Goal: Task Accomplishment & Management: Manage account settings

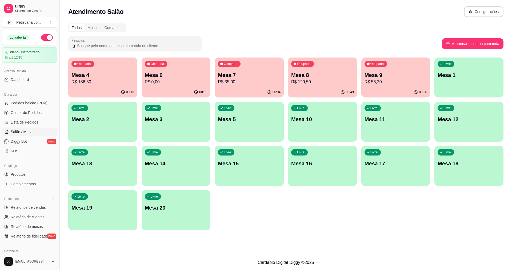
click at [237, 81] on p "R$ 35,00" at bounding box center [249, 82] width 63 height 6
click at [406, 79] on p "R$ 53,20" at bounding box center [395, 82] width 63 height 6
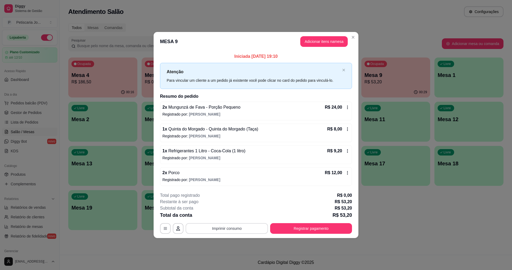
click at [229, 227] on button "Imprimir consumo" at bounding box center [227, 228] width 82 height 11
click at [222, 216] on button "IMPRESSORA" at bounding box center [228, 216] width 37 height 8
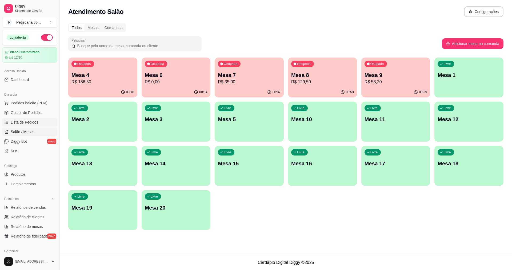
click at [22, 123] on span "Lista de Pedidos" at bounding box center [25, 122] width 28 height 5
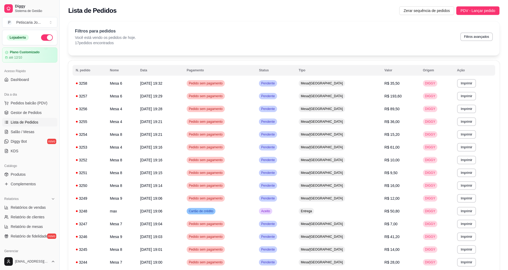
click at [484, 5] on div "Lista de Pedidos Zerar sequência de pedidos PDV - Lançar pedido" at bounding box center [284, 9] width 448 height 18
click at [481, 11] on span "PDV - Lançar pedido" at bounding box center [477, 11] width 35 height 6
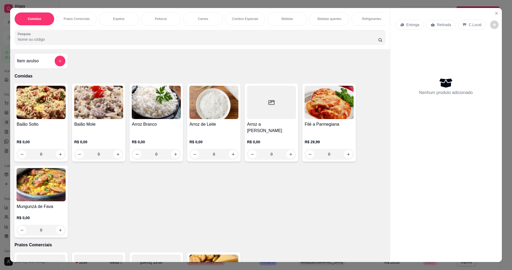
click at [117, 151] on div "0" at bounding box center [98, 154] width 49 height 11
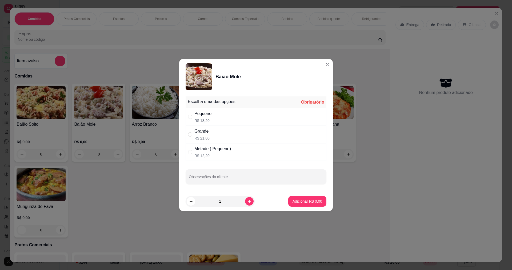
click at [215, 138] on div "Grande R$ 21,80" at bounding box center [256, 135] width 141 height 18
radio input "true"
click at [299, 199] on p "Adicionar R$ 21,80" at bounding box center [306, 201] width 31 height 5
type input "1"
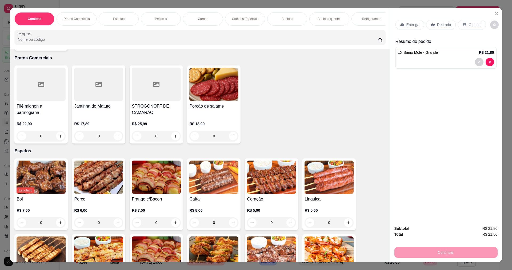
scroll to position [213, 0]
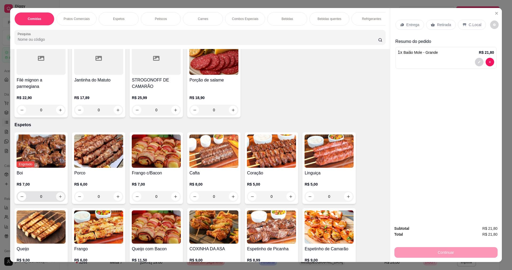
click at [58, 196] on icon "increase-product-quantity" at bounding box center [60, 197] width 4 height 4
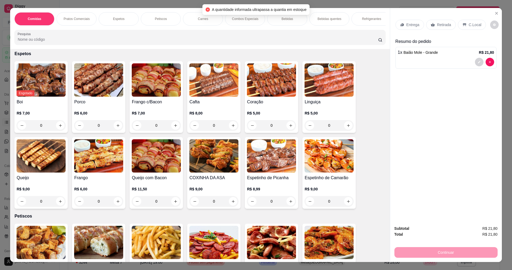
scroll to position [293, 0]
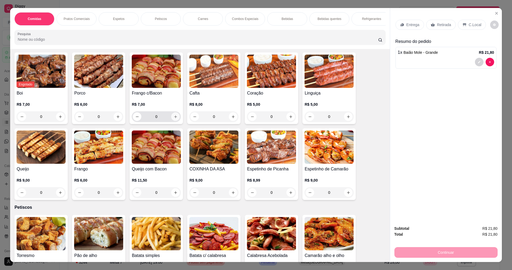
click at [176, 114] on button "increase-product-quantity" at bounding box center [175, 116] width 9 height 9
type input "1"
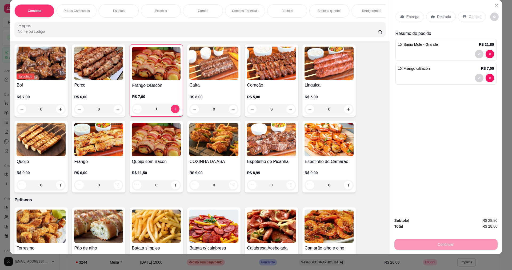
scroll to position [9, 0]
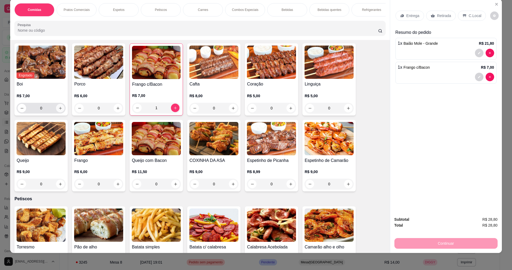
click at [58, 106] on icon "increase-product-quantity" at bounding box center [60, 108] width 4 height 4
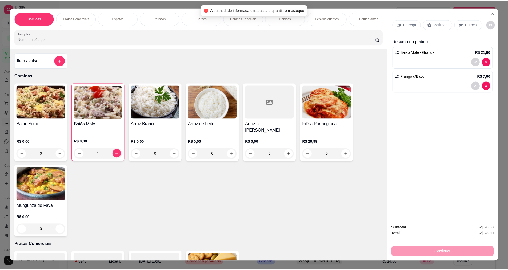
scroll to position [0, 0]
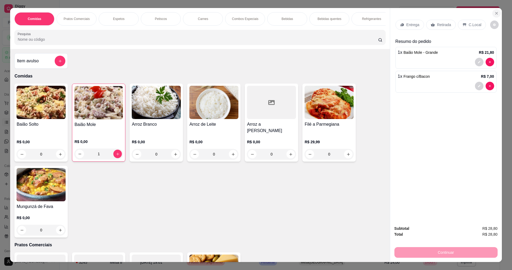
click at [495, 10] on button "Close" at bounding box center [496, 13] width 9 height 9
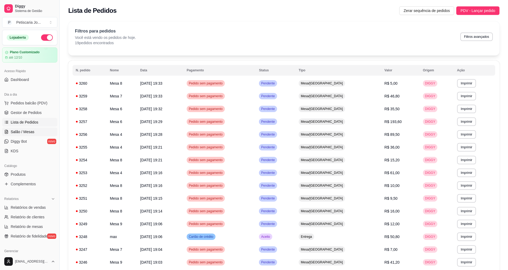
click at [13, 131] on span "Salão / Mesas" at bounding box center [23, 131] width 24 height 5
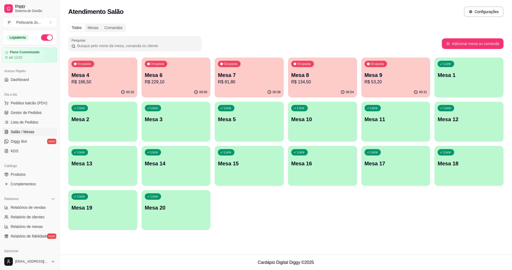
click at [386, 81] on p "R$ 53,20" at bounding box center [395, 82] width 63 height 6
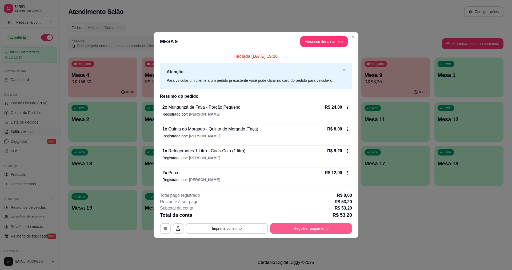
click at [302, 223] on div "**********" at bounding box center [256, 228] width 192 height 11
click at [316, 230] on button "Registrar pagamento" at bounding box center [310, 228] width 79 height 10
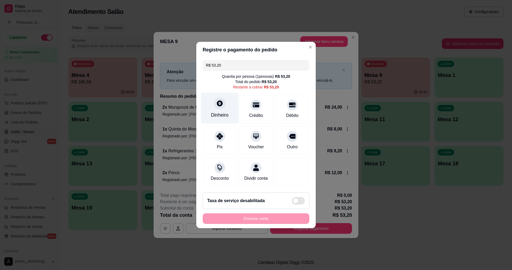
click at [226, 102] on div "Dinheiro" at bounding box center [220, 108] width 38 height 31
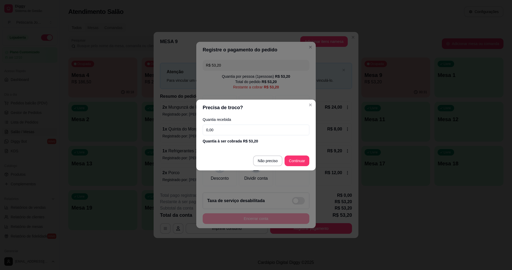
click at [227, 132] on input "0,00" at bounding box center [256, 130] width 107 height 11
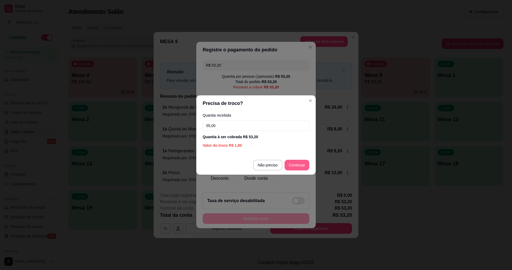
type input "55,00"
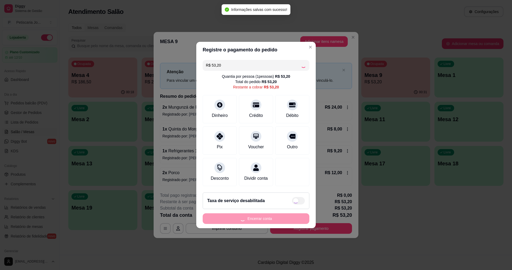
type input "R$ 0,00"
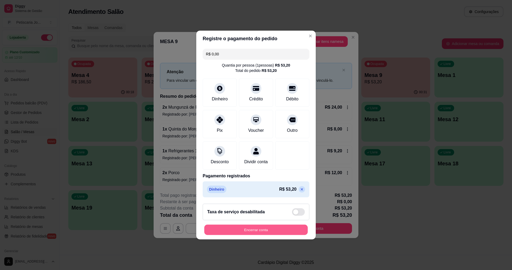
click at [281, 235] on button "Encerrar conta" at bounding box center [255, 230] width 103 height 10
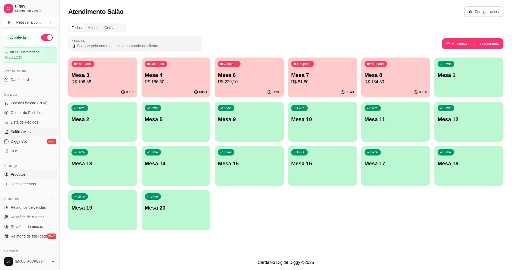
click at [18, 175] on span "Produtos" at bounding box center [18, 174] width 15 height 5
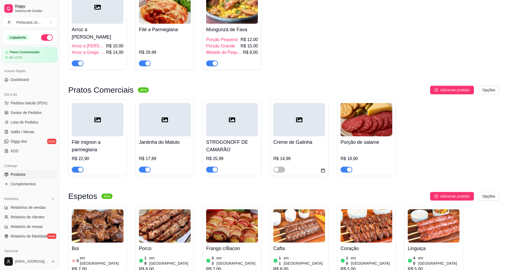
scroll to position [187, 0]
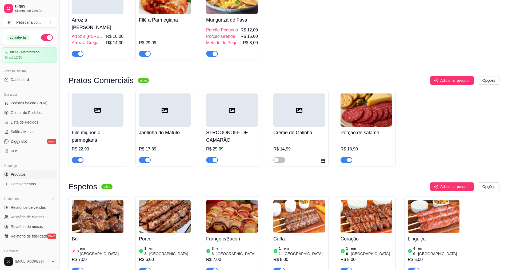
click at [103, 220] on img at bounding box center [98, 216] width 52 height 33
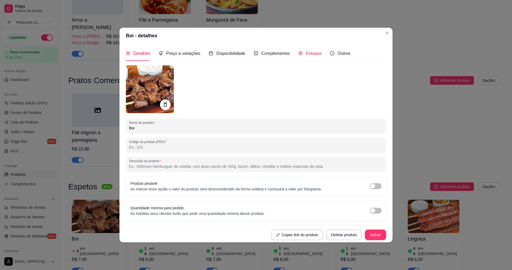
click at [314, 51] on span "Estoque" at bounding box center [314, 53] width 16 height 5
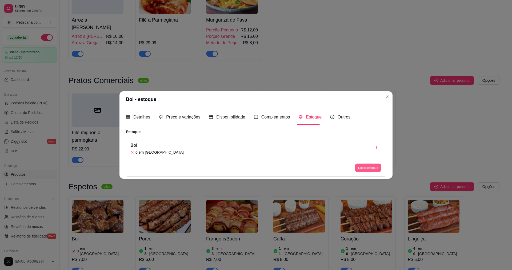
click at [373, 168] on button "Editar estoque" at bounding box center [368, 168] width 26 height 8
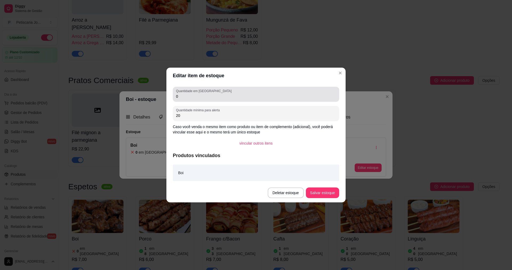
click at [196, 99] on input "0" at bounding box center [256, 96] width 160 height 5
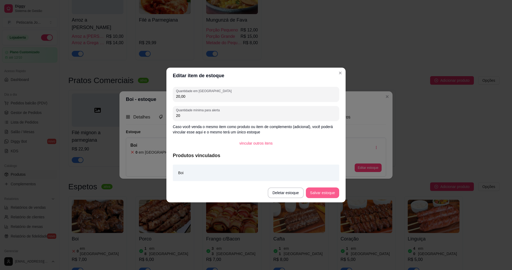
click at [323, 191] on button "Salvar estoque" at bounding box center [322, 193] width 33 height 11
click at [317, 193] on button "Salvar estoque" at bounding box center [322, 193] width 33 height 11
click at [192, 98] on input "20,00" at bounding box center [256, 96] width 160 height 5
type input "20"
click at [325, 192] on button "Salvar estoque" at bounding box center [322, 193] width 33 height 10
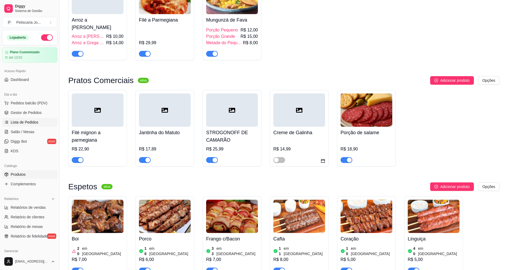
click at [32, 120] on span "Lista de Pedidos" at bounding box center [25, 122] width 28 height 5
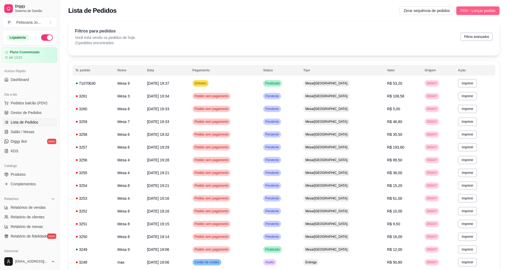
click at [479, 10] on span "PDV - Lançar pedido" at bounding box center [477, 11] width 35 height 6
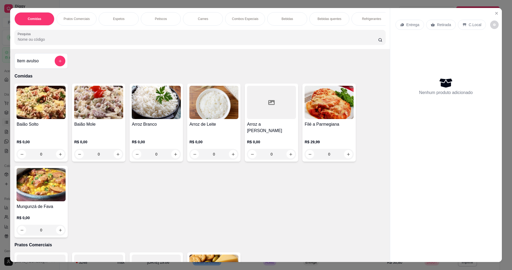
click at [118, 153] on div "0" at bounding box center [98, 154] width 49 height 11
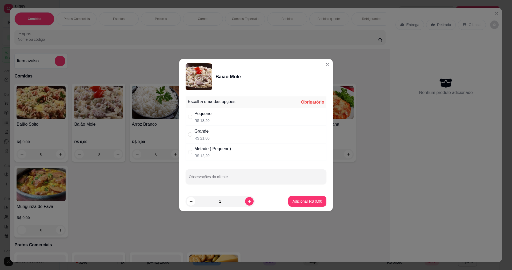
click at [205, 119] on p "R$ 18,20" at bounding box center [202, 120] width 17 height 5
click at [197, 132] on div "Grande" at bounding box center [201, 131] width 15 height 6
radio input "false"
radio input "true"
click at [306, 205] on button "Adicionar R$ 21,80" at bounding box center [306, 201] width 39 height 10
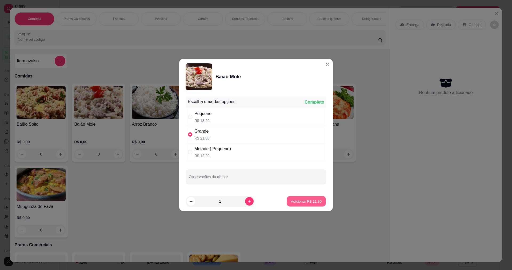
type input "1"
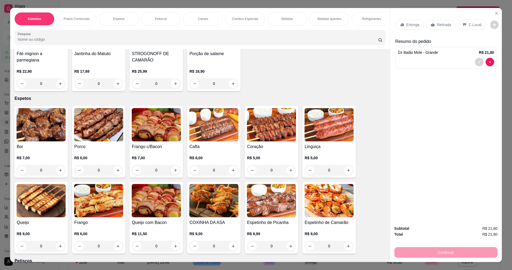
scroll to position [240, 0]
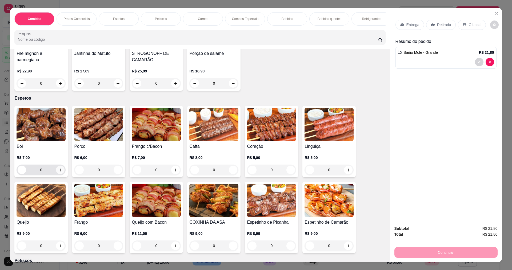
click at [57, 171] on button "increase-product-quantity" at bounding box center [60, 170] width 9 height 9
type input "1"
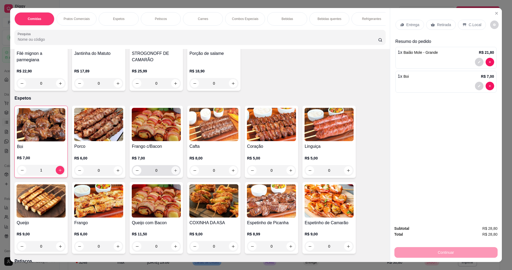
click at [174, 171] on icon "increase-product-quantity" at bounding box center [176, 171] width 4 height 4
type input "1"
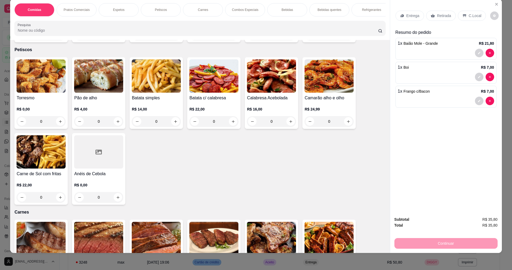
scroll to position [400, 0]
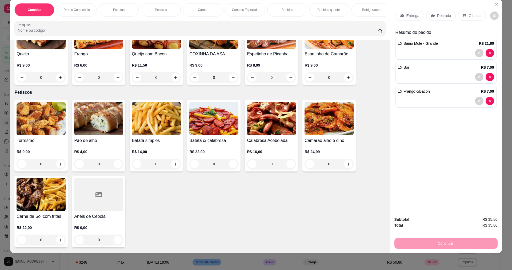
click at [55, 162] on div "0" at bounding box center [41, 164] width 49 height 11
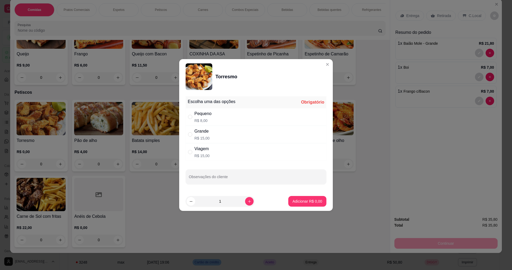
click at [200, 155] on p "R$ 15,00" at bounding box center [201, 155] width 15 height 5
radio input "true"
click at [304, 199] on button "Adicionar R$ 15,00" at bounding box center [306, 201] width 40 height 11
type input "1"
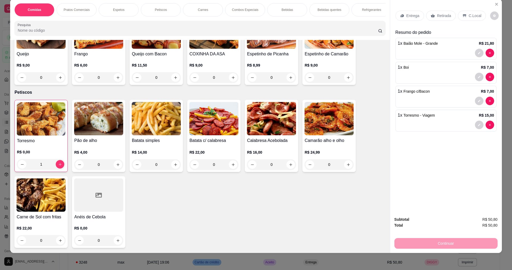
click at [407, 14] on p "Entrega" at bounding box center [412, 15] width 13 height 5
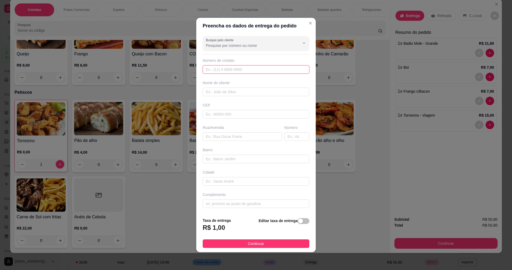
click at [235, 71] on input "text" at bounding box center [256, 69] width 107 height 9
type input "888"
click at [234, 95] on input "text" at bounding box center [256, 92] width 107 height 9
type input "r"
drag, startPoint x: 268, startPoint y: 89, endPoint x: 190, endPoint y: 85, distance: 78.5
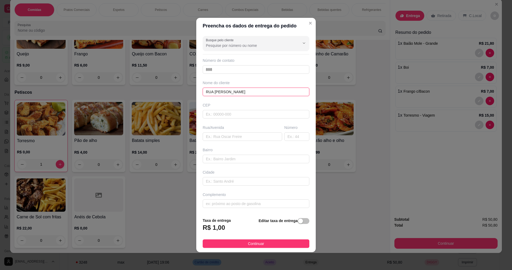
click at [190, 85] on div "Preencha os dados de entrega do pedido Busque pelo cliente Número de contato 88…" at bounding box center [256, 135] width 512 height 270
type input "RUA JOAQUIM FERREIRA DE MAG"
click at [211, 140] on input "text" at bounding box center [242, 136] width 79 height 9
paste input "RUA JOAQUIM FERREIRA DE MAG"
type input "RUA JOAQUIM FERREIRA DE MAG"
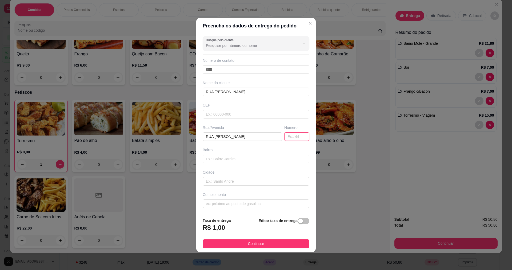
click at [291, 139] on input "text" at bounding box center [296, 136] width 25 height 9
type input "764"
drag, startPoint x: 266, startPoint y: 92, endPoint x: 14, endPoint y: 43, distance: 256.9
click at [14, 43] on div "Preencha os dados de entrega do pedido Busque pelo cliente Número de contato 88…" at bounding box center [256, 135] width 512 height 270
type input "REGIA"
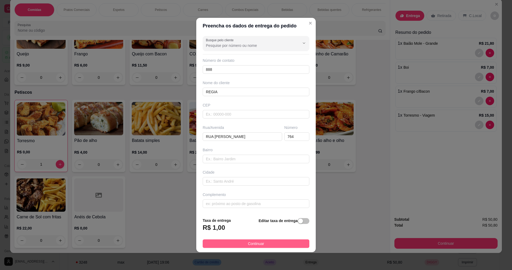
click at [266, 244] on button "Continuar" at bounding box center [256, 244] width 107 height 9
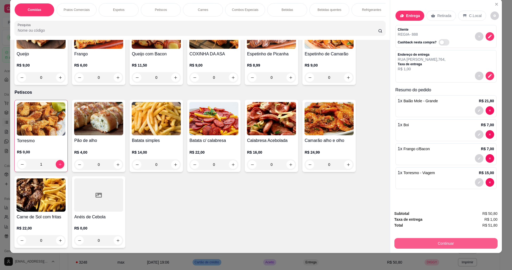
click at [464, 243] on button "Continuar" at bounding box center [445, 243] width 103 height 11
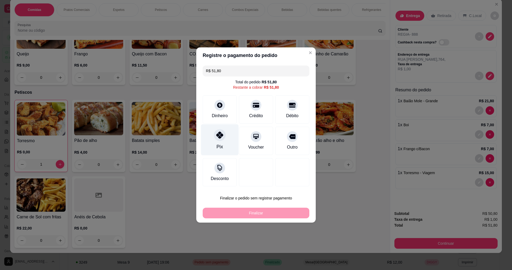
click at [218, 135] on icon at bounding box center [219, 135] width 7 height 7
type input "R$ 0,00"
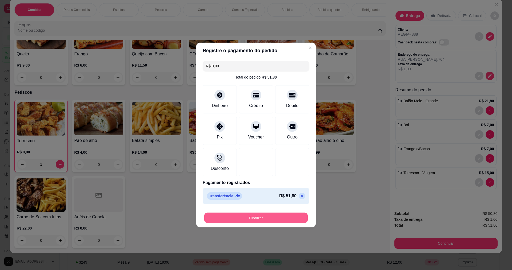
click at [244, 217] on button "Finalizar" at bounding box center [255, 218] width 103 height 10
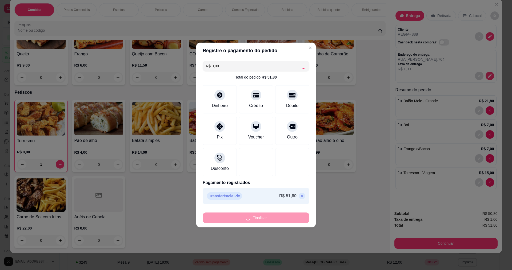
type input "0"
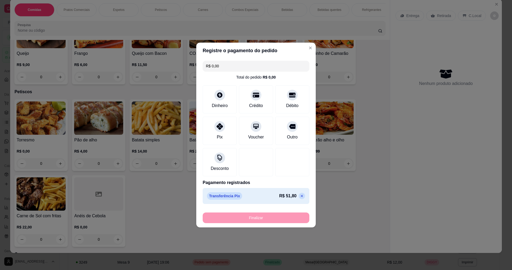
type input "-R$ 51,80"
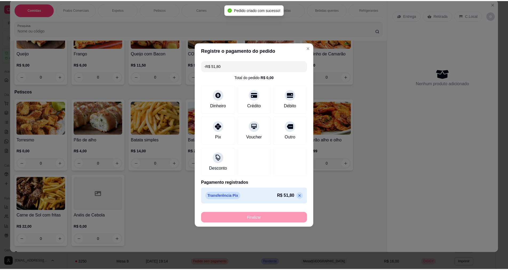
scroll to position [399, 0]
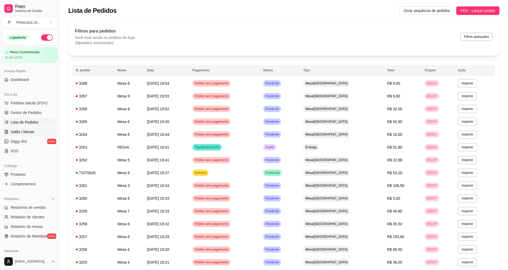
click at [25, 132] on span "Salão / Mesas" at bounding box center [23, 131] width 24 height 5
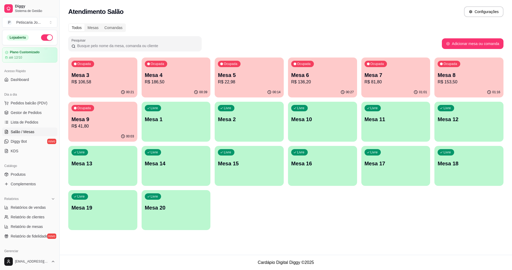
click at [172, 81] on p "R$ 186,50" at bounding box center [176, 82] width 63 height 6
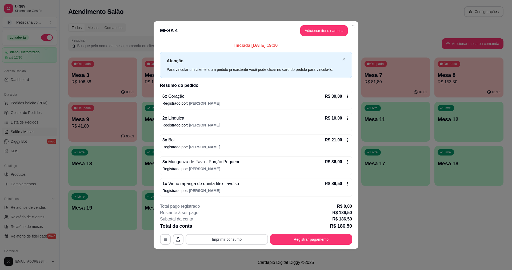
click at [226, 242] on button "Imprimir consumo" at bounding box center [227, 239] width 82 height 11
click at [223, 229] on button "IMPRESSORA" at bounding box center [228, 227] width 37 height 8
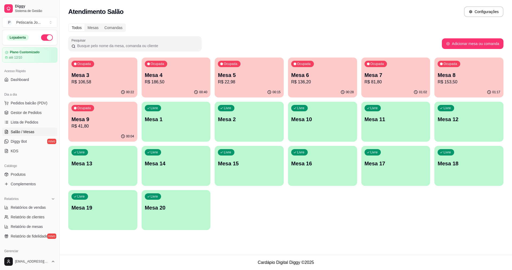
click at [447, 88] on div "01:17" at bounding box center [468, 92] width 69 height 10
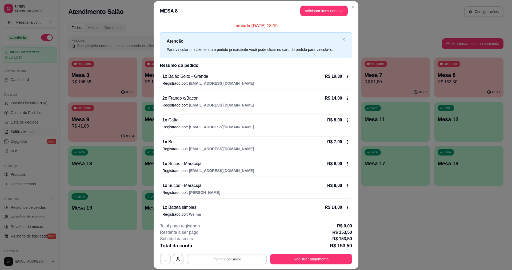
click at [252, 259] on button "Imprimir consumo" at bounding box center [227, 259] width 80 height 10
click at [219, 247] on button "IMPRESSORA" at bounding box center [226, 247] width 37 height 8
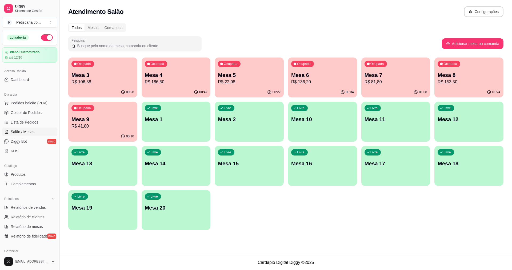
click at [159, 88] on div "00:47" at bounding box center [176, 92] width 69 height 10
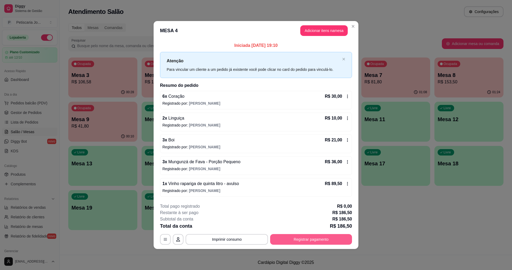
click at [307, 239] on button "Registrar pagamento" at bounding box center [311, 239] width 82 height 11
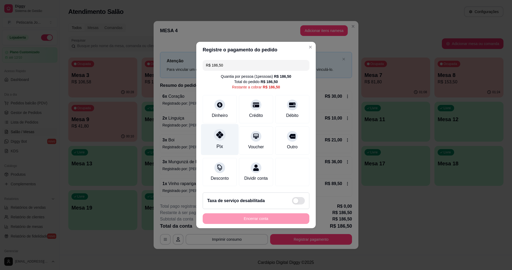
click at [220, 132] on icon at bounding box center [219, 134] width 7 height 7
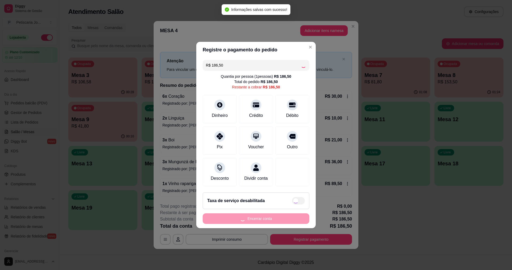
type input "R$ 0,00"
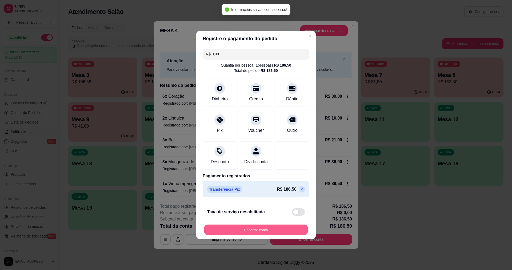
click at [275, 235] on button "Encerrar conta" at bounding box center [255, 230] width 103 height 10
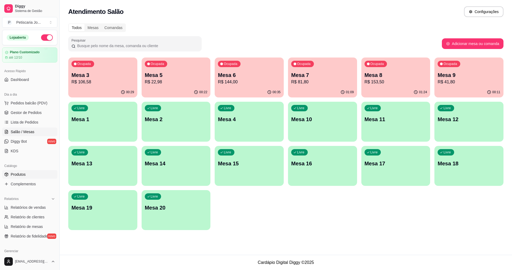
click at [19, 175] on span "Produtos" at bounding box center [18, 174] width 15 height 5
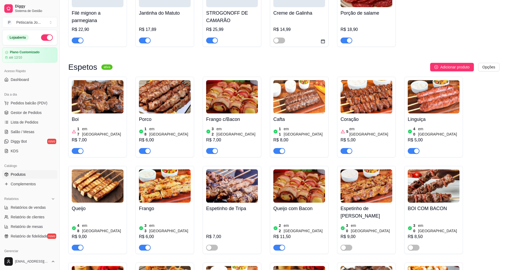
scroll to position [293, 0]
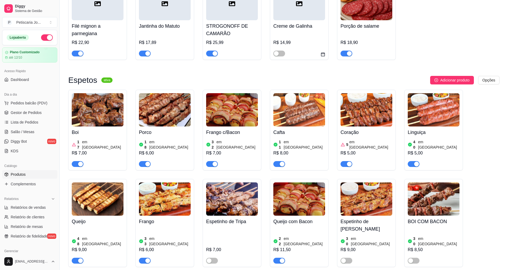
click at [352, 158] on div at bounding box center [366, 161] width 52 height 11
click at [349, 162] on div "button" at bounding box center [349, 164] width 5 height 5
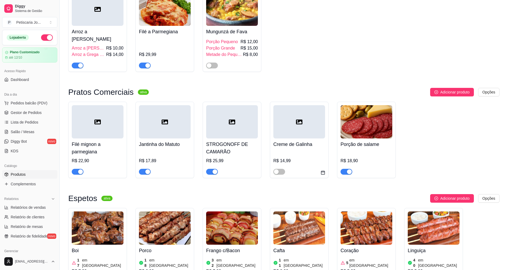
scroll to position [187, 0]
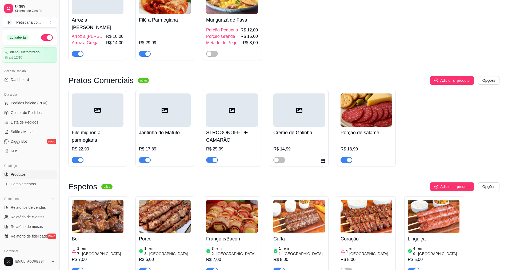
click at [149, 157] on span "button" at bounding box center [145, 160] width 12 height 6
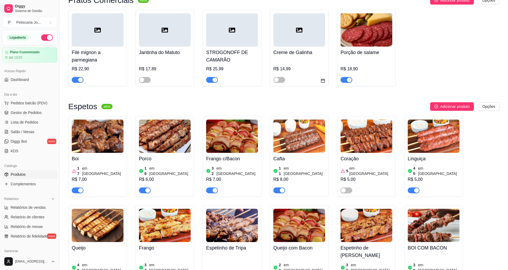
scroll to position [267, 0]
click at [21, 123] on span "Lista de Pedidos" at bounding box center [25, 122] width 28 height 5
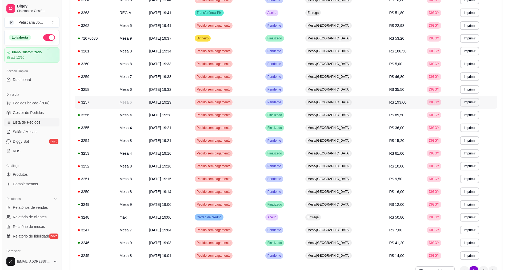
scroll to position [229, 0]
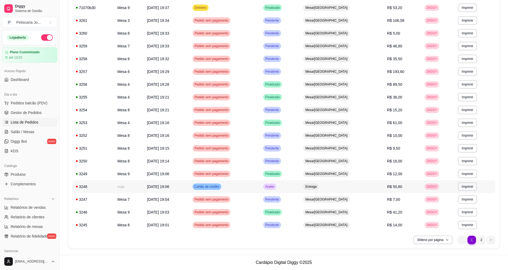
click at [81, 188] on div "3248" at bounding box center [93, 186] width 35 height 5
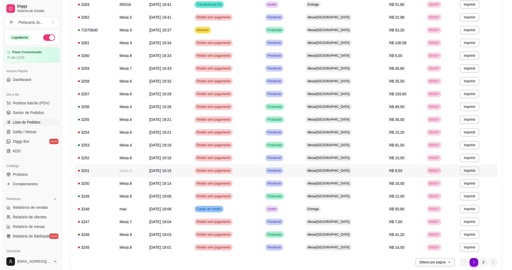
scroll to position [0, 0]
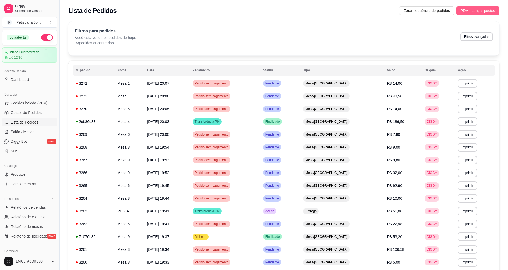
click at [467, 9] on span "PDV - Lançar pedido" at bounding box center [477, 11] width 35 height 6
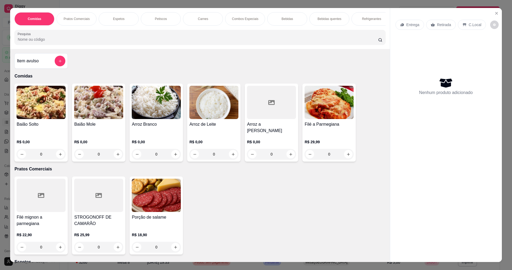
click at [41, 127] on h4 "Baião Solto" at bounding box center [41, 124] width 49 height 6
click at [496, 14] on icon "Close" at bounding box center [496, 13] width 4 height 4
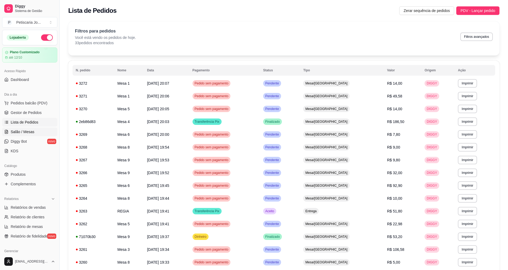
click at [25, 132] on span "Salão / Mesas" at bounding box center [23, 131] width 24 height 5
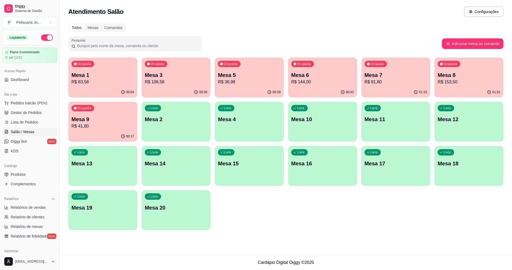
click at [235, 79] on p "R$ 36,98" at bounding box center [249, 82] width 63 height 6
click at [103, 121] on p "Mesa 9" at bounding box center [102, 119] width 63 height 7
click at [82, 128] on p "R$ 41,80" at bounding box center [102, 126] width 63 height 6
click at [126, 82] on p "R$ 63,58" at bounding box center [102, 82] width 63 height 6
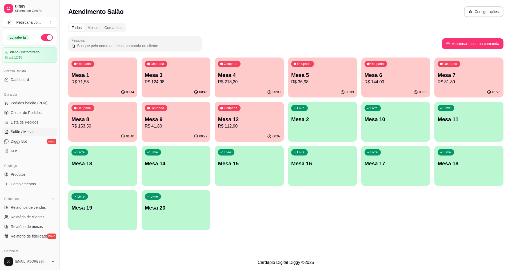
click at [88, 128] on p "R$ 153,50" at bounding box center [102, 126] width 63 height 6
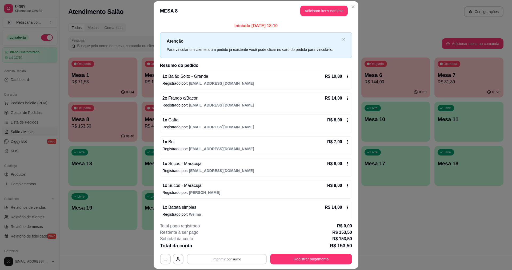
click at [218, 261] on button "Imprimir consumo" at bounding box center [227, 259] width 80 height 10
click at [226, 249] on button "IMPRESSORA" at bounding box center [226, 247] width 37 height 8
click at [280, 256] on button "Registrar pagamento" at bounding box center [311, 259] width 82 height 11
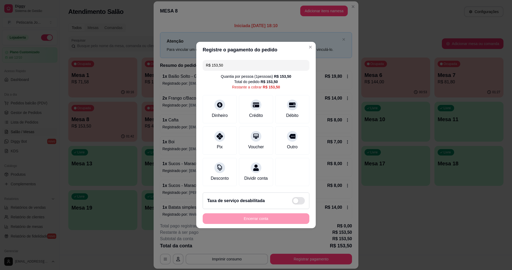
drag, startPoint x: 267, startPoint y: 63, endPoint x: 179, endPoint y: 66, distance: 87.7
click at [179, 66] on div "Registre o pagamento do pedido R$ 153,50 Quantia por pessoa ( 1 pessoas) R$ 153…" at bounding box center [256, 135] width 512 height 270
click at [224, 135] on div "Pix" at bounding box center [220, 139] width 38 height 31
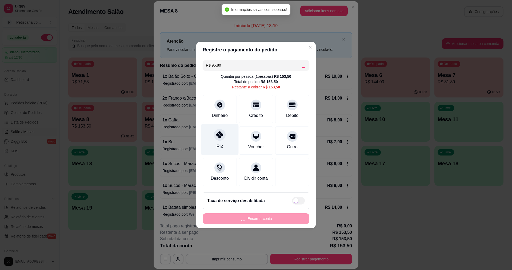
type input "R$ 57,70"
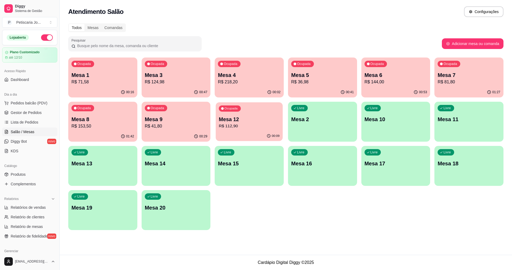
click at [222, 129] on div "Mesa 12 R$ 112,90" at bounding box center [249, 122] width 61 height 13
click at [120, 131] on div "01:43" at bounding box center [102, 136] width 67 height 10
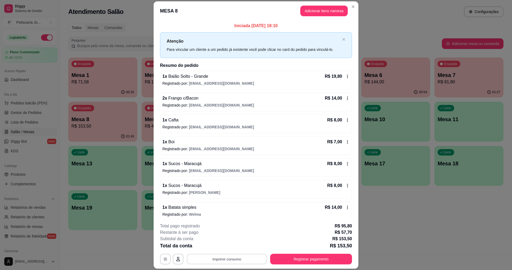
click at [229, 257] on button "Imprimir consumo" at bounding box center [227, 259] width 80 height 10
click at [227, 247] on button "IMPRESSORA" at bounding box center [226, 247] width 39 height 9
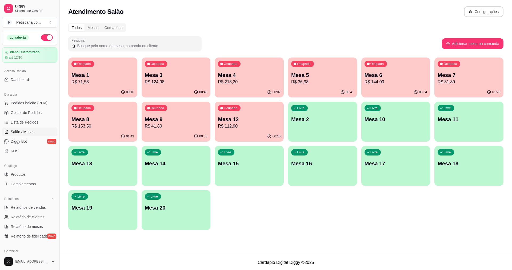
click at [108, 97] on div "00:16" at bounding box center [102, 92] width 69 height 10
click at [242, 131] on button "Ocupada Mesa 12 R$ 112,90 00:10" at bounding box center [249, 121] width 67 height 39
click at [91, 114] on div "Ocupada Mesa 8 R$ 153,50" at bounding box center [102, 116] width 67 height 29
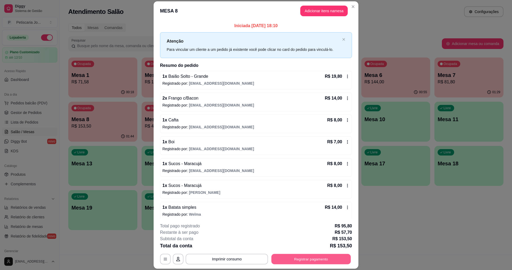
click at [273, 259] on button "Registrar pagamento" at bounding box center [310, 259] width 79 height 10
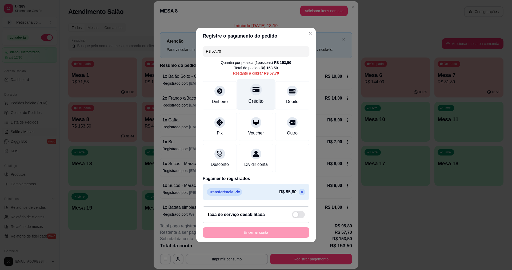
click at [266, 90] on div "Crédito" at bounding box center [256, 94] width 38 height 31
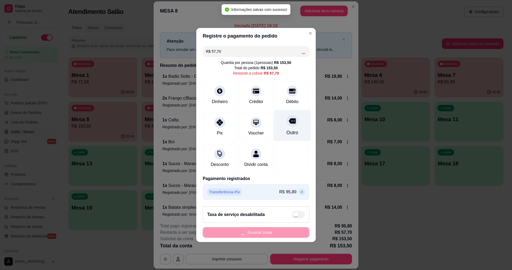
type input "R$ 0,00"
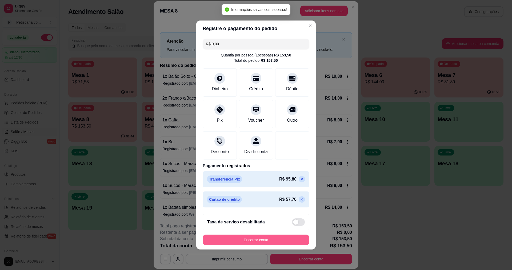
click at [287, 243] on button "Encerrar conta" at bounding box center [256, 240] width 107 height 11
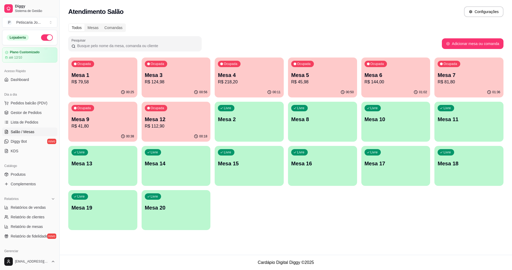
click at [170, 83] on p "R$ 124,98" at bounding box center [176, 82] width 63 height 6
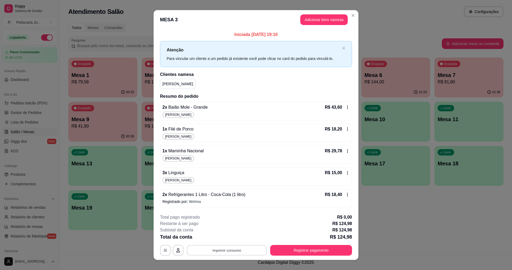
click at [237, 250] on button "Imprimir consumo" at bounding box center [227, 250] width 80 height 10
click at [232, 237] on button "IMPRESSORA" at bounding box center [226, 238] width 37 height 8
click at [356, 15] on header "MESA 3 Adicionar itens na mesa" at bounding box center [256, 19] width 205 height 19
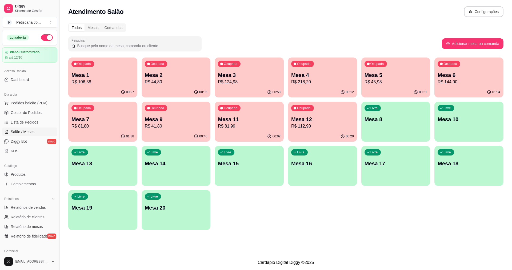
click at [233, 126] on p "R$ 81,99" at bounding box center [249, 126] width 63 height 6
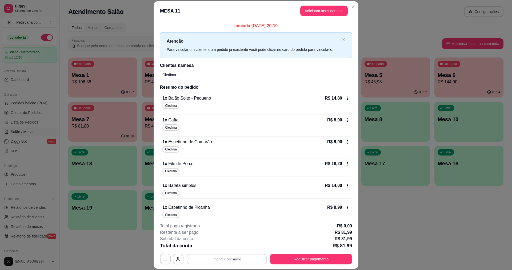
click at [228, 259] on button "Imprimir consumo" at bounding box center [227, 259] width 80 height 10
click at [228, 247] on button "IMPRESSORA" at bounding box center [226, 247] width 37 height 8
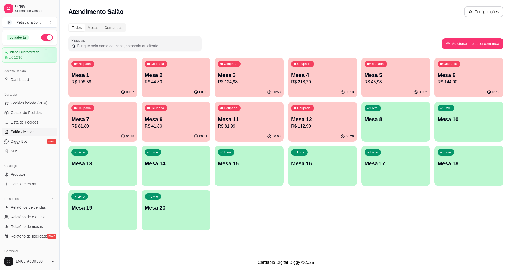
click at [331, 87] on div "Ocupada Mesa 4 R$ 218,20" at bounding box center [322, 73] width 69 height 30
click at [248, 79] on p "R$ 124,98" at bounding box center [249, 82] width 61 height 6
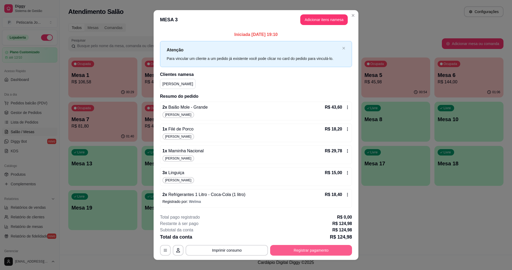
click at [284, 249] on button "Registrar pagamento" at bounding box center [311, 250] width 82 height 11
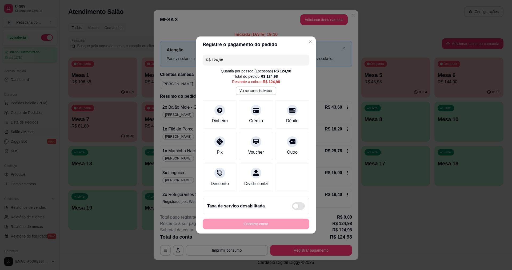
click at [235, 59] on input "R$ 124,98" at bounding box center [256, 60] width 100 height 11
click at [227, 105] on div "Dinheiro" at bounding box center [220, 113] width 38 height 31
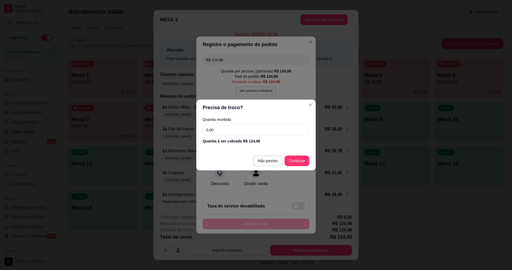
click at [229, 128] on input "0,00" at bounding box center [256, 130] width 107 height 11
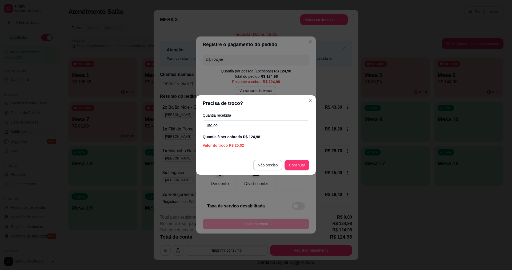
type input "150,00"
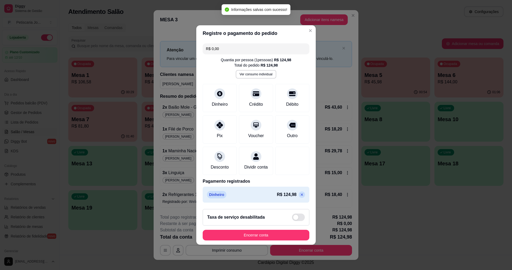
type input "R$ 0,00"
drag, startPoint x: 306, startPoint y: 23, endPoint x: 304, endPoint y: 29, distance: 6.7
click at [304, 26] on section "Registre o pagamento do pedido R$ 0,00 Quantia por pessoa ( 1 pessoas) R$ 124,9…" at bounding box center [255, 135] width 119 height 220
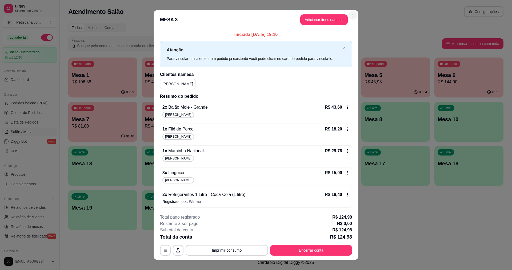
click at [281, 207] on section "**********" at bounding box center [256, 135] width 205 height 250
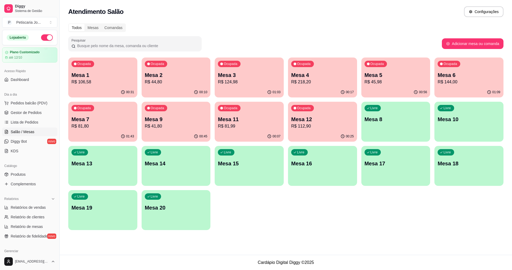
click at [305, 130] on div "Ocupada Mesa 12 R$ 112,90" at bounding box center [322, 117] width 69 height 30
click at [186, 126] on p "R$ 41,80" at bounding box center [176, 126] width 63 height 6
click at [315, 78] on p "Mesa 4" at bounding box center [322, 74] width 63 height 7
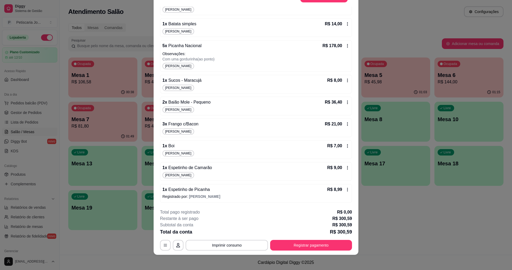
scroll to position [16, 0]
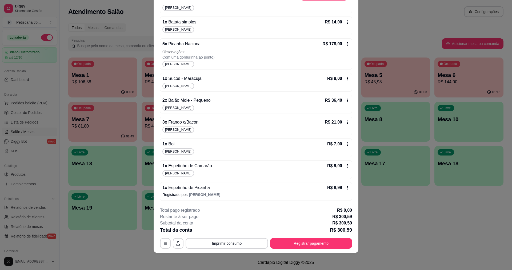
click at [192, 171] on div "Aline D." at bounding box center [255, 173] width 187 height 6
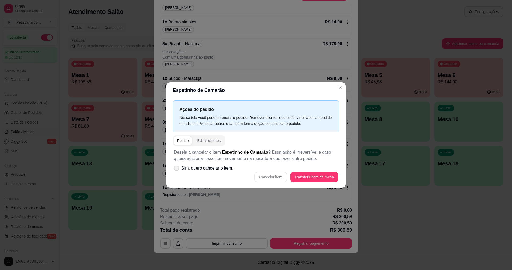
click at [176, 168] on icon at bounding box center [176, 168] width 4 height 3
click at [176, 170] on input "Sim, quero cancelar o item." at bounding box center [175, 171] width 3 height 3
checkbox input "true"
click at [276, 183] on div "Deseja a cancelar o item Espetinho de Camarão ? Essa ação é irreversível e caso…" at bounding box center [256, 166] width 166 height 40
click at [276, 182] on button "Cancelar item" at bounding box center [270, 177] width 33 height 11
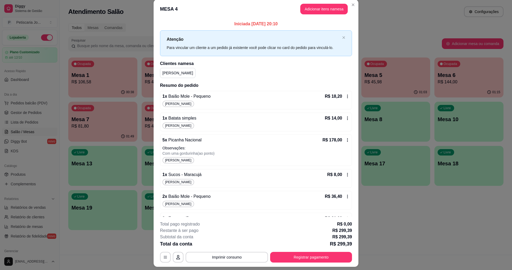
scroll to position [0, 0]
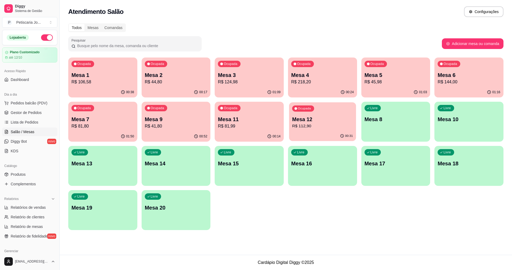
click at [291, 121] on div "Ocupada Mesa 12 R$ 112,90" at bounding box center [322, 116] width 67 height 29
click at [316, 59] on div "Ocupada Mesa 4 R$ 218,20" at bounding box center [322, 72] width 67 height 29
click at [318, 69] on div "Ocupada Mesa 4 R$ 218,20" at bounding box center [322, 73] width 69 height 30
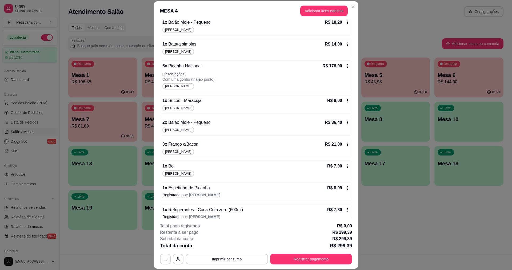
scroll to position [6, 0]
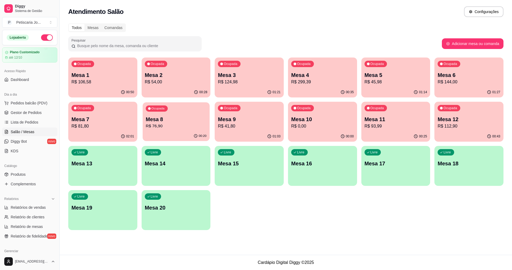
click at [162, 126] on p "R$ 76,90" at bounding box center [176, 126] width 61 height 6
click at [387, 75] on p "Mesa 5" at bounding box center [395, 74] width 63 height 7
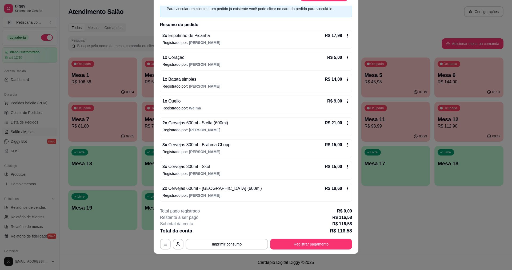
scroll to position [16, 0]
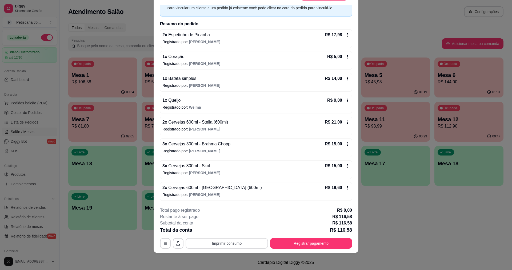
click at [213, 239] on button "Imprimir consumo" at bounding box center [227, 243] width 82 height 11
click at [220, 228] on button "IMPRESSORA" at bounding box center [226, 231] width 37 height 8
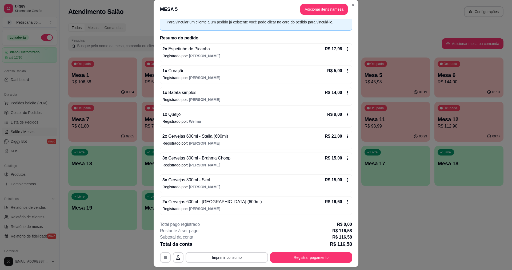
scroll to position [0, 0]
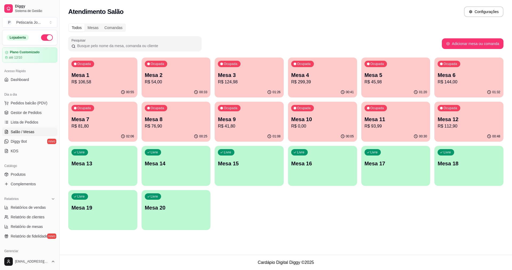
click at [320, 62] on div "Ocupada Mesa 4 R$ 299,39" at bounding box center [322, 73] width 69 height 30
click at [166, 74] on p "Mesa 2" at bounding box center [176, 75] width 61 height 7
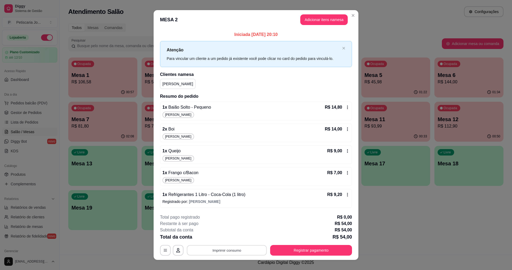
click at [241, 254] on button "Imprimir consumo" at bounding box center [227, 250] width 80 height 10
click at [228, 234] on button "IMPRESSORA" at bounding box center [226, 238] width 37 height 8
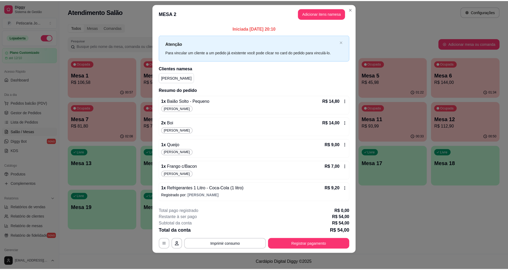
scroll to position [7, 0]
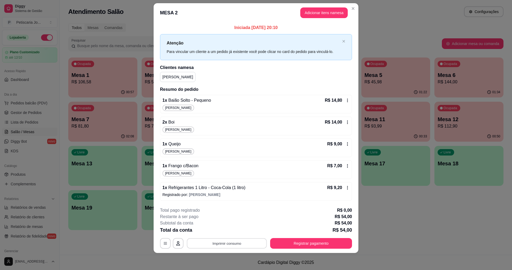
click at [210, 247] on button "Imprimir consumo" at bounding box center [227, 243] width 80 height 10
click at [224, 233] on button "IMPRESSORA" at bounding box center [226, 231] width 37 height 8
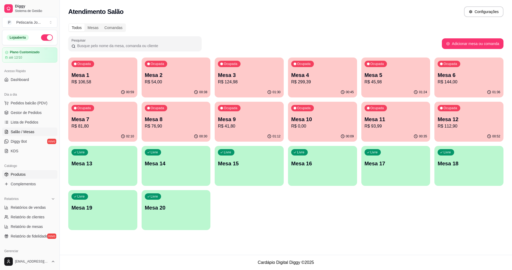
click at [34, 175] on link "Produtos" at bounding box center [29, 174] width 55 height 9
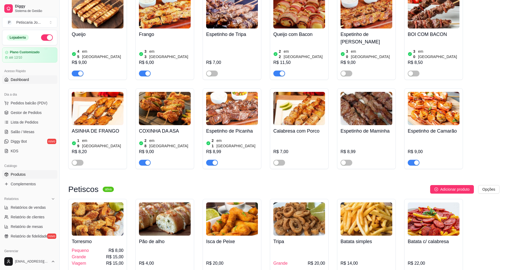
scroll to position [480, 0]
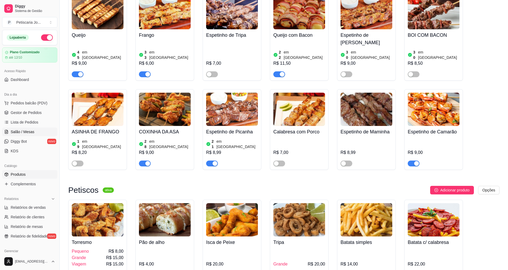
click at [20, 130] on span "Salão / Mesas" at bounding box center [23, 131] width 24 height 5
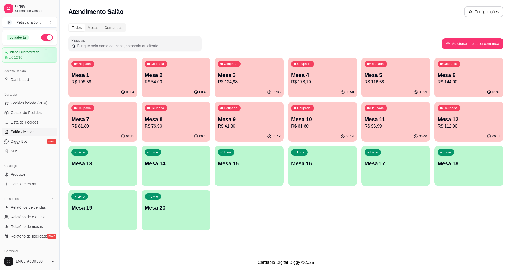
click at [458, 131] on div "00:57" at bounding box center [468, 136] width 69 height 10
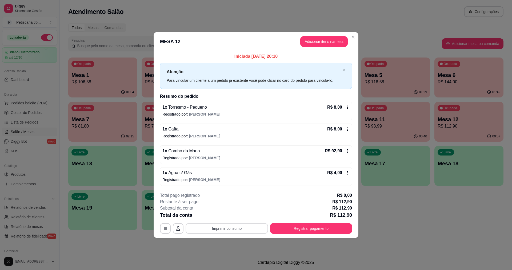
click at [228, 234] on button "Imprimir consumo" at bounding box center [227, 228] width 82 height 11
click at [232, 213] on button "IMPRESSORA" at bounding box center [228, 216] width 39 height 9
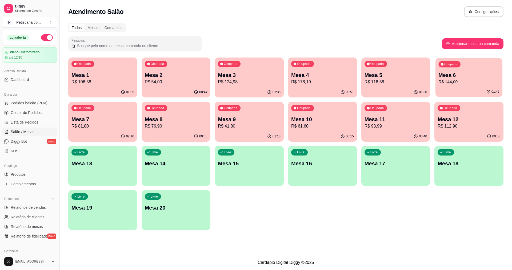
click at [457, 73] on p "Mesa 6" at bounding box center [469, 75] width 61 height 7
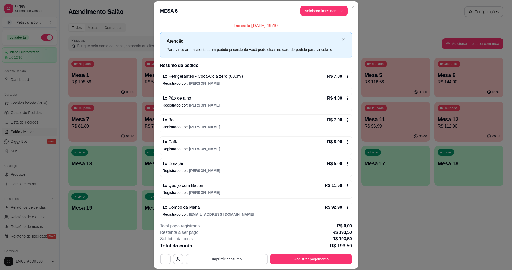
click at [232, 257] on button "Imprimir consumo" at bounding box center [227, 259] width 82 height 11
click at [232, 244] on button "IMPRESSORA" at bounding box center [226, 247] width 37 height 8
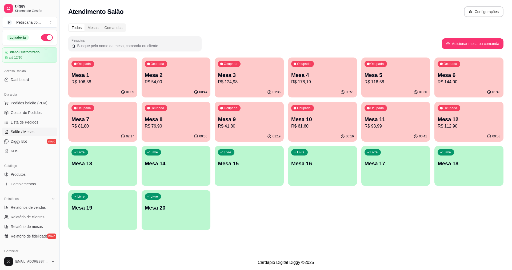
click at [475, 111] on div "Ocupada Mesa 12 R$ 112,90" at bounding box center [468, 117] width 69 height 30
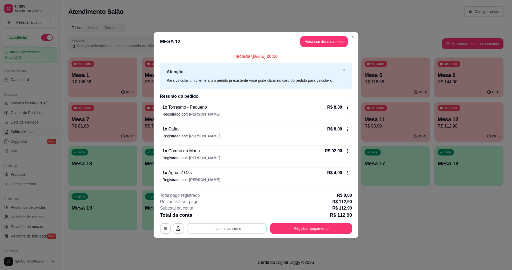
click at [239, 224] on button "Imprimir consumo" at bounding box center [227, 228] width 80 height 10
click at [225, 220] on button "IMPRESSORA" at bounding box center [228, 216] width 39 height 9
click at [357, 37] on header "MESA 12 Adicionar itens na mesa" at bounding box center [256, 41] width 205 height 19
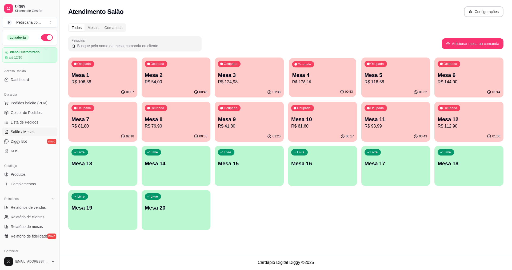
click at [313, 79] on p "R$ 178,19" at bounding box center [322, 82] width 61 height 6
click at [460, 76] on p "Mesa 6" at bounding box center [469, 75] width 61 height 7
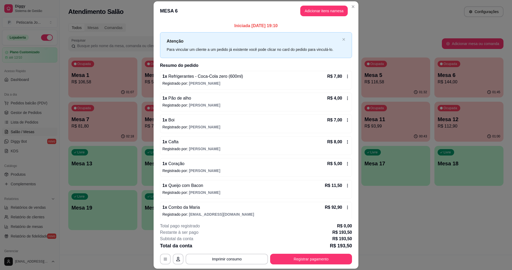
click at [194, 79] on p "1 x Refrigerantes - Coca-Cola zero (600ml)" at bounding box center [202, 76] width 81 height 6
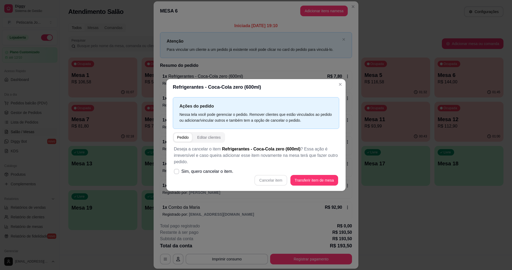
click at [267, 180] on div "Cancelar item Transferir item de mesa" at bounding box center [256, 180] width 164 height 11
click at [180, 171] on label "Sim, quero cancelar o item." at bounding box center [204, 171] width 64 height 11
click at [177, 173] on input "Sim, quero cancelar o item." at bounding box center [175, 174] width 3 height 3
checkbox input "true"
click at [278, 179] on button "Cancelar item" at bounding box center [270, 180] width 33 height 11
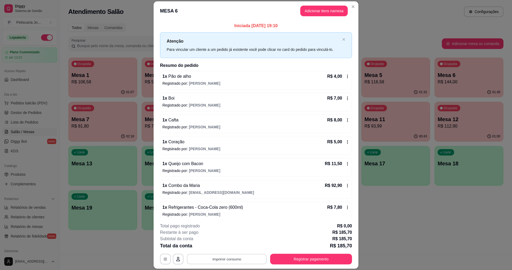
click at [245, 259] on button "Imprimir consumo" at bounding box center [227, 259] width 80 height 10
click at [236, 249] on button "IMPRESSORA" at bounding box center [226, 247] width 37 height 8
click at [297, 258] on button "Registrar pagamento" at bounding box center [310, 259] width 79 height 10
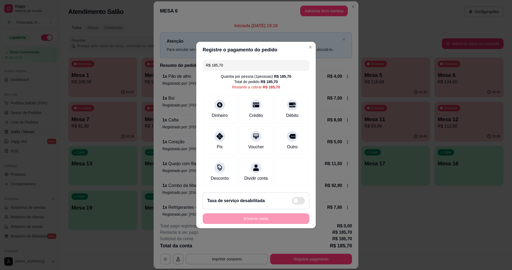
drag, startPoint x: 230, startPoint y: 66, endPoint x: 154, endPoint y: 65, distance: 76.0
click at [154, 65] on div "Registre o pagamento do pedido R$ 185,70 Quantia por pessoa ( 1 pessoas) R$ 185…" at bounding box center [256, 135] width 512 height 270
type input "R$ 92,85"
click at [223, 138] on div "Pix" at bounding box center [220, 139] width 38 height 31
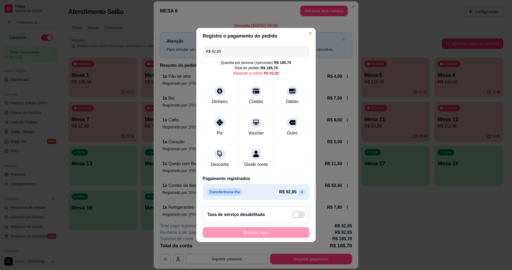
drag, startPoint x: 225, startPoint y: 48, endPoint x: 185, endPoint y: 51, distance: 40.6
click at [185, 51] on div "Registre o pagamento do pedido R$ 92,85 Quantia por pessoa ( 1 pessoas) R$ 185,…" at bounding box center [256, 135] width 512 height 270
click at [217, 87] on icon at bounding box center [220, 90] width 6 height 6
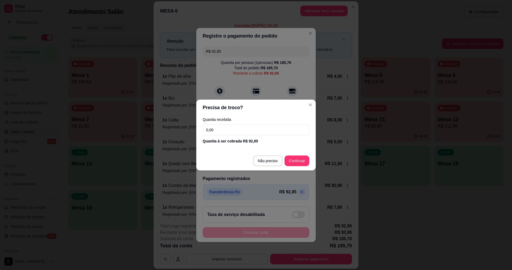
click at [230, 129] on input "0,00" at bounding box center [256, 130] width 107 height 11
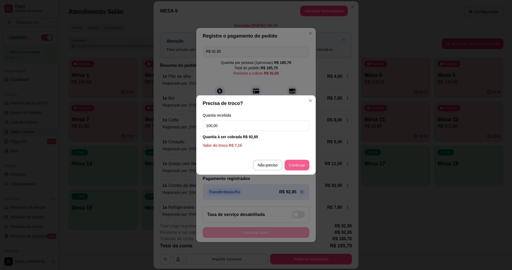
type input "100,00"
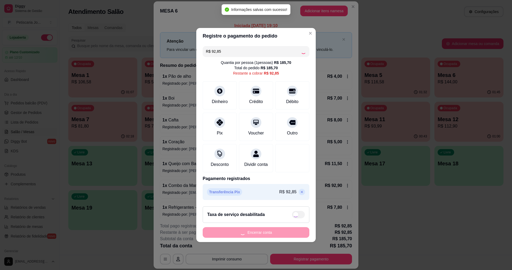
type input "R$ 0,00"
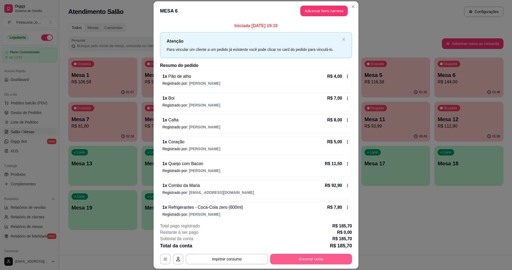
click at [312, 258] on button "Encerrar conta" at bounding box center [311, 259] width 82 height 11
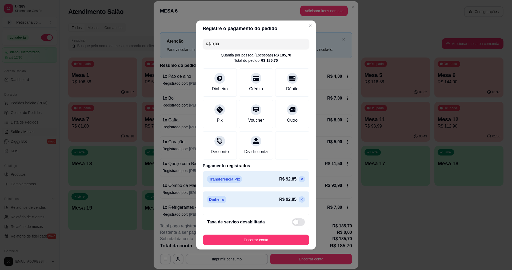
click at [260, 250] on footer "Taxa de serviço desabilitada Encerrar conta" at bounding box center [255, 230] width 119 height 40
click at [268, 250] on footer "Taxa de serviço desabilitada Encerrar conta" at bounding box center [255, 230] width 119 height 40
click at [268, 246] on button "Encerrar conta" at bounding box center [255, 240] width 103 height 10
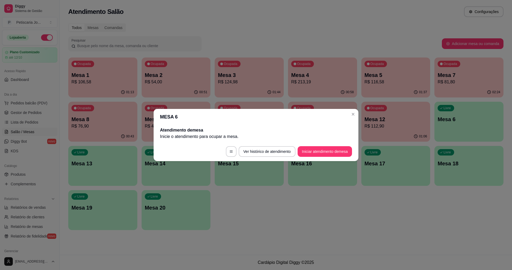
drag, startPoint x: 0, startPoint y: 243, endPoint x: 0, endPoint y: 281, distance: 37.6
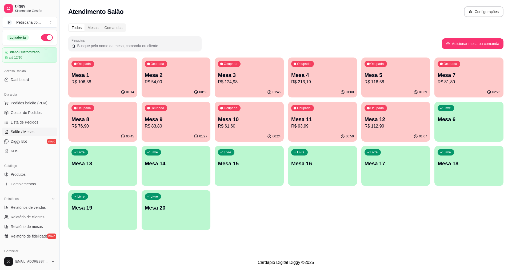
click at [201, 115] on div "Ocupada Mesa 9 R$ 83,80" at bounding box center [176, 117] width 69 height 30
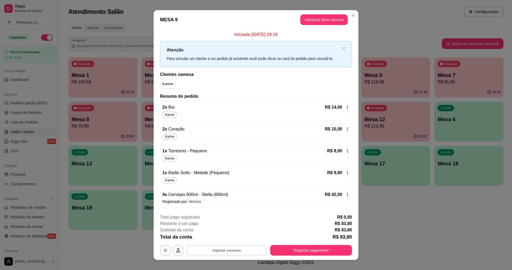
click at [231, 254] on button "Imprimir consumo" at bounding box center [227, 250] width 80 height 10
click at [227, 238] on button "IMPRESSORA" at bounding box center [226, 238] width 37 height 8
click at [346, 17] on header "MESA 9 Adicionar itens na mesa" at bounding box center [256, 19] width 205 height 19
click at [347, 17] on header "MESA 9 Adicionar itens na mesa" at bounding box center [256, 19] width 205 height 19
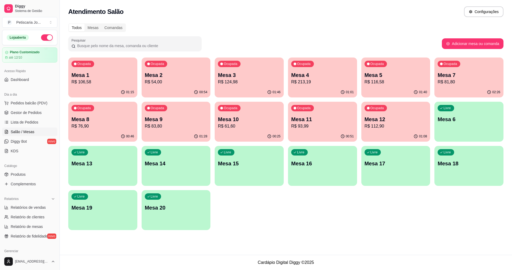
click at [29, 99] on div "Dia a dia" at bounding box center [29, 94] width 55 height 9
click at [25, 118] on link "Lista de Pedidos" at bounding box center [29, 122] width 55 height 9
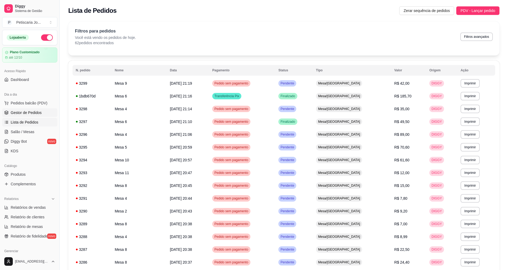
click at [28, 110] on link "Gestor de Pedidos" at bounding box center [29, 113] width 55 height 9
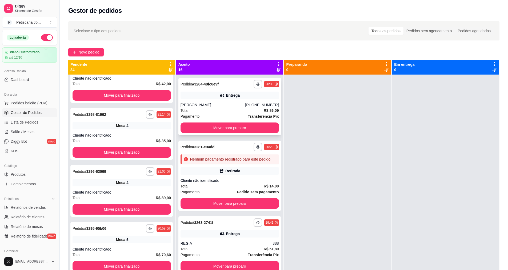
click at [219, 99] on div "Entrega" at bounding box center [229, 95] width 98 height 7
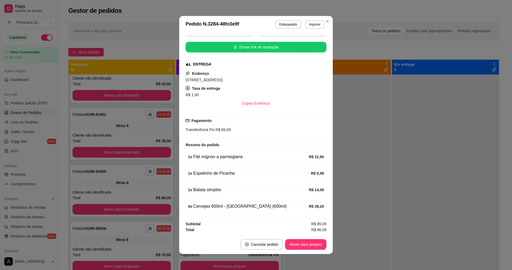
scroll to position [1, 0]
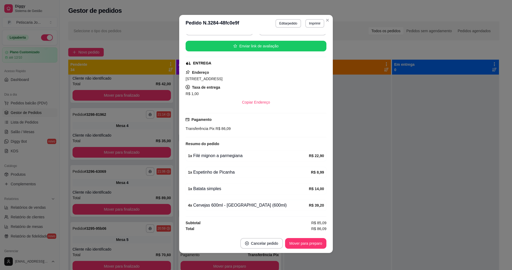
click at [207, 153] on div "1 x Filé mignon a parmegiana" at bounding box center [248, 156] width 121 height 6
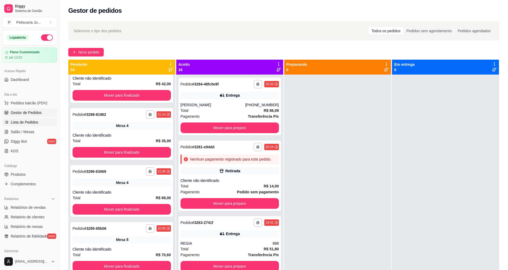
click at [28, 120] on span "Lista de Pedidos" at bounding box center [25, 122] width 28 height 5
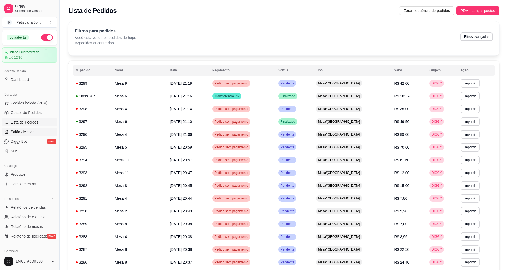
click at [23, 129] on link "Salão / Mesas" at bounding box center [29, 132] width 55 height 9
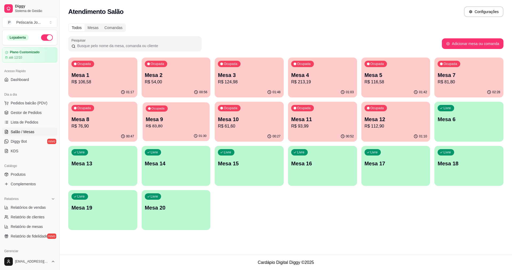
click at [186, 118] on p "Mesa 9" at bounding box center [176, 119] width 61 height 7
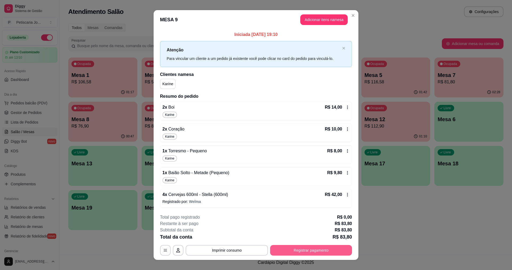
click at [307, 250] on button "Registrar pagamento" at bounding box center [311, 250] width 82 height 11
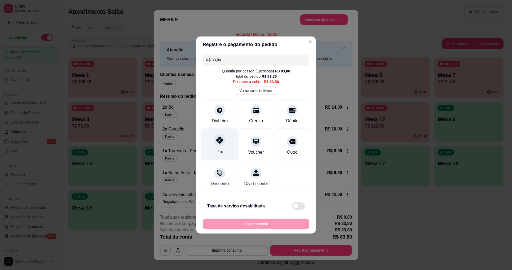
click at [224, 140] on div at bounding box center [220, 140] width 12 height 12
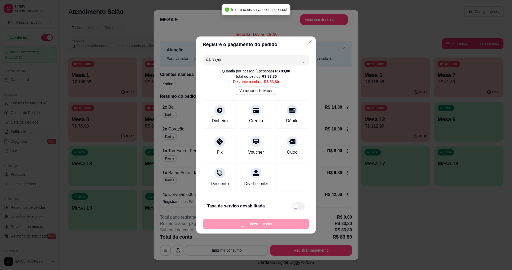
type input "R$ 0,00"
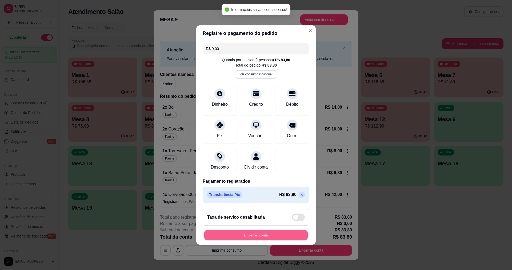
click at [251, 236] on button "Encerrar conta" at bounding box center [255, 235] width 103 height 10
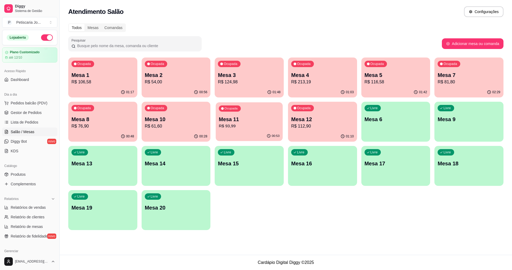
click at [268, 111] on div "Ocupada Mesa 11 R$ 93,99" at bounding box center [249, 116] width 67 height 29
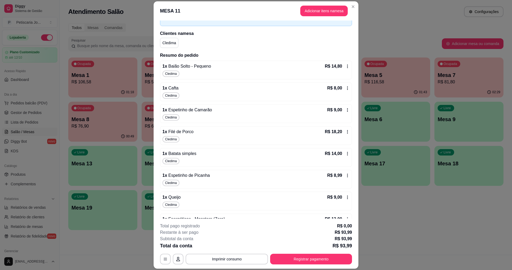
scroll to position [48, 0]
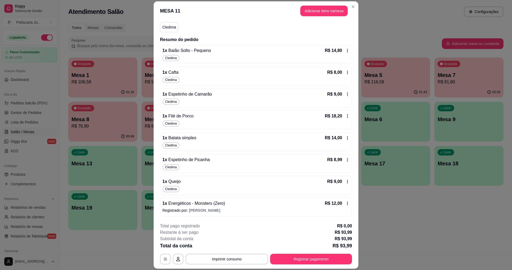
click at [190, 100] on div "Cledima" at bounding box center [255, 102] width 187 height 6
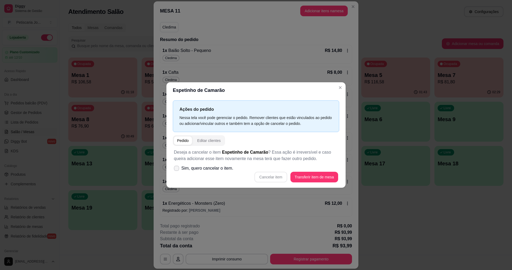
click at [191, 167] on span "Sim, quero cancelar o item." at bounding box center [207, 168] width 52 height 6
click at [177, 170] on input "Sim, quero cancelar o item." at bounding box center [175, 171] width 3 height 3
checkbox input "true"
click at [278, 179] on button "Cancelar item" at bounding box center [271, 177] width 32 height 10
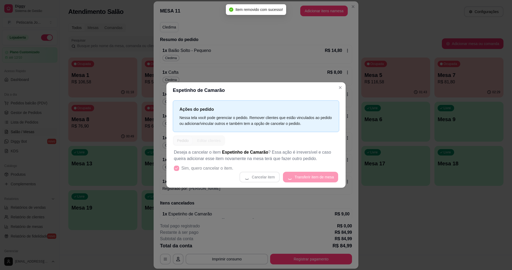
click at [336, 91] on header "Espetinho de Camarão" at bounding box center [255, 90] width 179 height 16
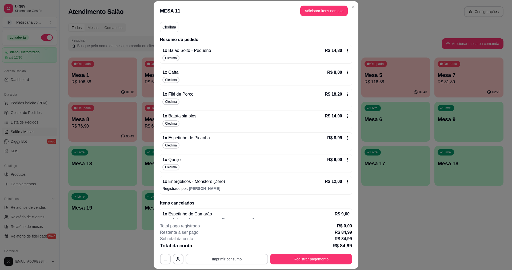
click at [218, 259] on button "Imprimir consumo" at bounding box center [227, 259] width 82 height 11
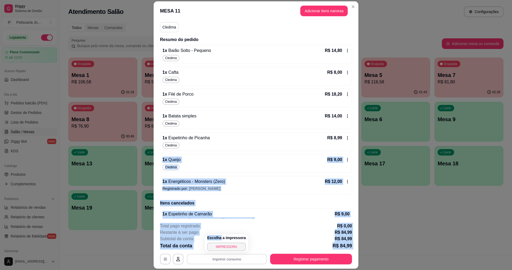
drag, startPoint x: 219, startPoint y: 241, endPoint x: 255, endPoint y: 124, distance: 122.2
click at [254, 133] on body "Diggy Sistema de Gestão P Petiscaria Jo ... Loja aberta Plano Customizado até 1…" at bounding box center [256, 135] width 512 height 270
click at [260, 99] on div "Cledima" at bounding box center [255, 102] width 187 height 6
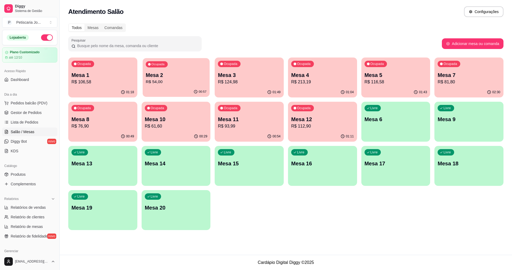
click at [160, 82] on p "R$ 54,00" at bounding box center [176, 82] width 61 height 6
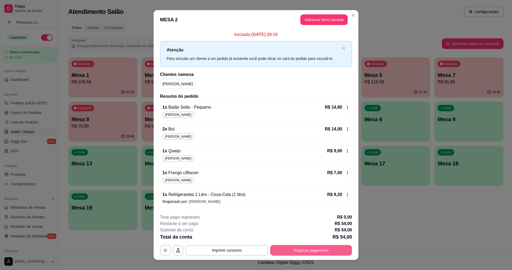
click at [271, 248] on button "Registrar pagamento" at bounding box center [311, 250] width 82 height 11
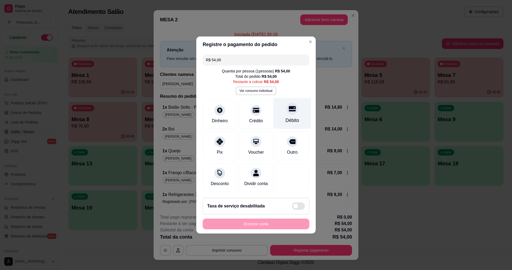
click at [284, 122] on div "Débito" at bounding box center [293, 113] width 38 height 31
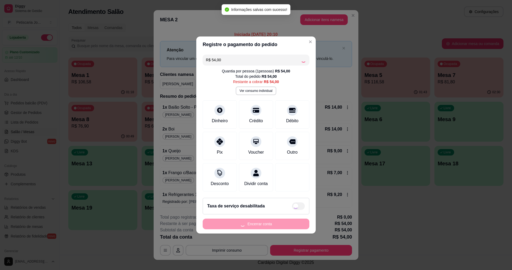
type input "R$ 0,00"
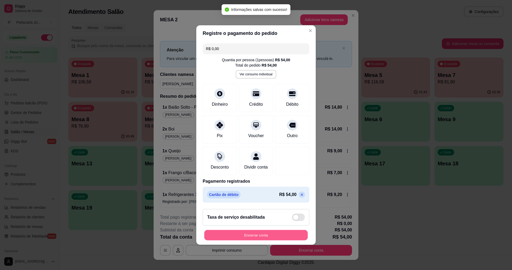
click at [262, 236] on button "Encerrar conta" at bounding box center [255, 235] width 103 height 10
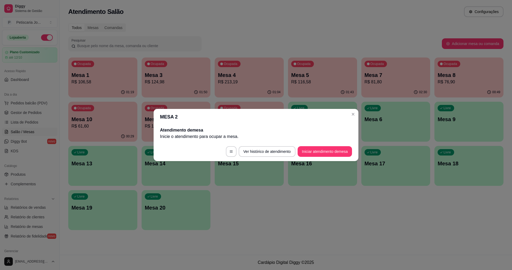
click at [349, 118] on header "MESA 2" at bounding box center [256, 117] width 205 height 16
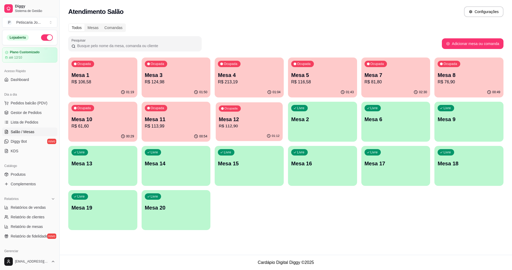
click at [239, 138] on div "01:12" at bounding box center [249, 136] width 67 height 10
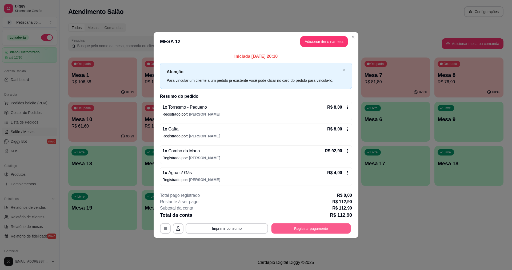
click at [295, 226] on button "Registrar pagamento" at bounding box center [310, 228] width 79 height 10
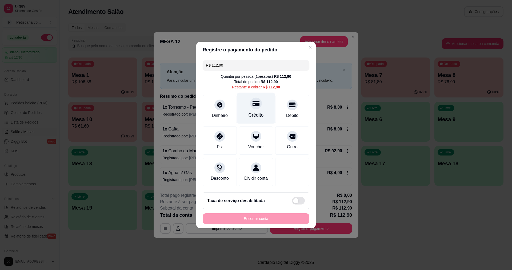
click at [256, 107] on div "Crédito" at bounding box center [256, 108] width 38 height 31
type input "R$ 0,00"
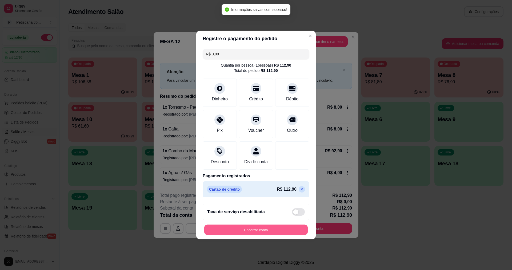
click at [254, 230] on button "Encerrar conta" at bounding box center [255, 230] width 103 height 10
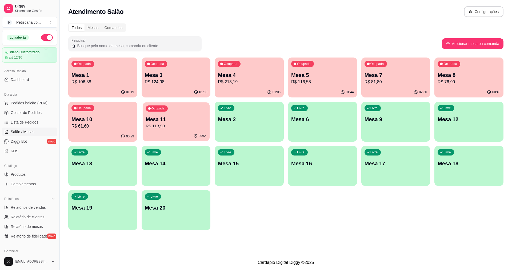
click at [189, 118] on p "Mesa 11" at bounding box center [176, 119] width 61 height 7
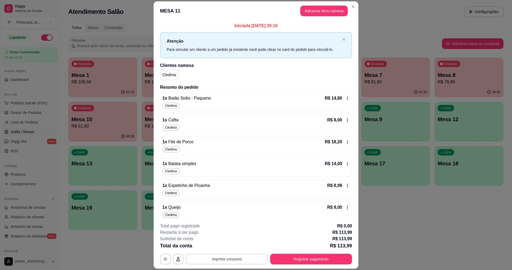
click at [202, 254] on div "**********" at bounding box center [256, 244] width 192 height 42
click at [205, 258] on button "Imprimir consumo" at bounding box center [227, 259] width 80 height 10
click at [214, 252] on div "Escolha a impressora IMPRESSORA" at bounding box center [226, 243] width 44 height 18
click at [220, 243] on button "IMPRESSORA" at bounding box center [226, 247] width 37 height 8
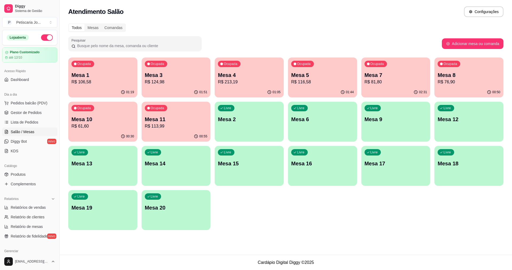
click at [171, 116] on p "Mesa 11" at bounding box center [176, 119] width 63 height 7
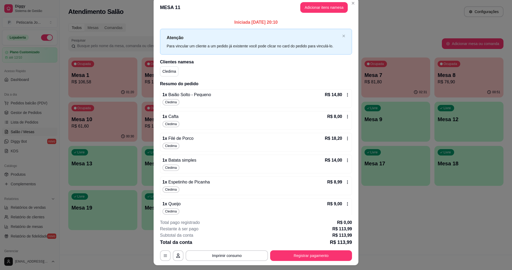
scroll to position [0, 0]
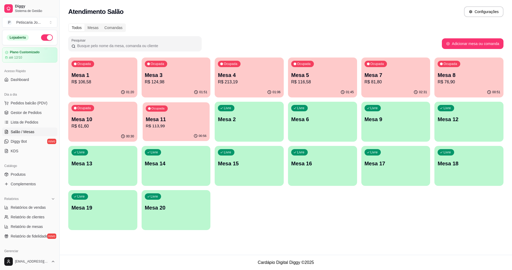
click at [158, 122] on p "Mesa 11" at bounding box center [176, 119] width 61 height 7
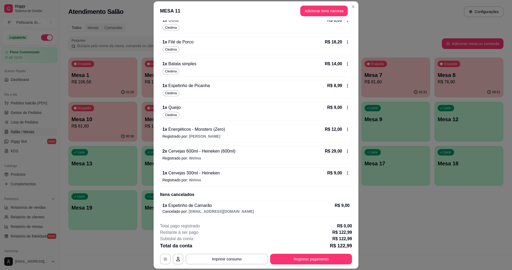
scroll to position [16, 0]
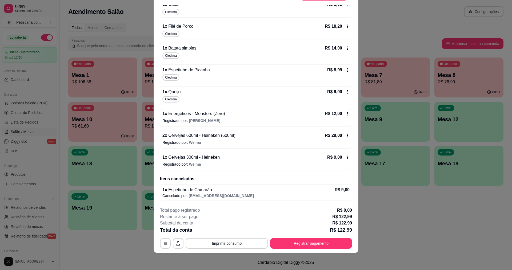
click at [193, 136] on span "Cervejas 600ml - Heineken (600ml)" at bounding box center [201, 135] width 68 height 5
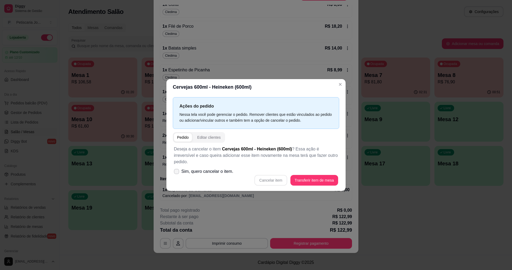
click at [199, 168] on span "Sim, quero cancelar o item." at bounding box center [207, 171] width 52 height 6
click at [177, 173] on input "Sim, quero cancelar o item." at bounding box center [175, 174] width 3 height 3
checkbox input "true"
click at [265, 175] on button "Cancelar item" at bounding box center [271, 180] width 32 height 10
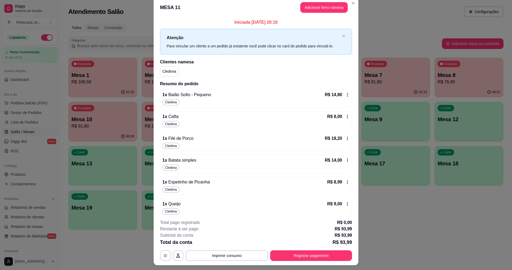
scroll to position [0, 0]
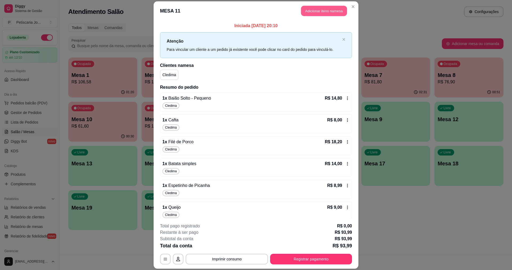
click at [316, 14] on button "Adicionar itens na mesa" at bounding box center [324, 11] width 46 height 10
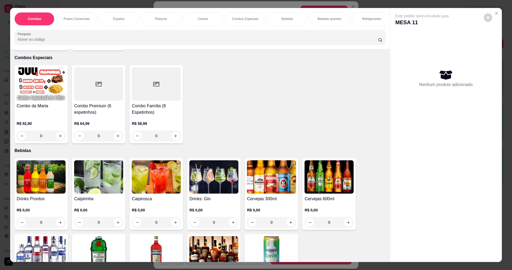
scroll to position [640, 0]
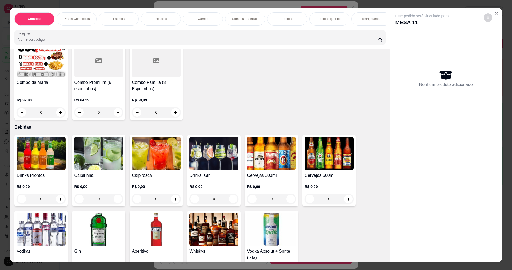
click at [317, 150] on img at bounding box center [328, 153] width 49 height 33
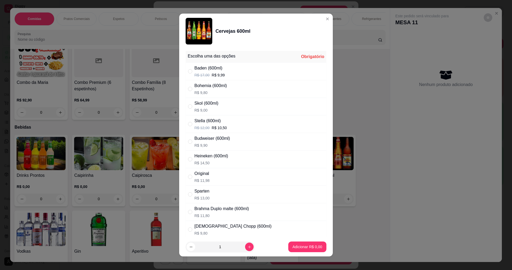
click at [202, 161] on p "R$ 14,50" at bounding box center [211, 162] width 34 height 5
radio input "true"
click at [311, 246] on p "Adicionar R$ 14,50" at bounding box center [306, 247] width 31 height 5
type input "1"
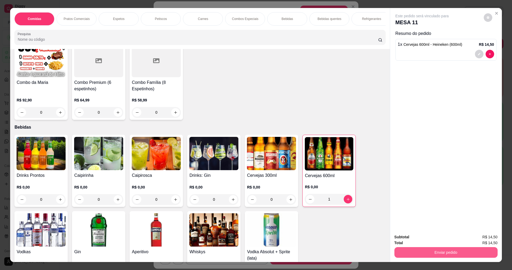
click at [427, 255] on button "Enviar pedido" at bounding box center [445, 252] width 103 height 11
click at [481, 238] on button "Enviar pedido" at bounding box center [483, 240] width 29 height 10
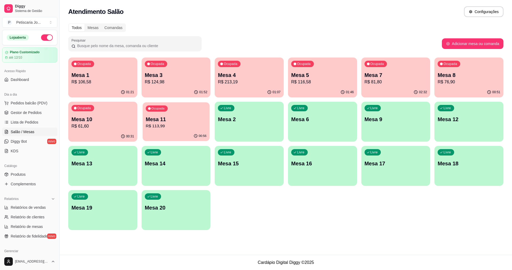
click at [202, 110] on div "Ocupada Mesa 11 R$ 113,99" at bounding box center [176, 116] width 67 height 29
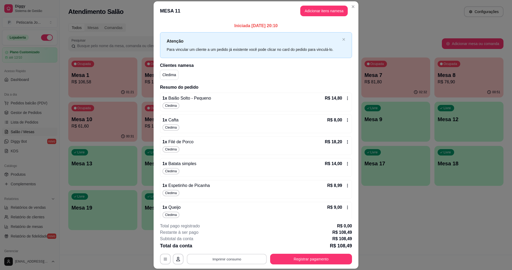
click at [252, 258] on button "Imprimir consumo" at bounding box center [227, 259] width 80 height 10
click at [229, 245] on button "IMPRESSORA" at bounding box center [226, 247] width 39 height 9
click at [300, 255] on button "Registrar pagamento" at bounding box center [311, 259] width 82 height 11
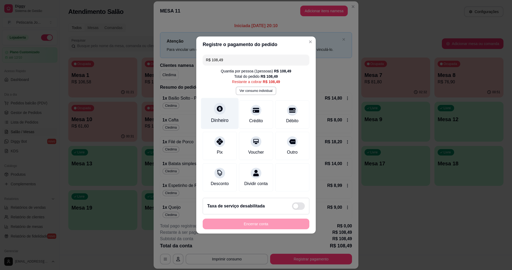
click at [216, 109] on div at bounding box center [220, 109] width 12 height 12
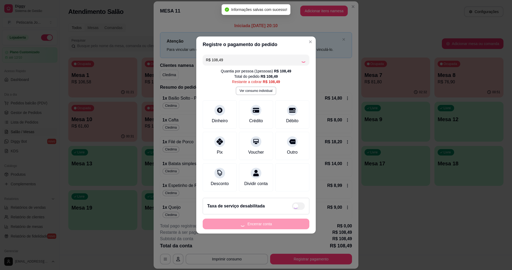
type input "R$ 0,00"
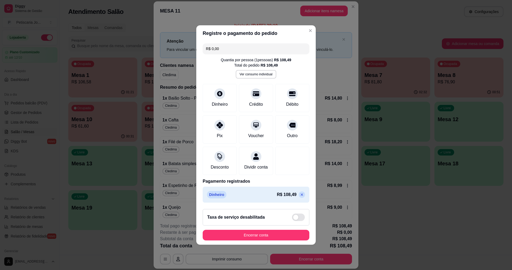
click at [243, 244] on footer "Taxa de serviço desabilitada Encerrar conta" at bounding box center [255, 225] width 119 height 40
click at [243, 239] on button "Encerrar conta" at bounding box center [256, 235] width 107 height 11
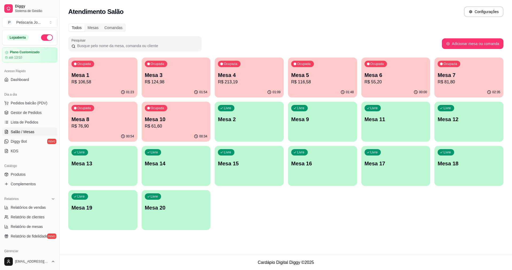
click at [389, 65] on div "Ocupada Mesa 6 R$ 55,20" at bounding box center [395, 73] width 69 height 30
click at [126, 66] on div "Ocupada Mesa 1 R$ 106,58" at bounding box center [102, 72] width 67 height 29
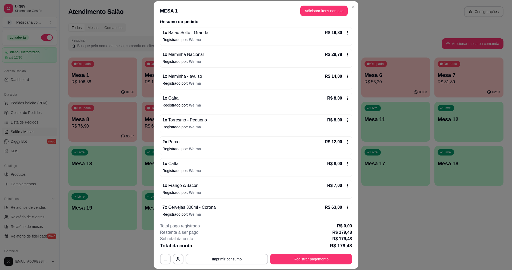
scroll to position [70, 0]
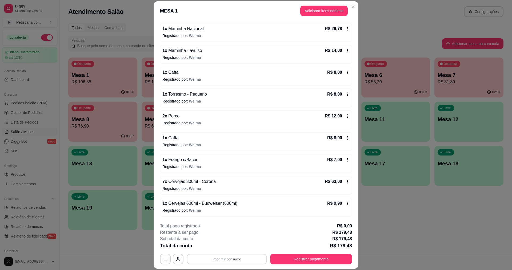
click at [224, 262] on button "Imprimir consumo" at bounding box center [227, 259] width 80 height 10
click at [224, 248] on button "IMPRESSORA" at bounding box center [226, 247] width 39 height 9
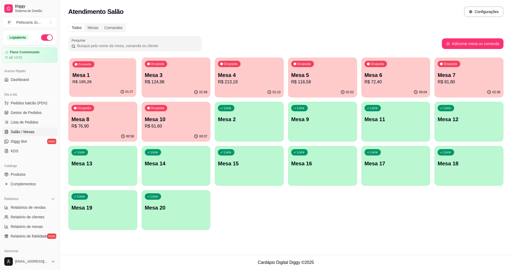
click at [115, 86] on div "Ocupada Mesa 1 R$ 195,28" at bounding box center [102, 72] width 67 height 29
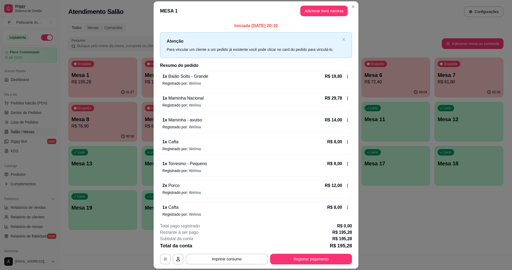
click at [220, 249] on div "Total da conta R$ 195,28" at bounding box center [256, 245] width 192 height 7
click at [222, 255] on button "Imprimir consumo" at bounding box center [227, 259] width 80 height 10
drag, startPoint x: 220, startPoint y: 242, endPoint x: 220, endPoint y: 248, distance: 6.1
click at [220, 247] on div "Escolha a impressora IMPRESSORA" at bounding box center [226, 243] width 44 height 18
click at [220, 248] on button "IMPRESSORA" at bounding box center [226, 247] width 37 height 8
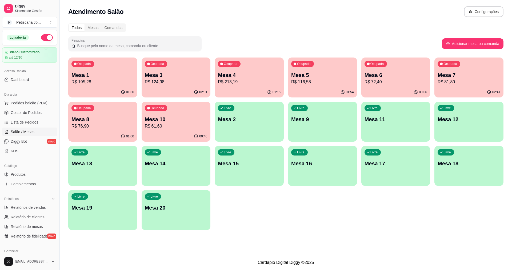
click at [100, 78] on p "Mesa 1" at bounding box center [102, 74] width 63 height 7
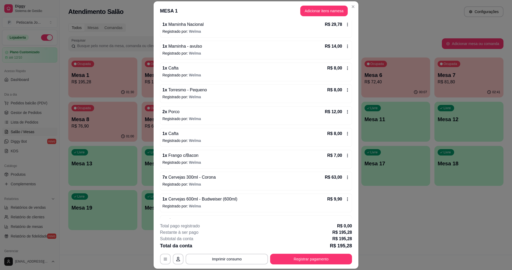
scroll to position [113, 0]
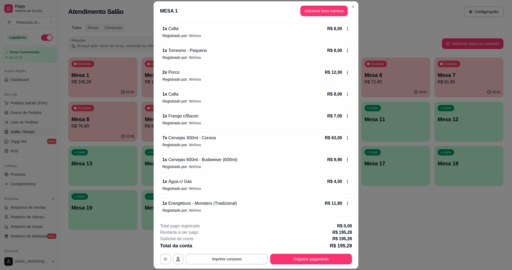
click at [199, 143] on p "Registrado por: [PERSON_NAME]" at bounding box center [255, 144] width 187 height 5
click at [355, 5] on header "MESA 1 Adicionar itens na mesa" at bounding box center [256, 10] width 205 height 19
click at [294, 262] on button "Registrar pagamento" at bounding box center [311, 259] width 82 height 11
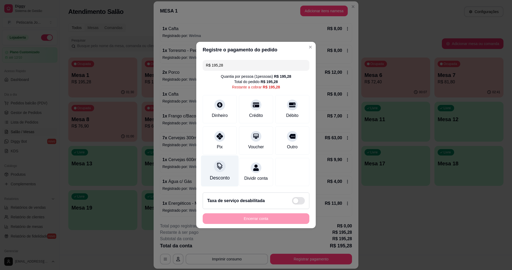
click at [219, 176] on div "Desconto" at bounding box center [220, 178] width 20 height 7
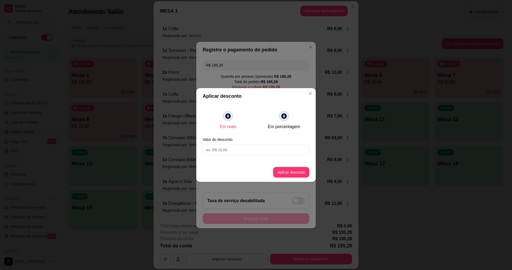
click at [244, 150] on input at bounding box center [256, 150] width 107 height 11
type input "2,00"
click at [275, 179] on footer "Aplicar desconto" at bounding box center [255, 172] width 119 height 19
click at [278, 175] on button "Aplicar desconto" at bounding box center [291, 172] width 35 height 10
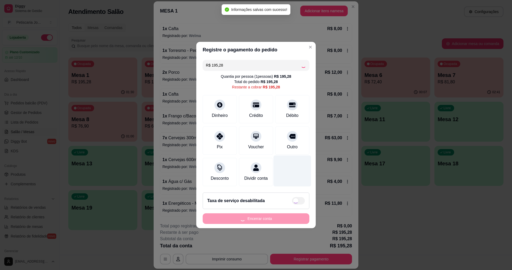
type input "R$ 193,28"
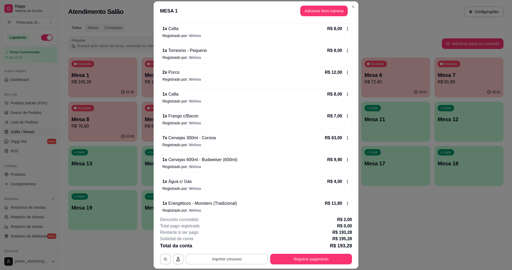
click at [226, 258] on button "Imprimir consumo" at bounding box center [227, 259] width 82 height 11
click at [233, 244] on button "IMPRESSORA" at bounding box center [226, 247] width 37 height 8
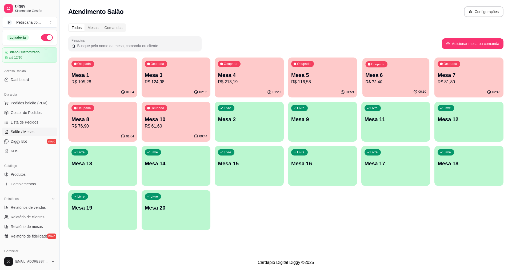
click at [372, 80] on p "R$ 72,40" at bounding box center [395, 82] width 61 height 6
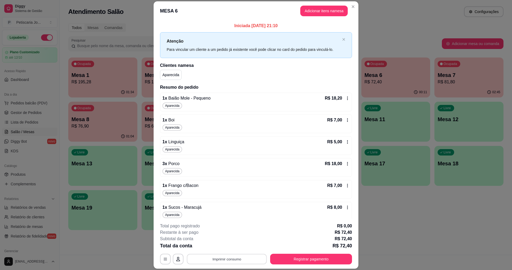
click at [230, 262] on button "Imprimir consumo" at bounding box center [227, 259] width 80 height 10
click at [227, 244] on button "IMPRESSORA" at bounding box center [226, 247] width 37 height 8
click at [349, 2] on header "MESA 6 Adicionar itens na mesa" at bounding box center [256, 10] width 205 height 19
click at [355, 10] on header "MESA 6 Adicionar itens na mesa" at bounding box center [256, 10] width 205 height 19
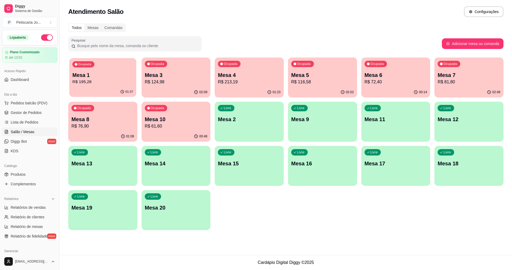
click at [113, 71] on div "Ocupada Mesa 1 R$ 195,28" at bounding box center [102, 72] width 67 height 29
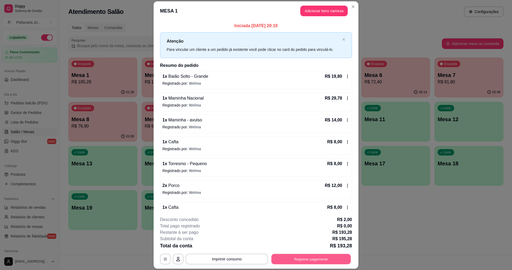
click at [289, 258] on button "Registrar pagamento" at bounding box center [310, 259] width 79 height 10
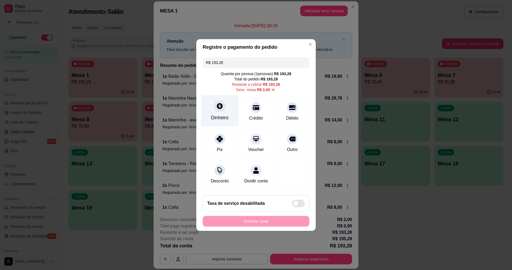
click at [223, 110] on div "Dinheiro" at bounding box center [220, 110] width 38 height 31
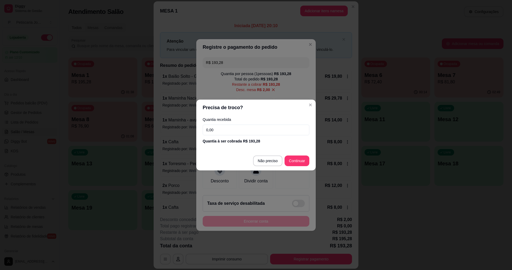
click at [244, 130] on input "0,00" at bounding box center [256, 130] width 107 height 11
type input "50,00"
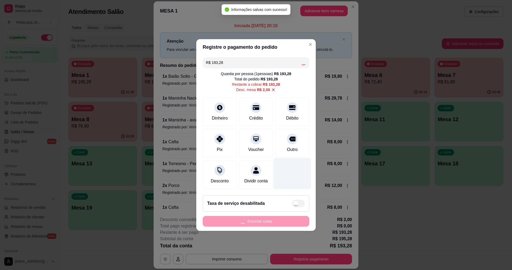
type input "R$ 0,00"
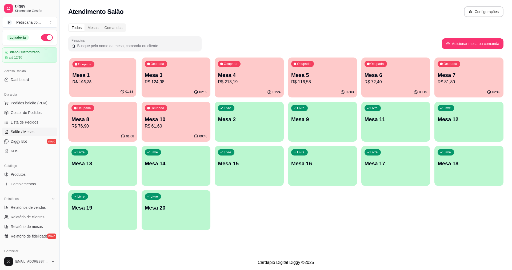
click at [105, 75] on p "Mesa 1" at bounding box center [103, 75] width 61 height 7
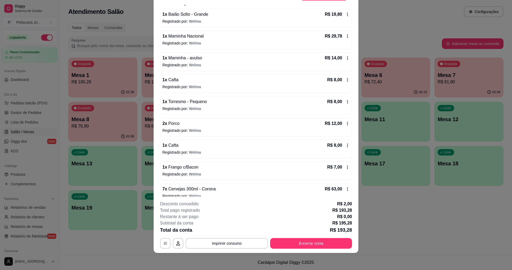
scroll to position [53, 0]
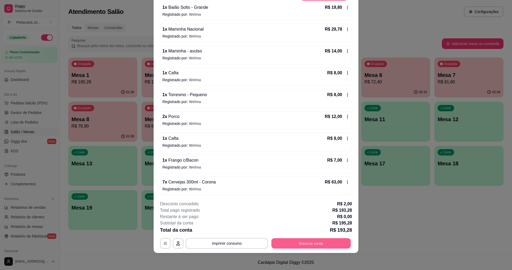
click at [288, 242] on button "Encerrar conta" at bounding box center [310, 244] width 79 height 10
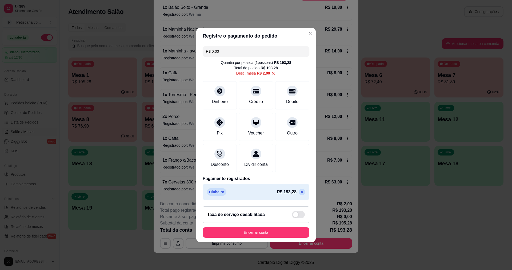
click at [218, 50] on input "R$ 0,00" at bounding box center [256, 51] width 100 height 11
click at [222, 115] on div at bounding box center [220, 121] width 12 height 12
click at [300, 194] on icon at bounding box center [302, 192] width 4 height 4
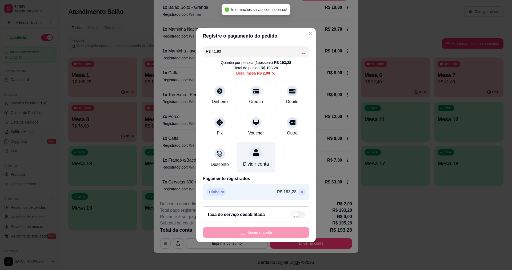
type input "R$ 193,28"
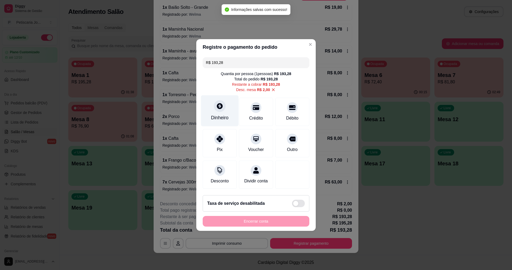
click at [220, 114] on div "Dinheiro" at bounding box center [220, 117] width 18 height 7
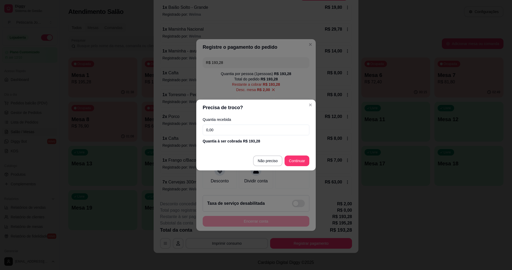
click at [236, 130] on input "0,00" at bounding box center [256, 130] width 107 height 11
type input "50,00"
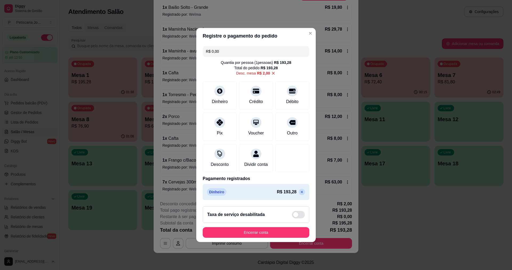
click at [300, 193] on icon at bounding box center [302, 192] width 4 height 4
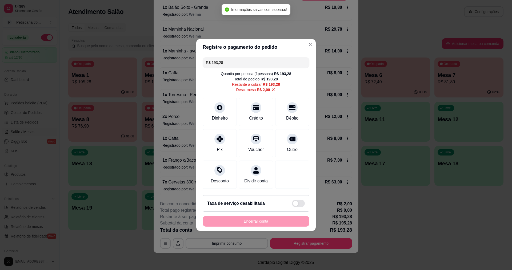
drag, startPoint x: 237, startPoint y: 61, endPoint x: 178, endPoint y: 62, distance: 58.9
click at [178, 62] on div "Registre o pagamento do pedido R$ 193,28 Quantia por pessoa ( 1 pessoas) R$ 193…" at bounding box center [256, 135] width 512 height 270
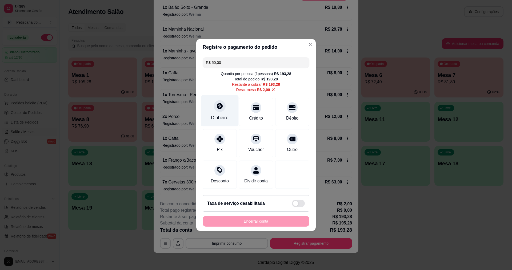
click at [215, 108] on div "Dinheiro" at bounding box center [220, 110] width 38 height 31
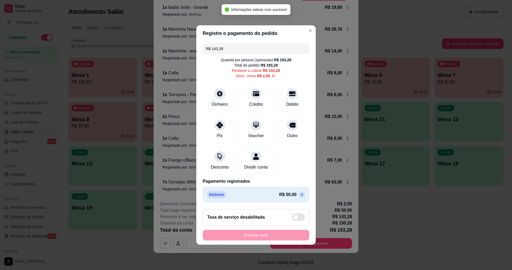
drag, startPoint x: 239, startPoint y: 46, endPoint x: 161, endPoint y: 46, distance: 77.8
click at [161, 46] on div "Registre o pagamento do pedido R$ 143,28 Quantia por pessoa ( 1 pessoas) R$ 193…" at bounding box center [256, 135] width 512 height 270
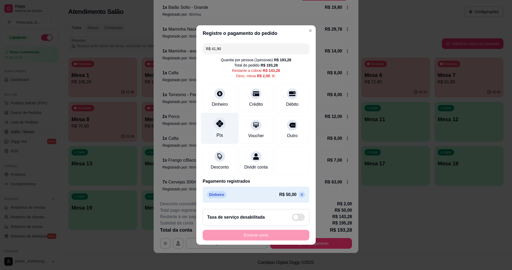
click at [215, 132] on div "Pix" at bounding box center [220, 128] width 38 height 31
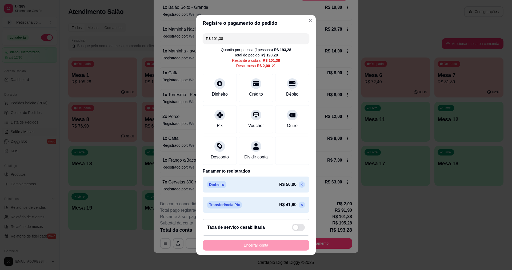
drag, startPoint x: 235, startPoint y: 35, endPoint x: 212, endPoint y: 37, distance: 23.0
click at [212, 37] on input "R$ 101,38" at bounding box center [256, 38] width 100 height 11
click at [222, 112] on div "Pix" at bounding box center [220, 118] width 38 height 31
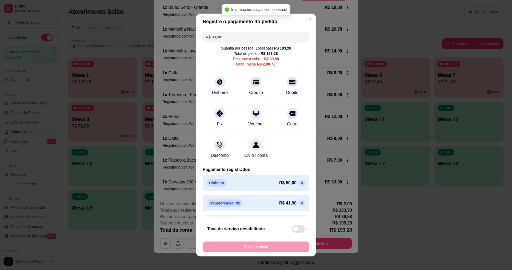
drag, startPoint x: 232, startPoint y: 38, endPoint x: 94, endPoint y: 40, distance: 138.9
click at [94, 40] on div "Registre o pagamento do pedido R$ 89,58 Quantia por pessoa ( 1 pessoas) R$ 193,…" at bounding box center [256, 135] width 512 height 270
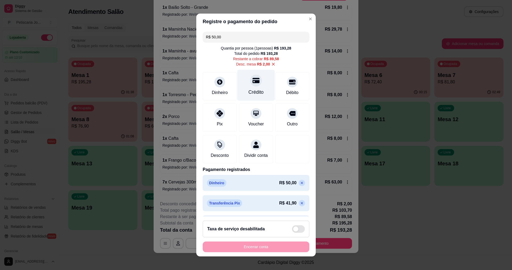
click at [250, 84] on div at bounding box center [256, 81] width 12 height 12
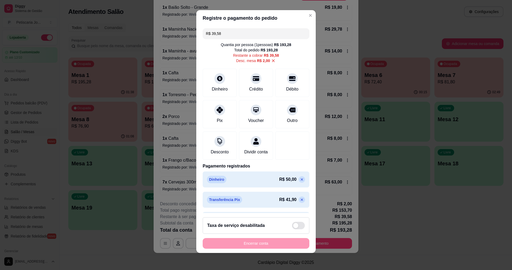
click at [301, 201] on icon at bounding box center [302, 200] width 2 height 2
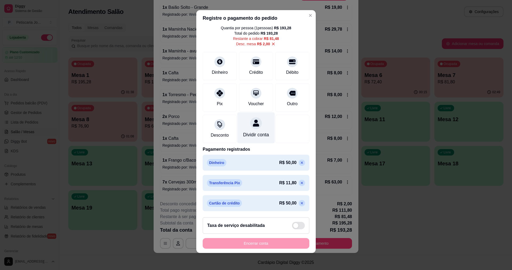
scroll to position [0, 0]
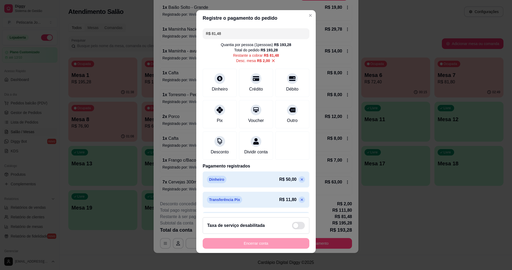
drag, startPoint x: 237, startPoint y: 33, endPoint x: 185, endPoint y: 32, distance: 52.0
click at [185, 32] on div "Registre o pagamento do pedido R$ 81,48 Quantia por pessoa ( 1 pessoas) R$ 193,…" at bounding box center [256, 135] width 512 height 270
click at [215, 114] on div at bounding box center [220, 109] width 12 height 12
click at [219, 118] on div "Pix" at bounding box center [220, 113] width 38 height 31
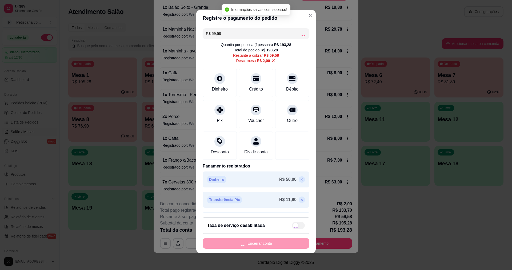
type input "R$ 0,00"
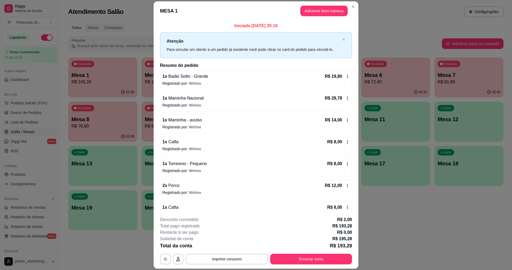
click at [355, 9] on header "MESA 1 Adicionar itens na mesa" at bounding box center [256, 10] width 205 height 19
click at [318, 254] on button "Encerrar conta" at bounding box center [310, 259] width 79 height 10
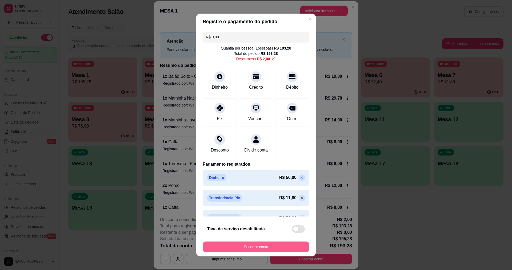
click at [254, 243] on button "Encerrar conta" at bounding box center [256, 247] width 107 height 11
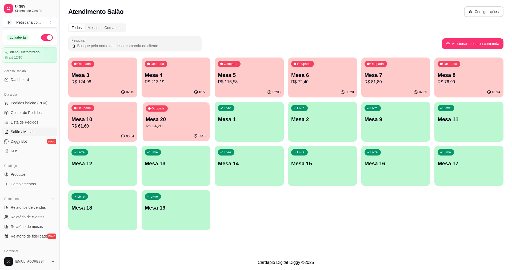
click at [148, 115] on div "Ocupada Mesa 20 R$ 24,20" at bounding box center [176, 116] width 67 height 29
click at [115, 117] on p "Mesa 10" at bounding box center [102, 119] width 63 height 7
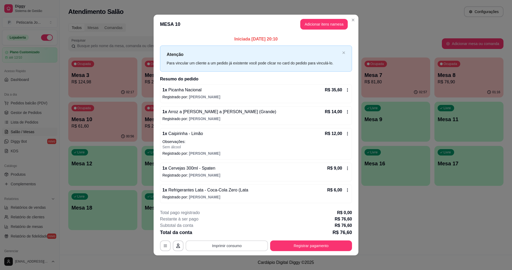
click at [219, 249] on button "Imprimir consumo" at bounding box center [227, 246] width 82 height 11
click at [222, 234] on button "IMPRESSORA" at bounding box center [226, 234] width 39 height 9
click at [311, 249] on button "Registrar pagamento" at bounding box center [311, 246] width 82 height 11
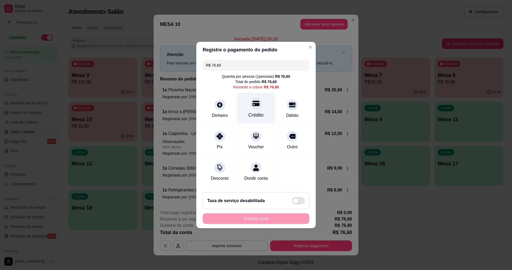
click at [252, 104] on div at bounding box center [256, 104] width 12 height 12
type input "R$ 0,00"
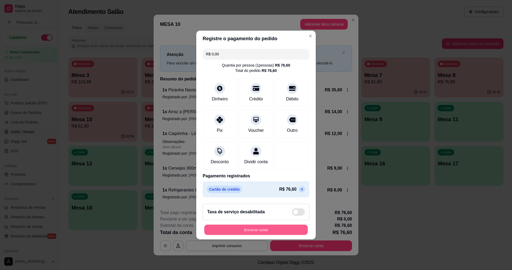
click at [259, 230] on button "Encerrar conta" at bounding box center [255, 230] width 103 height 10
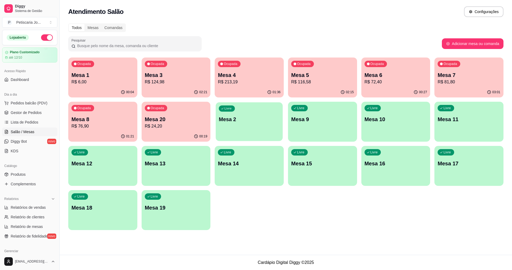
click at [234, 125] on div "Livre Mesa 2" at bounding box center [249, 118] width 67 height 33
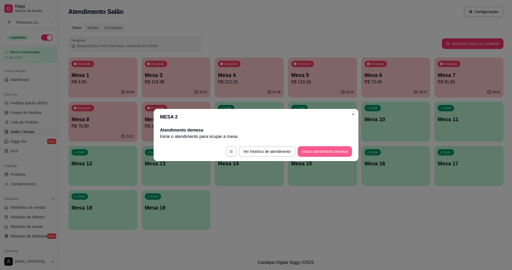
click at [317, 156] on button "Iniciar atendimento de mesa" at bounding box center [325, 151] width 54 height 11
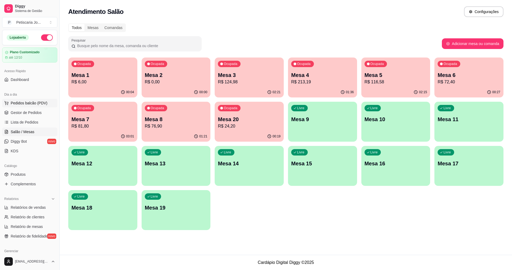
click at [23, 105] on span "Pedidos balcão (PDV)" at bounding box center [29, 103] width 37 height 5
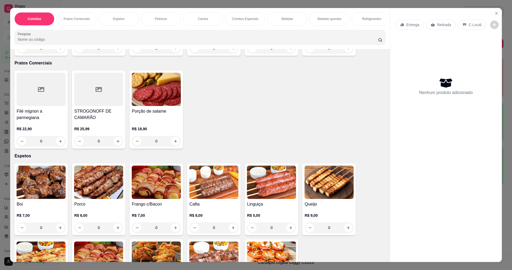
scroll to position [107, 0]
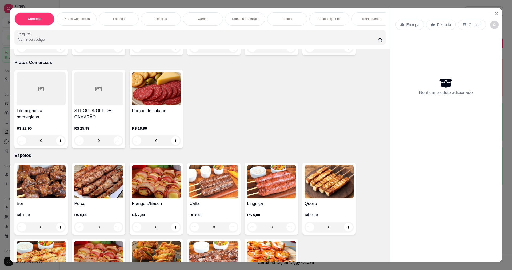
click at [33, 178] on img at bounding box center [41, 181] width 49 height 33
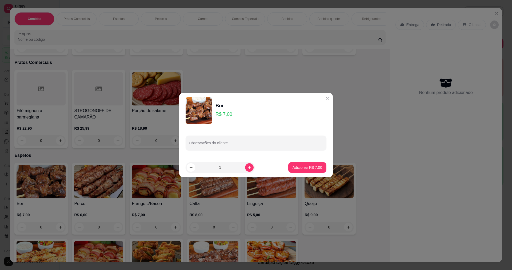
drag, startPoint x: 291, startPoint y: 159, endPoint x: 294, endPoint y: 172, distance: 14.1
click at [294, 168] on footer "1 Adicionar R$ 7,00" at bounding box center [256, 167] width 154 height 19
click at [294, 172] on button "Adicionar R$ 7,00" at bounding box center [307, 167] width 38 height 11
type input "1"
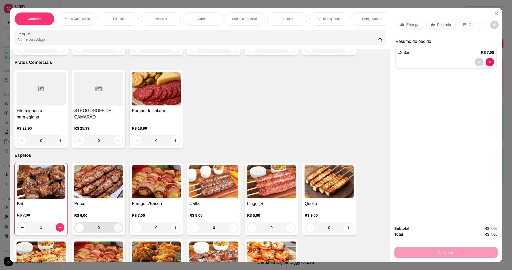
click at [118, 227] on button "increase-product-quantity" at bounding box center [118, 228] width 8 height 8
type input "1"
click at [179, 228] on div "Frango c/Bacon R$ 7,00 0" at bounding box center [156, 199] width 53 height 72
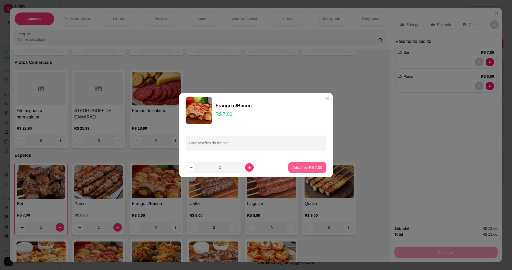
click at [315, 167] on p "Adicionar R$ 7,00" at bounding box center [307, 167] width 30 height 5
type input "1"
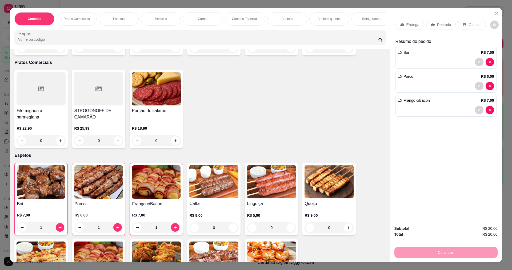
click at [412, 24] on p "Entrega" at bounding box center [412, 24] width 13 height 5
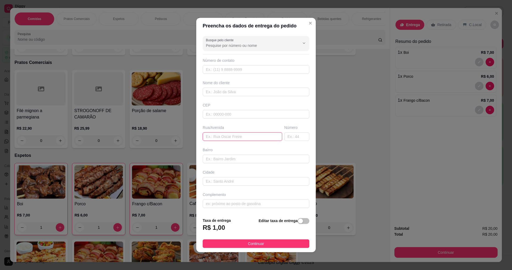
click at [214, 135] on input "text" at bounding box center [242, 136] width 79 height 9
type input "V"
type input "CAPRITRANO, CASA DO JORGE"
click at [248, 242] on span "Continuar" at bounding box center [256, 244] width 16 height 6
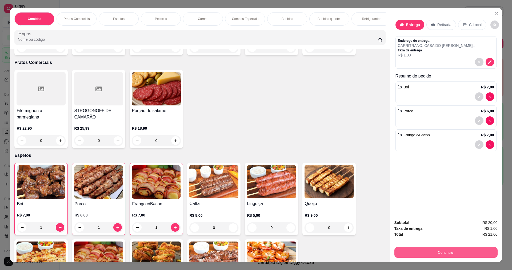
click at [470, 255] on button "Continuar" at bounding box center [445, 252] width 103 height 11
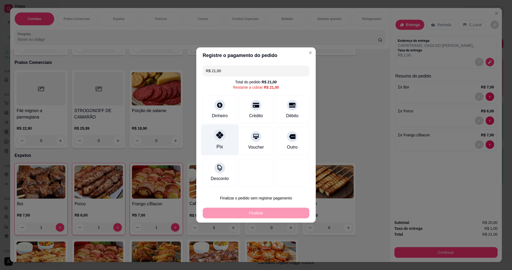
click at [217, 142] on div "Pix" at bounding box center [220, 139] width 38 height 31
type input "R$ 0,00"
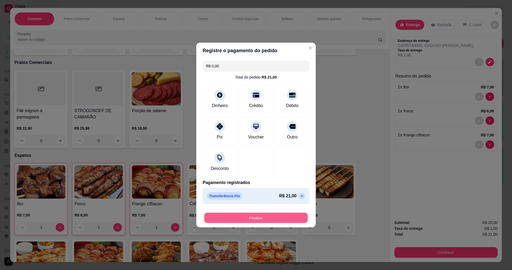
click at [267, 217] on button "Finalizar" at bounding box center [255, 218] width 103 height 10
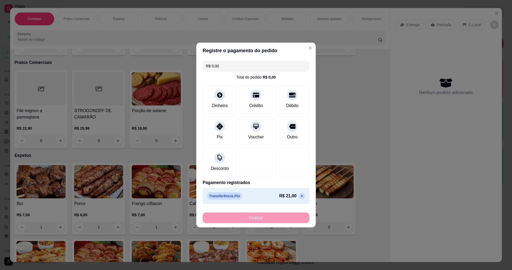
type input "0"
type input "-R$ 21,00"
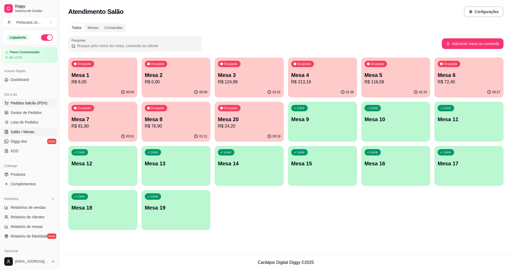
click at [33, 105] on span "Pedidos balcão (PDV)" at bounding box center [29, 103] width 37 height 5
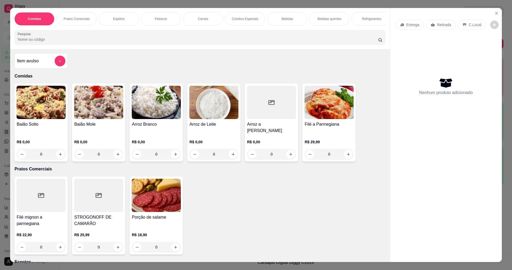
click at [88, 109] on img at bounding box center [98, 102] width 49 height 33
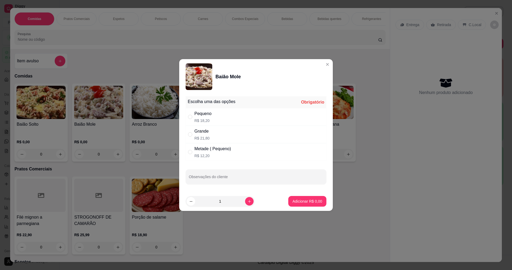
click at [204, 125] on div "Pequeno R$ 18,20" at bounding box center [256, 117] width 141 height 18
radio input "true"
click at [248, 200] on button "increase-product-quantity" at bounding box center [249, 201] width 9 height 9
type input "2"
drag, startPoint x: 290, startPoint y: 195, endPoint x: 291, endPoint y: 198, distance: 3.5
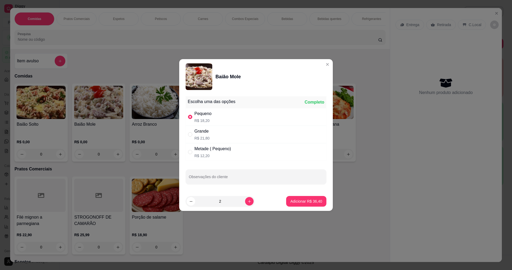
click at [290, 195] on footer "2 Adicionar R$ 36,40" at bounding box center [256, 201] width 154 height 19
click at [292, 199] on button "Adicionar R$ 36,40" at bounding box center [306, 201] width 39 height 10
type input "2"
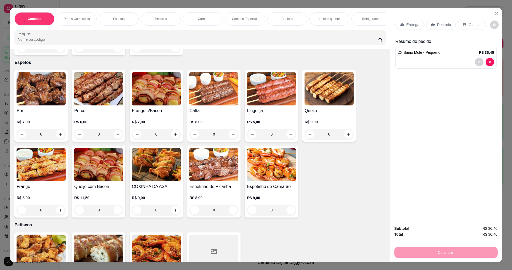
scroll to position [187, 0]
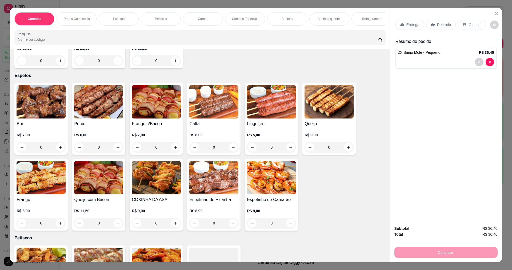
click at [43, 91] on img at bounding box center [41, 101] width 49 height 33
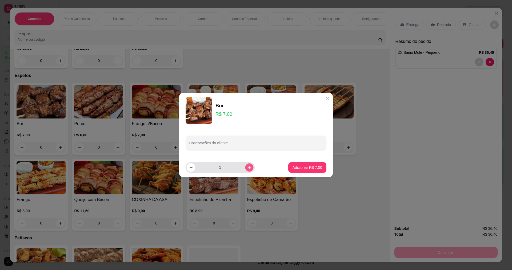
click at [247, 167] on icon "increase-product-quantity" at bounding box center [249, 168] width 4 height 4
type input "2"
click at [288, 164] on button "Adicionar R$ 14,00" at bounding box center [306, 167] width 40 height 11
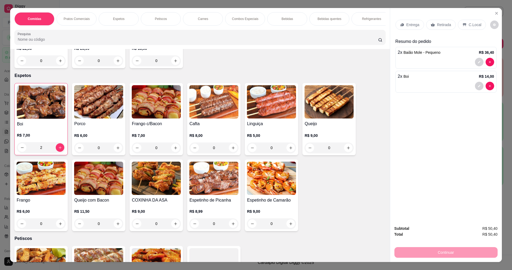
type input "2"
click at [94, 104] on img at bounding box center [98, 101] width 49 height 33
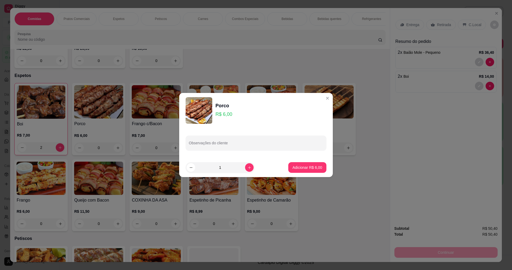
click at [297, 158] on div "Observações do cliente" at bounding box center [256, 143] width 154 height 30
drag, startPoint x: 297, startPoint y: 160, endPoint x: 297, endPoint y: 166, distance: 5.6
click at [297, 166] on footer "1 Adicionar R$ 6,00" at bounding box center [256, 167] width 154 height 19
click at [297, 166] on p "Adicionar R$ 6,00" at bounding box center [307, 167] width 30 height 5
type input "1"
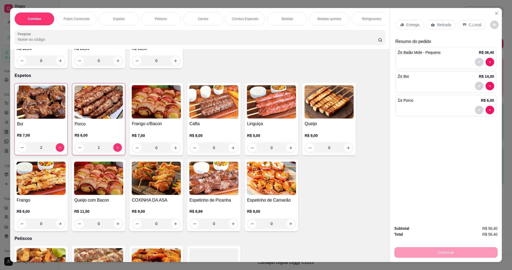
click at [459, 254] on div "Continuar" at bounding box center [445, 252] width 103 height 12
click at [407, 24] on p "Entrega" at bounding box center [412, 24] width 13 height 5
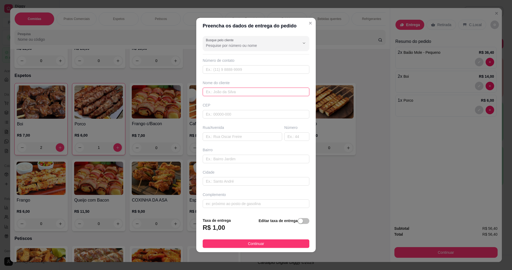
click at [210, 93] on input "text" at bounding box center [256, 92] width 107 height 9
type input "YASMIM"
click at [254, 244] on span "Continuar" at bounding box center [256, 244] width 16 height 6
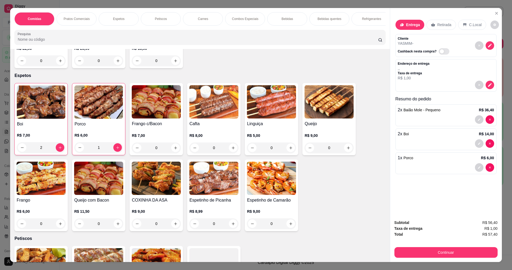
click at [464, 246] on div "Subtotal R$ 56,40 Taxa de entrega R$ 1,00 Total R$ 57,40 Continuar" at bounding box center [445, 239] width 103 height 38
click at [464, 248] on button "Continuar" at bounding box center [446, 252] width 100 height 10
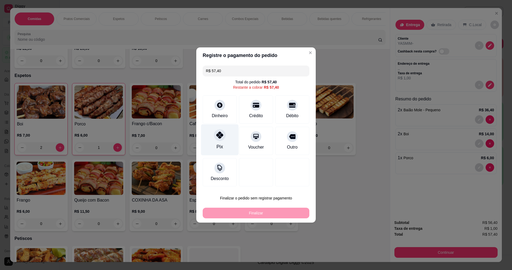
click at [224, 131] on div "Pix" at bounding box center [220, 139] width 38 height 31
type input "R$ 0,00"
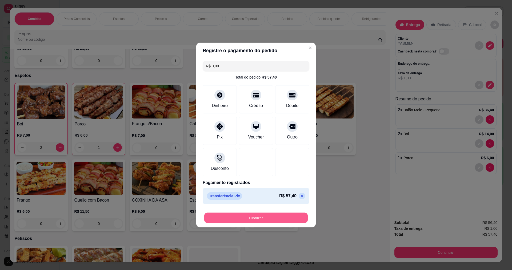
click at [249, 216] on button "Finalizar" at bounding box center [255, 218] width 103 height 10
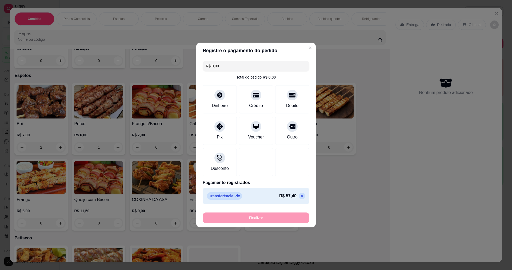
type input "0"
type input "-R$ 57,40"
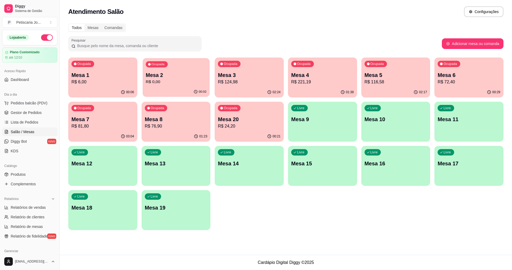
click at [178, 77] on p "Mesa 2" at bounding box center [176, 75] width 61 height 7
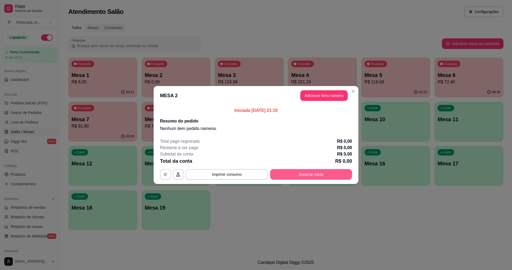
click at [289, 172] on button "Encerrar conta" at bounding box center [311, 174] width 82 height 11
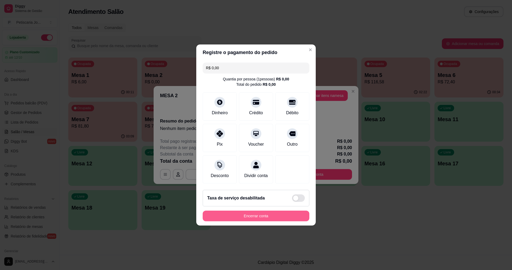
click at [262, 217] on button "Encerrar conta" at bounding box center [256, 216] width 107 height 11
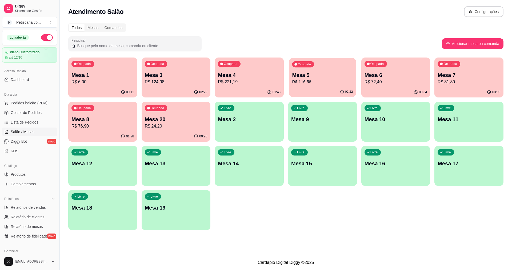
click at [312, 86] on div "Ocupada Mesa 5 R$ 116,58" at bounding box center [322, 72] width 67 height 29
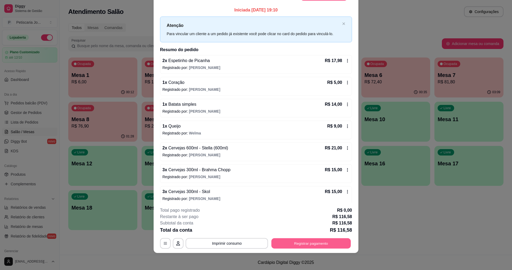
click at [286, 243] on button "Registrar pagamento" at bounding box center [310, 244] width 79 height 10
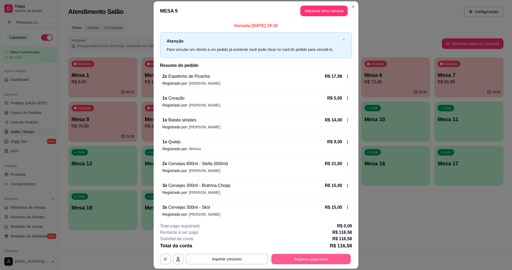
click at [291, 262] on button "Registrar pagamento" at bounding box center [310, 259] width 79 height 10
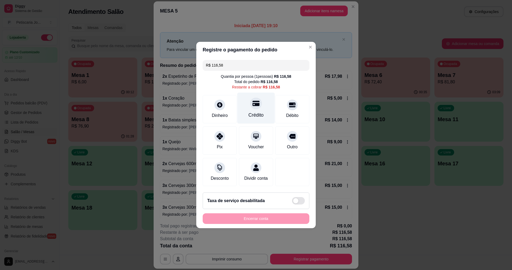
click at [259, 107] on div "Crédito" at bounding box center [256, 108] width 38 height 31
type input "R$ 0,00"
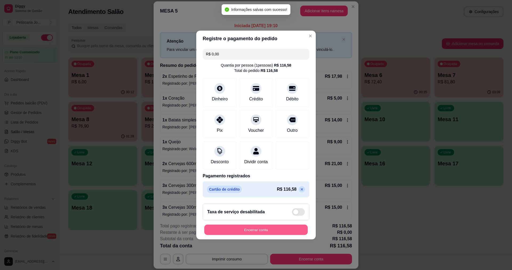
click at [250, 234] on button "Encerrar conta" at bounding box center [255, 230] width 103 height 10
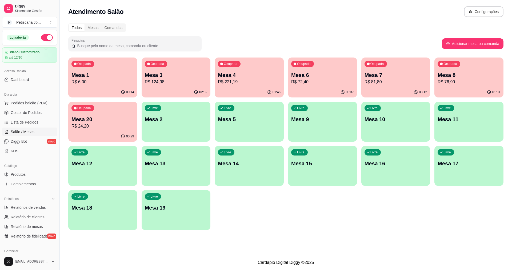
click at [170, 72] on p "Mesa 3" at bounding box center [176, 74] width 63 height 7
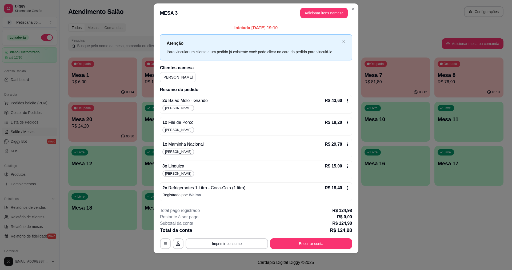
scroll to position [7, 0]
click at [274, 242] on button "Encerrar conta" at bounding box center [311, 243] width 82 height 11
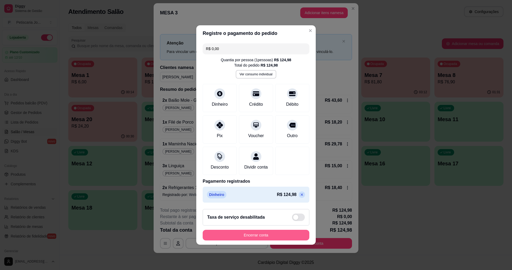
click at [250, 241] on button "Encerrar conta" at bounding box center [256, 235] width 107 height 11
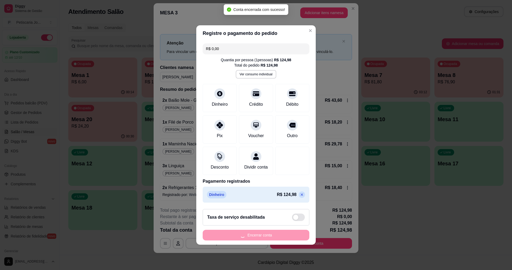
scroll to position [0, 0]
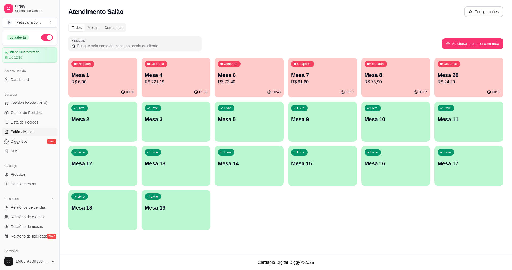
click at [374, 73] on p "Mesa 8" at bounding box center [395, 74] width 63 height 7
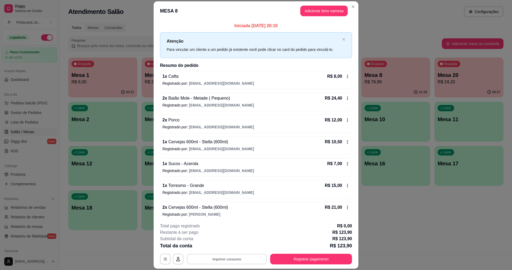
click at [232, 259] on button "Imprimir consumo" at bounding box center [227, 259] width 80 height 10
click at [238, 251] on button "IMPRESSORA" at bounding box center [226, 247] width 39 height 9
click at [305, 260] on button "Registrar pagamento" at bounding box center [310, 259] width 79 height 10
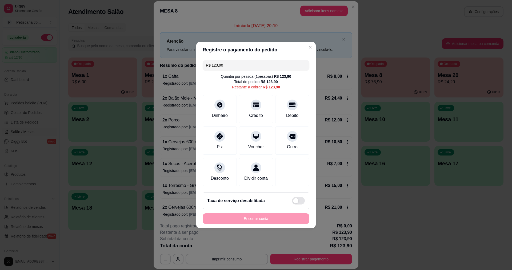
drag, startPoint x: 252, startPoint y: 62, endPoint x: 160, endPoint y: 65, distance: 92.5
click at [160, 65] on div "Registre o pagamento do pedido R$ 123,90 Quantia por pessoa ( 1 pessoas) R$ 123…" at bounding box center [256, 135] width 512 height 270
click at [288, 107] on div "Débito" at bounding box center [293, 108] width 38 height 31
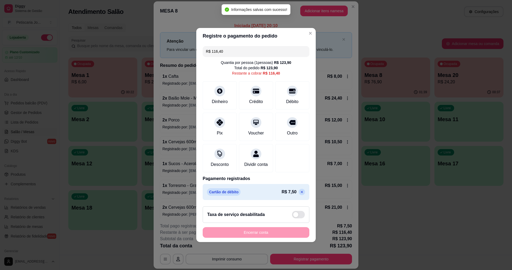
click at [232, 55] on div "R$ 116,40 Quantia por pessoa ( 1 pessoas) R$ 123,90 Total do pedido R$ 123,90 R…" at bounding box center [255, 123] width 119 height 158
drag, startPoint x: 232, startPoint y: 51, endPoint x: 161, endPoint y: 64, distance: 72.3
click at [161, 64] on div "Registre o pagamento do pedido R$ 116,40 Quantia por pessoa ( 1 pessoas) R$ 123…" at bounding box center [256, 135] width 512 height 270
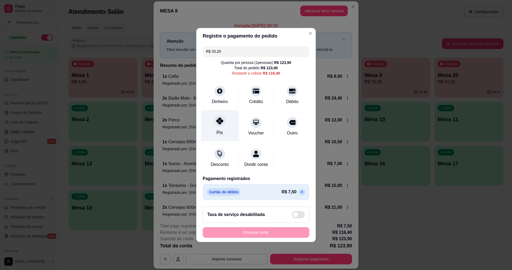
click at [224, 116] on div "Pix" at bounding box center [220, 125] width 38 height 31
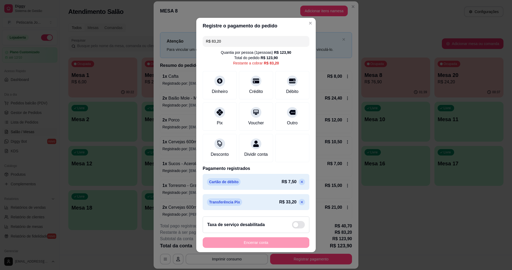
drag, startPoint x: 226, startPoint y: 41, endPoint x: 166, endPoint y: 41, distance: 60.3
click at [166, 41] on div "Registre o pagamento do pedido R$ 83,20 Quantia por pessoa ( 1 pessoas) R$ 123,…" at bounding box center [256, 135] width 512 height 270
click at [216, 80] on icon at bounding box center [219, 79] width 7 height 7
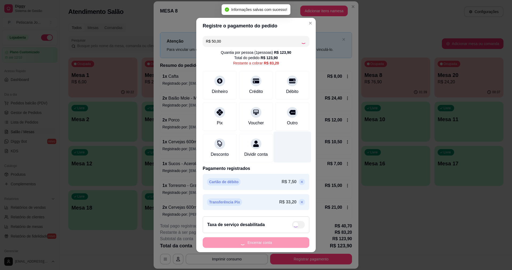
type input "R$ 33,20"
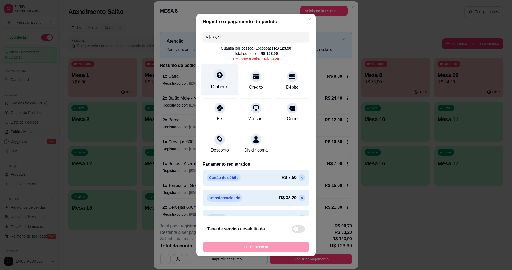
click at [219, 86] on div "Dinheiro" at bounding box center [220, 86] width 18 height 7
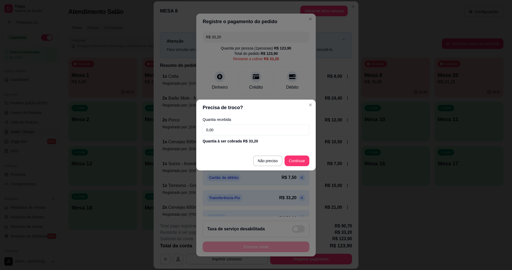
click at [251, 126] on input "0,00" at bounding box center [256, 130] width 107 height 11
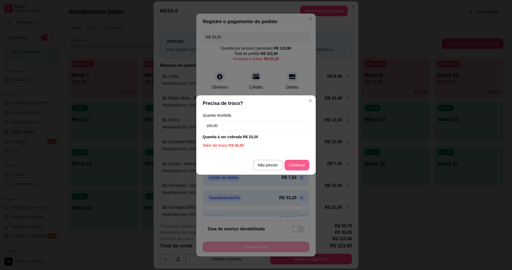
type input "100,00"
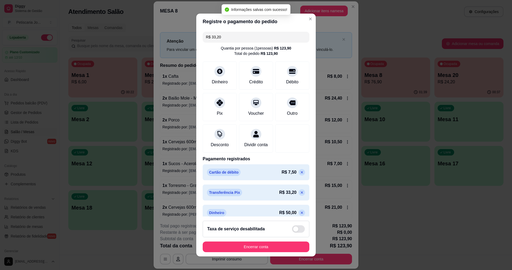
type input "R$ 0,00"
click at [265, 246] on button "Encerrar conta" at bounding box center [255, 247] width 103 height 10
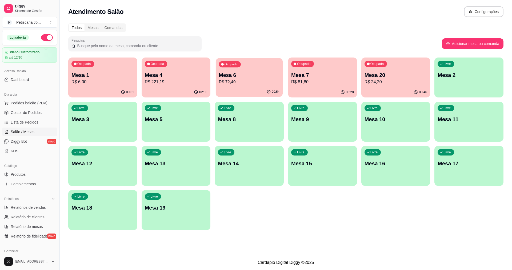
click at [249, 79] on p "R$ 72,40" at bounding box center [249, 82] width 61 height 6
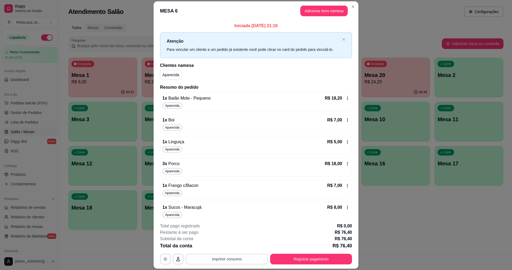
click at [242, 262] on button "Imprimir consumo" at bounding box center [227, 259] width 82 height 11
click at [235, 247] on button "IMPRESSORA" at bounding box center [226, 247] width 37 height 8
click at [298, 264] on button "Registrar pagamento" at bounding box center [310, 259] width 79 height 10
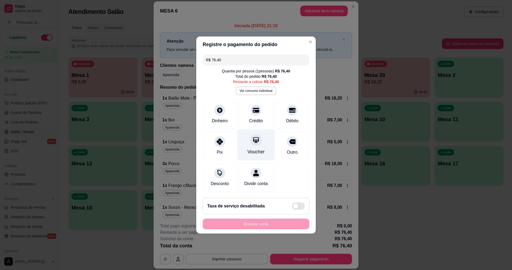
click at [251, 144] on div "Voucher" at bounding box center [256, 145] width 38 height 31
type input "R$ 0,00"
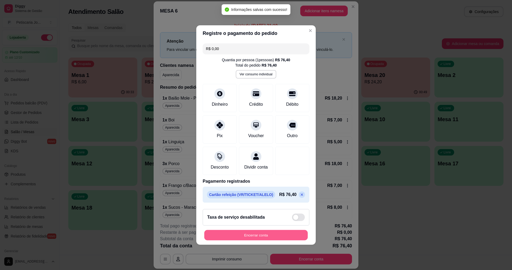
click at [255, 241] on button "Encerrar conta" at bounding box center [255, 235] width 103 height 10
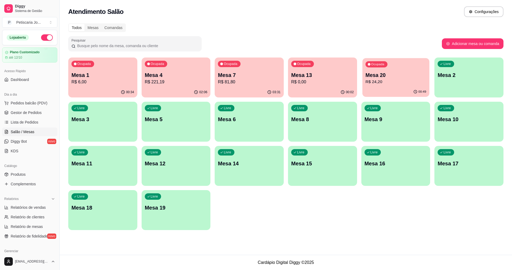
click at [369, 66] on div "Ocupada" at bounding box center [376, 64] width 22 height 6
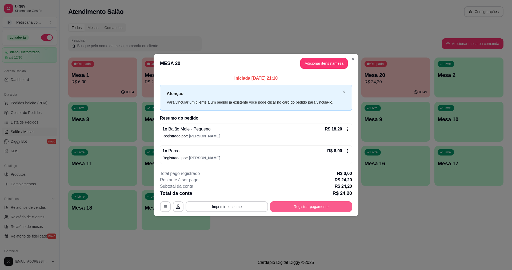
click at [272, 206] on button "Registrar pagamento" at bounding box center [311, 207] width 82 height 11
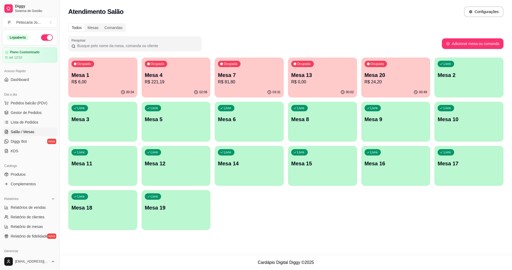
click at [328, 77] on p "Mesa 13" at bounding box center [322, 74] width 63 height 7
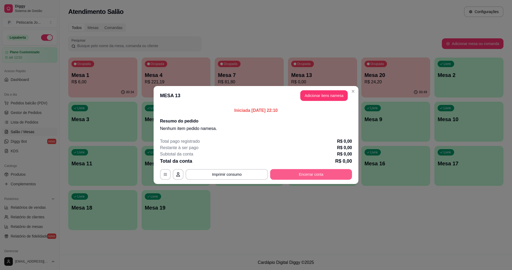
click at [281, 175] on button "Encerrar conta" at bounding box center [311, 174] width 82 height 11
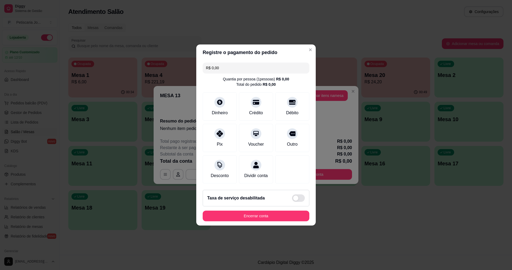
drag, startPoint x: 248, startPoint y: 207, endPoint x: 250, endPoint y: 216, distance: 9.8
click at [248, 207] on div "Taxa de serviço desabilitada" at bounding box center [256, 198] width 107 height 17
click at [250, 216] on div "Encerrar conta" at bounding box center [256, 216] width 107 height 11
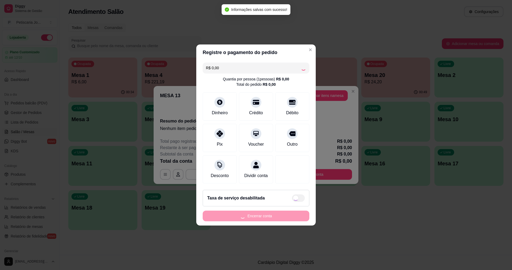
checkbox input "true"
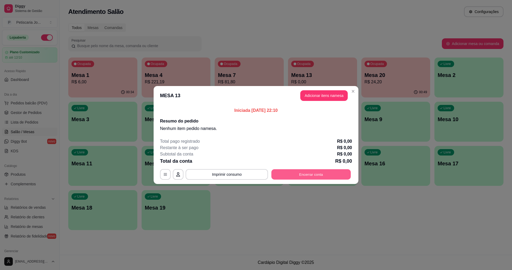
click at [319, 173] on button "Encerrar conta" at bounding box center [310, 175] width 79 height 10
type input "R$ 51,93"
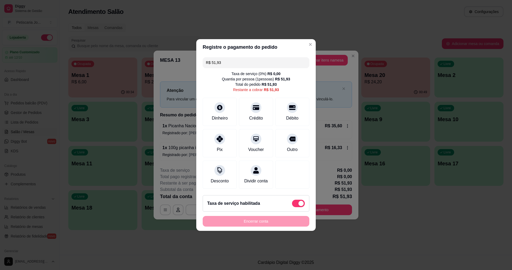
click at [272, 216] on footer "Taxa de serviço habilitada Encerrar conta" at bounding box center [255, 211] width 119 height 40
click at [264, 225] on div "Encerrar conta" at bounding box center [256, 221] width 107 height 11
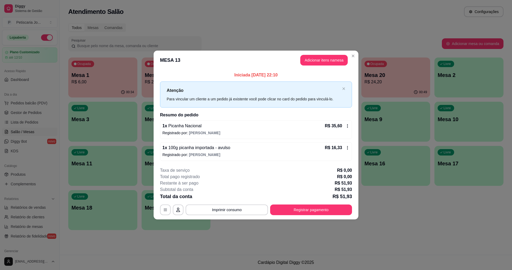
click at [357, 55] on header "MESA 13 Adicionar itens na mesa" at bounding box center [256, 60] width 205 height 19
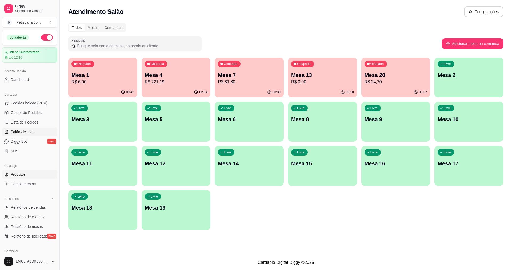
click at [20, 176] on span "Produtos" at bounding box center [18, 174] width 15 height 5
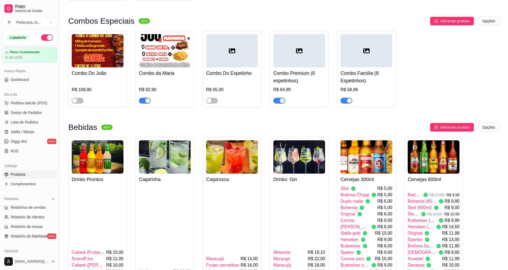
scroll to position [1040, 0]
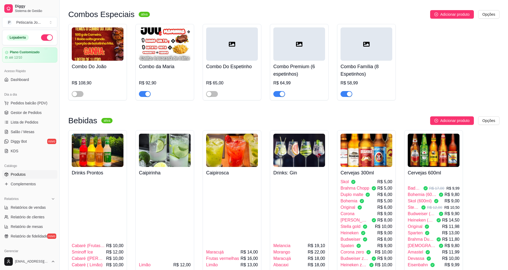
click at [445, 134] on img at bounding box center [434, 150] width 52 height 33
click at [373, 134] on img at bounding box center [366, 150] width 52 height 33
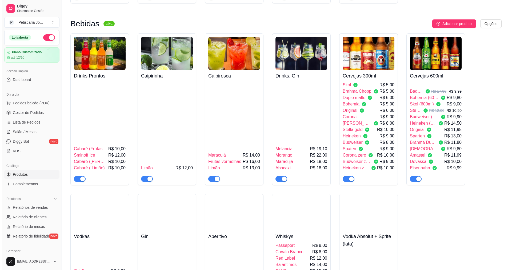
scroll to position [1146, 0]
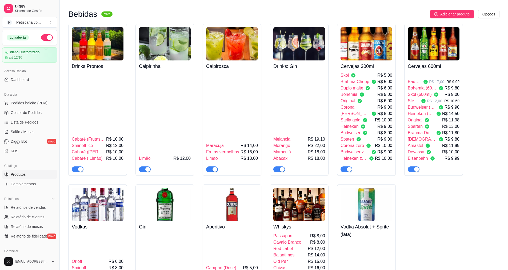
click at [363, 27] on img at bounding box center [366, 43] width 52 height 33
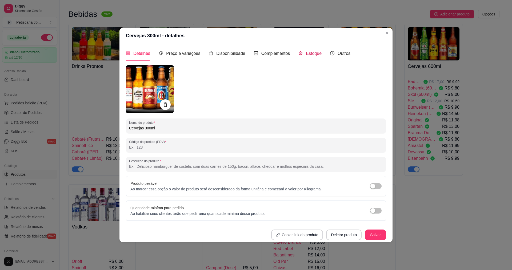
click at [312, 54] on span "Estoque" at bounding box center [314, 53] width 16 height 5
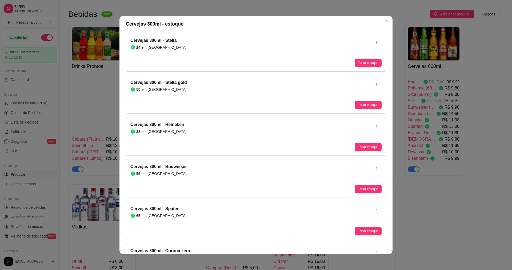
scroll to position [213, 0]
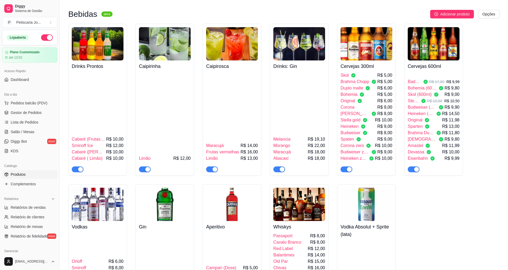
click at [362, 27] on img at bounding box center [366, 43] width 52 height 33
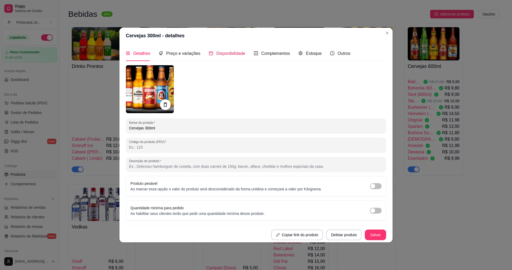
click at [236, 52] on span "Disponibilidade" at bounding box center [230, 53] width 29 height 5
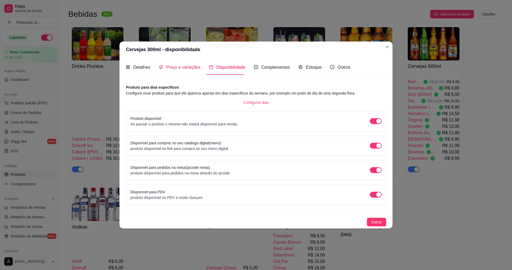
click at [175, 66] on span "Preço e variações" at bounding box center [183, 67] width 34 height 5
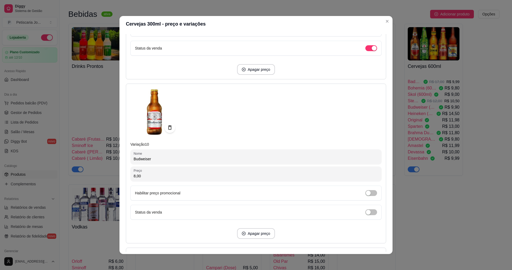
scroll to position [1493, 0]
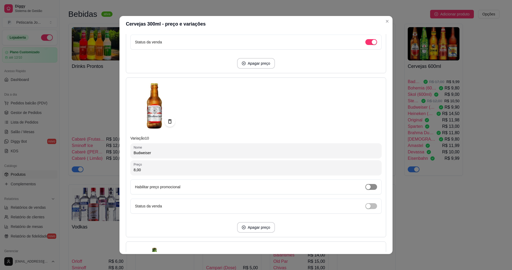
click at [366, 187] on div "button" at bounding box center [368, 187] width 5 height 5
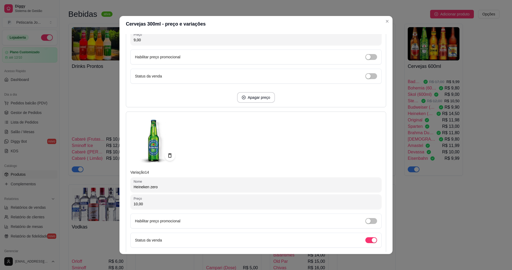
scroll to position [1, 0]
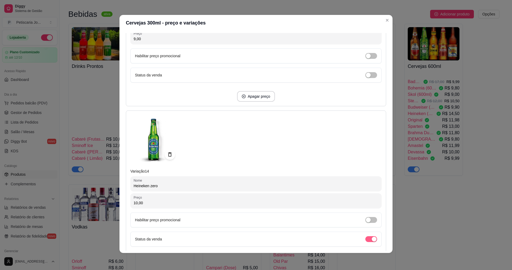
click at [365, 239] on span "button" at bounding box center [371, 239] width 12 height 6
click at [366, 241] on div "button" at bounding box center [368, 239] width 5 height 5
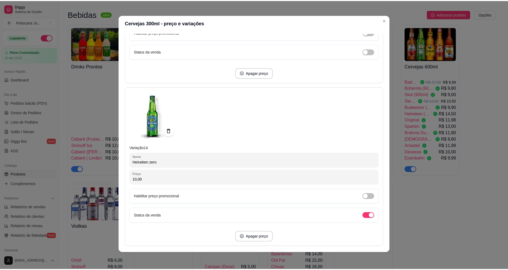
scroll to position [2191, 0]
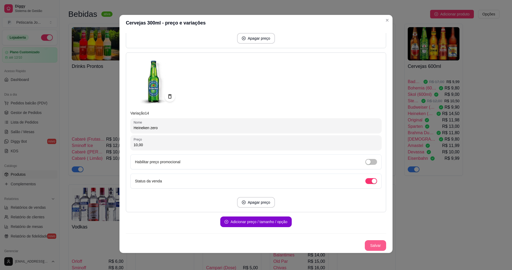
click at [367, 248] on button "Salvar" at bounding box center [375, 245] width 21 height 11
click at [376, 241] on button "Salvar" at bounding box center [375, 246] width 21 height 10
click at [375, 241] on div "Salvar" at bounding box center [256, 245] width 260 height 11
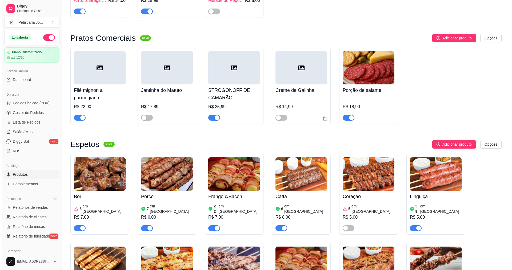
scroll to position [0, 0]
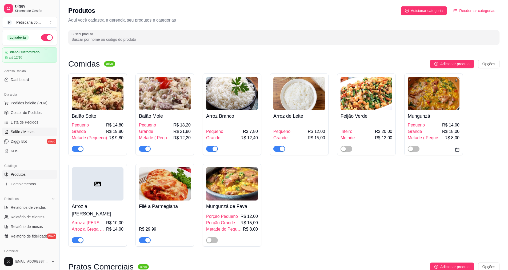
click at [32, 130] on span "Salão / Mesas" at bounding box center [23, 131] width 24 height 5
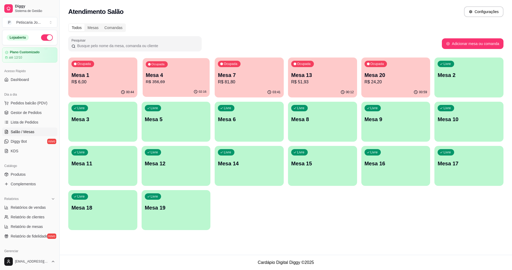
click at [170, 75] on p "Mesa 4" at bounding box center [176, 75] width 61 height 7
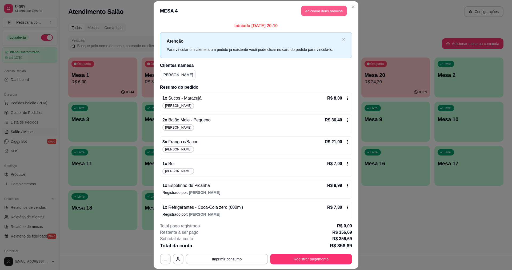
click at [307, 14] on button "Adicionar itens na mesa" at bounding box center [324, 11] width 46 height 10
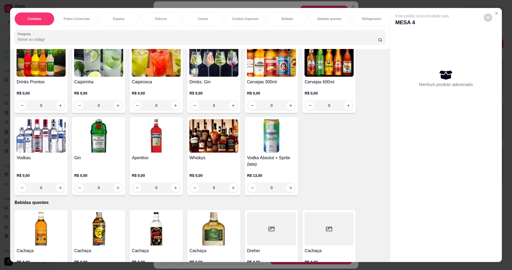
scroll to position [746, 0]
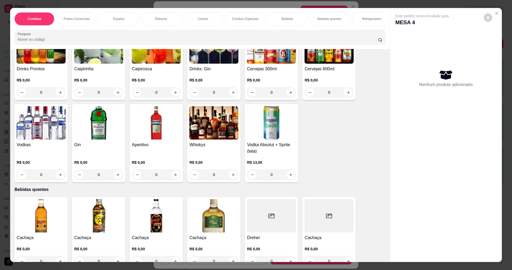
click at [265, 72] on div "R$ 0,00 0" at bounding box center [271, 85] width 49 height 26
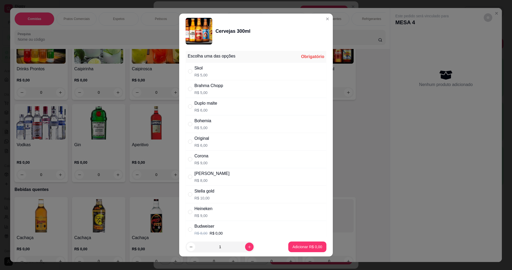
scroll to position [27, 0]
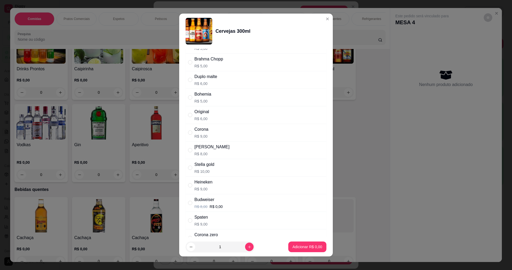
click at [192, 202] on div "" at bounding box center [191, 203] width 6 height 6
radio input "true"
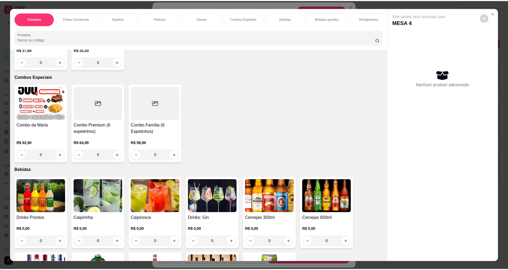
scroll to position [586, 0]
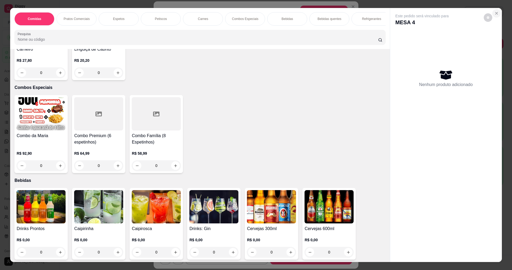
click at [494, 13] on icon "Close" at bounding box center [496, 13] width 4 height 4
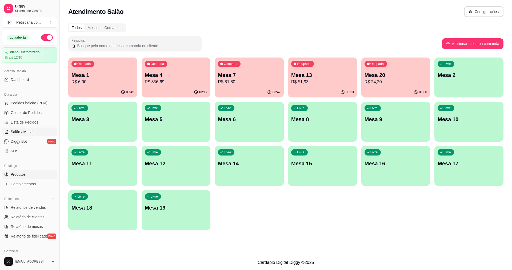
click at [16, 175] on span "Produtos" at bounding box center [18, 174] width 15 height 5
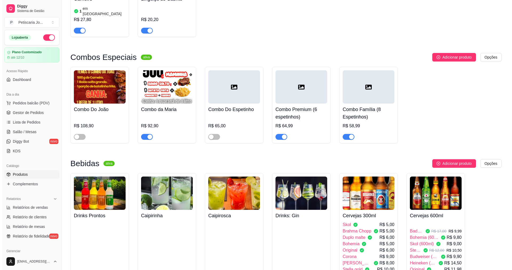
scroll to position [1013, 0]
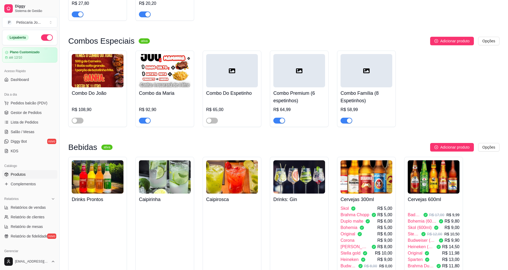
click at [368, 160] on img at bounding box center [366, 176] width 52 height 33
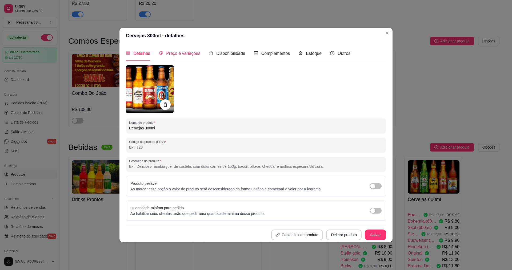
click at [183, 53] on span "Preço e variações" at bounding box center [183, 53] width 34 height 5
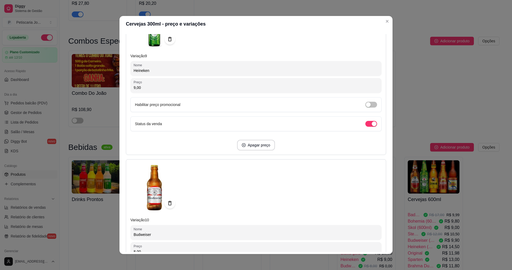
scroll to position [1466, 0]
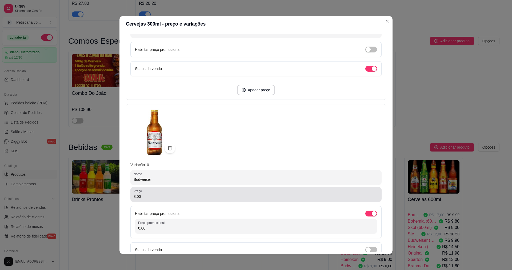
click at [360, 192] on div "8,00" at bounding box center [256, 194] width 245 height 11
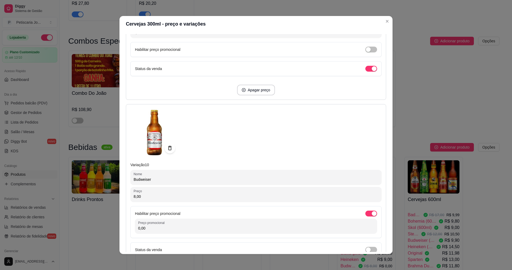
scroll to position [1520, 0]
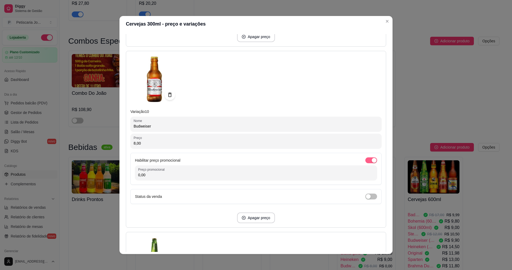
click at [365, 159] on span "button" at bounding box center [371, 161] width 12 height 6
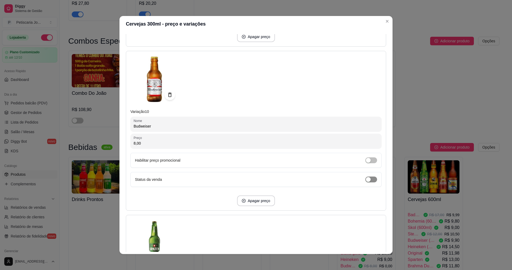
click at [366, 179] on div "button" at bounding box center [368, 179] width 5 height 5
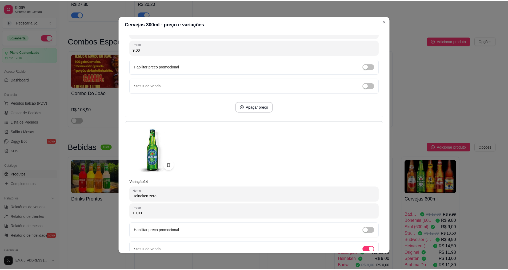
scroll to position [2174, 0]
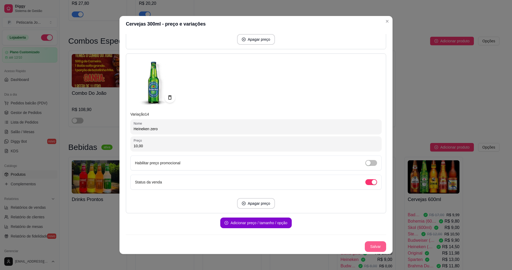
click at [367, 246] on button "Salvar" at bounding box center [375, 247] width 21 height 11
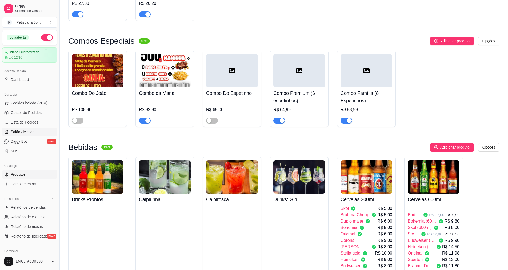
click at [25, 131] on span "Salão / Mesas" at bounding box center [23, 131] width 24 height 5
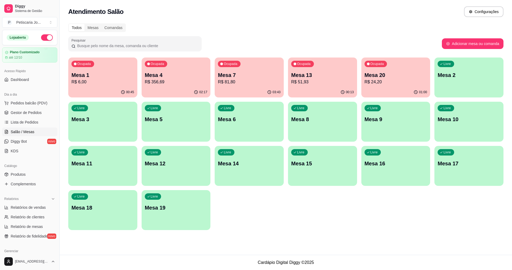
click at [181, 77] on p "Mesa 4" at bounding box center [176, 74] width 63 height 7
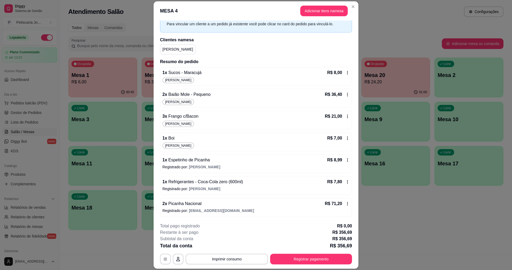
scroll to position [53, 0]
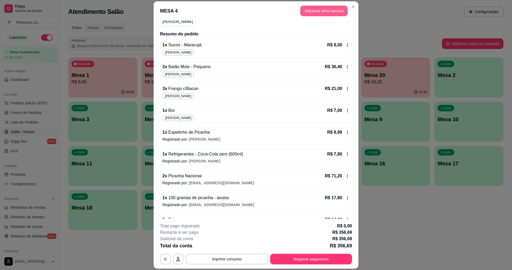
click at [318, 10] on button "Adicionar itens na mesa" at bounding box center [323, 11] width 47 height 11
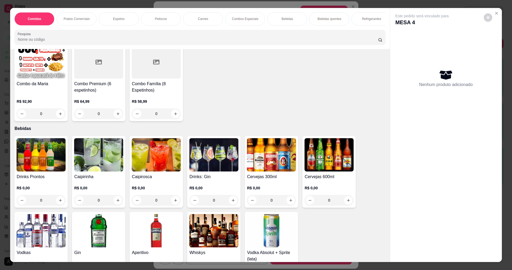
scroll to position [640, 0]
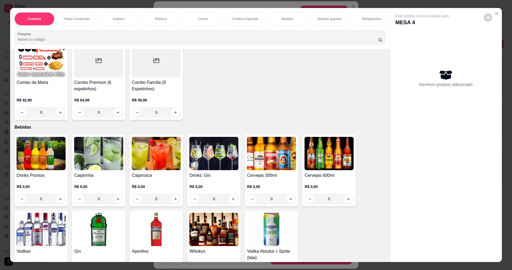
click at [267, 156] on img at bounding box center [271, 153] width 49 height 33
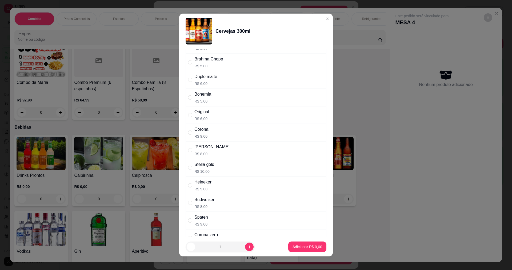
click at [201, 203] on div "Budweiser" at bounding box center [204, 200] width 20 height 6
radio input "true"
click at [306, 245] on p "Adicionar R$ 8,00" at bounding box center [307, 246] width 30 height 5
type input "1"
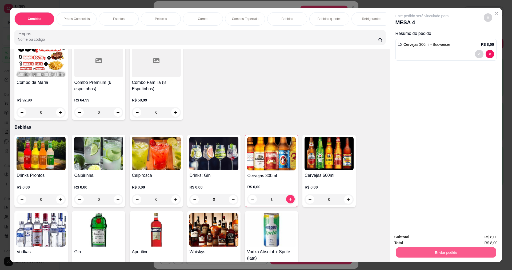
click at [453, 250] on button "Enviar pedido" at bounding box center [446, 252] width 100 height 10
click at [494, 241] on button "Enviar pedido" at bounding box center [483, 240] width 30 height 10
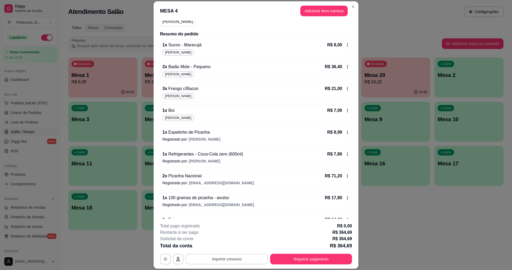
click at [216, 263] on button "Imprimir consumo" at bounding box center [227, 259] width 82 height 11
click at [221, 246] on button "IMPRESSORA" at bounding box center [226, 247] width 37 height 8
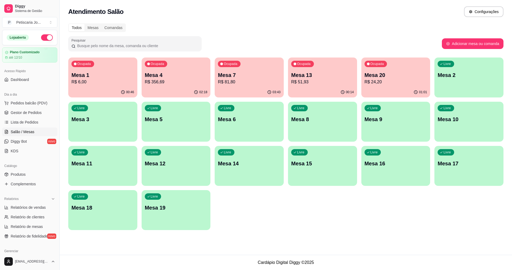
click at [108, 73] on p "Mesa 1" at bounding box center [102, 74] width 63 height 7
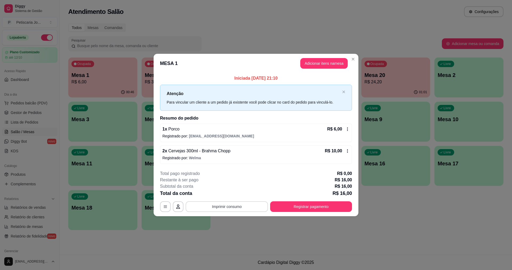
click at [228, 207] on button "Imprimir consumo" at bounding box center [227, 207] width 82 height 11
click at [225, 189] on div "Escolha a impressora IMPRESSORA" at bounding box center [228, 191] width 44 height 18
click at [225, 192] on button "IMPRESSORA" at bounding box center [228, 194] width 39 height 9
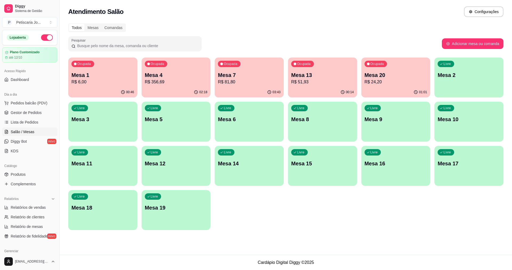
click at [79, 82] on p "R$ 6,00" at bounding box center [102, 82] width 63 height 6
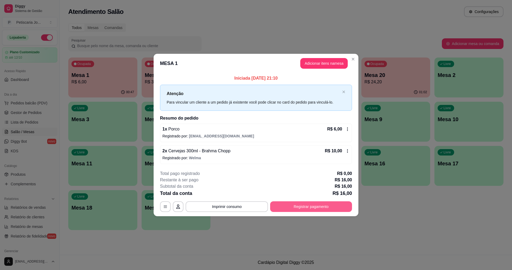
click at [292, 205] on button "Registrar pagamento" at bounding box center [311, 207] width 82 height 11
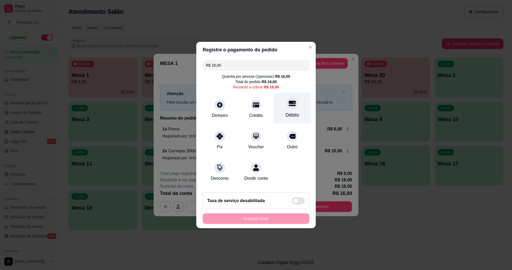
click at [290, 112] on div "Débito" at bounding box center [293, 115] width 14 height 7
type input "R$ 0,00"
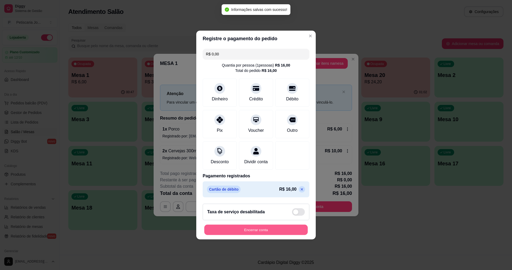
click at [276, 232] on button "Encerrar conta" at bounding box center [255, 230] width 103 height 10
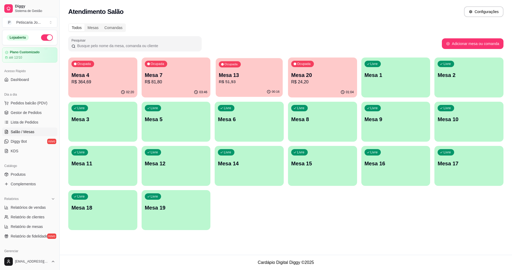
click at [236, 84] on p "R$ 51,93" at bounding box center [249, 82] width 61 height 6
click at [304, 81] on p "R$ 24,20" at bounding box center [322, 82] width 61 height 6
click at [313, 83] on p "R$ 24,20" at bounding box center [322, 82] width 61 height 6
click at [222, 81] on p "R$ 51,93" at bounding box center [249, 82] width 61 height 6
click at [94, 90] on div "02:22" at bounding box center [102, 92] width 67 height 10
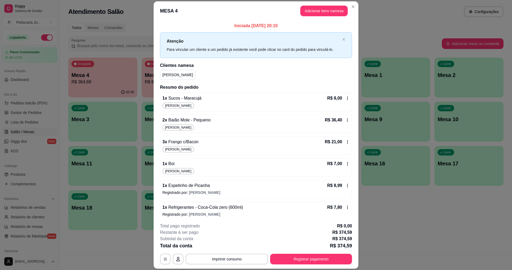
drag, startPoint x: 209, startPoint y: 253, endPoint x: 209, endPoint y: 257, distance: 4.3
click at [209, 255] on div "**********" at bounding box center [256, 244] width 192 height 42
click at [209, 257] on button "Imprimir consumo" at bounding box center [227, 259] width 82 height 11
click at [223, 249] on button "IMPRESSORA" at bounding box center [226, 247] width 37 height 8
click at [297, 255] on button "Registrar pagamento" at bounding box center [310, 259] width 79 height 10
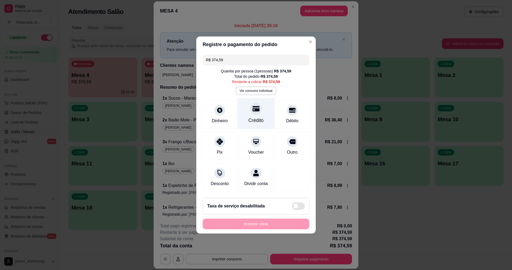
click at [248, 112] on div "Crédito" at bounding box center [256, 113] width 38 height 31
type input "R$ 0,00"
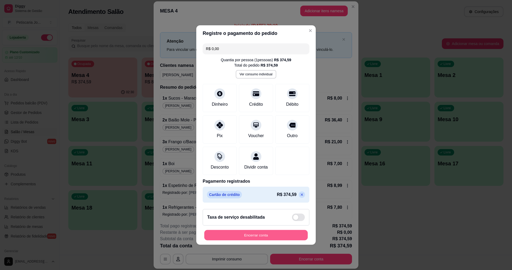
click at [240, 241] on button "Encerrar conta" at bounding box center [255, 235] width 103 height 10
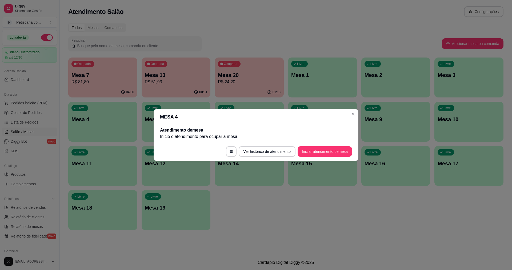
click at [357, 112] on header "MESA 4" at bounding box center [256, 117] width 205 height 16
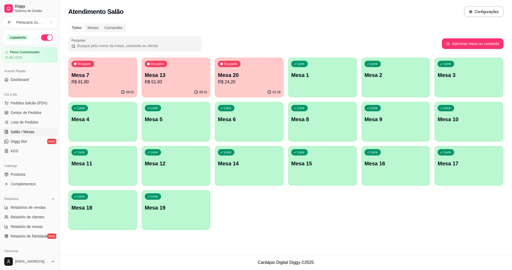
click at [178, 76] on p "Mesa 13" at bounding box center [176, 74] width 63 height 7
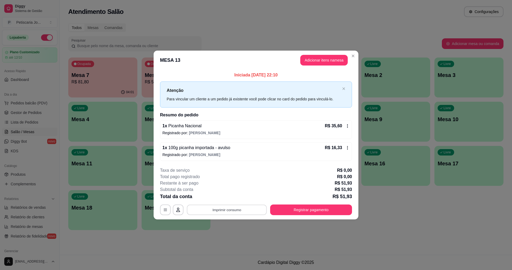
click at [223, 210] on button "Imprimir consumo" at bounding box center [227, 210] width 80 height 10
click at [229, 198] on button "IMPRESSORA" at bounding box center [228, 198] width 37 height 8
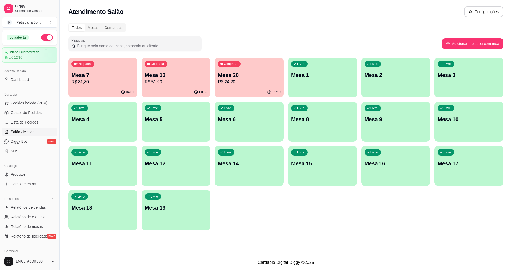
click at [154, 76] on p "Mesa 13" at bounding box center [176, 74] width 63 height 7
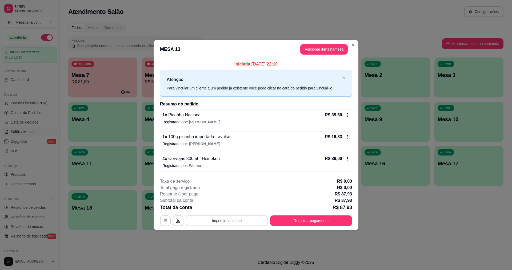
click at [220, 219] on button "Imprimir consumo" at bounding box center [227, 221] width 82 height 11
click at [222, 209] on button "IMPRESSORA" at bounding box center [228, 208] width 39 height 9
click at [315, 48] on button "Adicionar itens na mesa" at bounding box center [323, 49] width 47 height 11
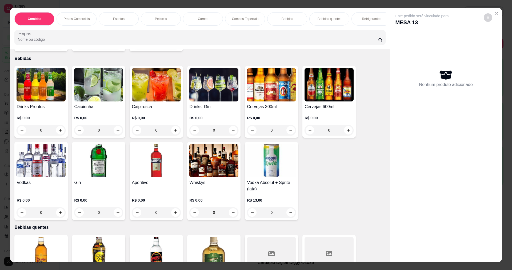
scroll to position [720, 0]
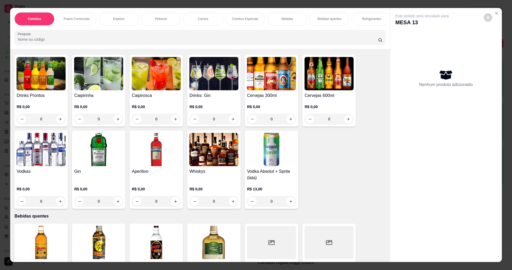
click at [275, 78] on img at bounding box center [271, 73] width 49 height 33
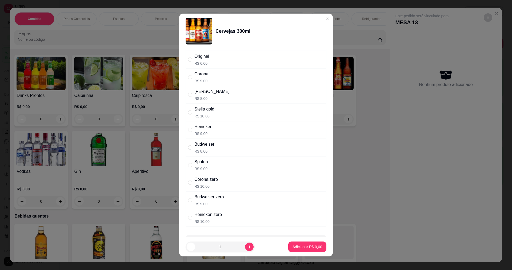
scroll to position [102, 0]
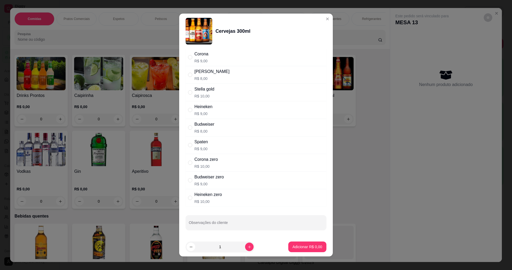
click at [210, 112] on p "R$ 9,00" at bounding box center [203, 113] width 18 height 5
radio input "true"
click at [247, 246] on icon "increase-product-quantity" at bounding box center [249, 247] width 4 height 4
type input "3"
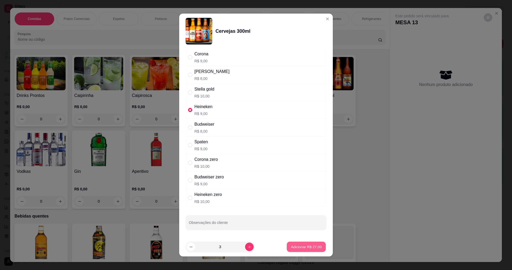
click at [293, 245] on p "Adicionar R$ 27,00" at bounding box center [306, 247] width 31 height 5
type input "3"
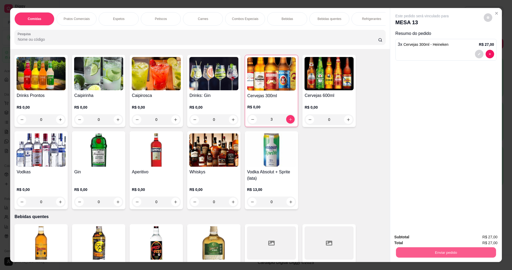
click at [412, 251] on button "Enviar pedido" at bounding box center [446, 252] width 100 height 10
click at [495, 238] on button "Enviar pedido" at bounding box center [483, 240] width 30 height 10
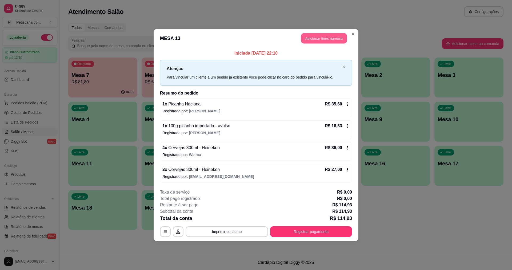
click at [309, 37] on button "Adicionar itens na mesa" at bounding box center [324, 38] width 46 height 10
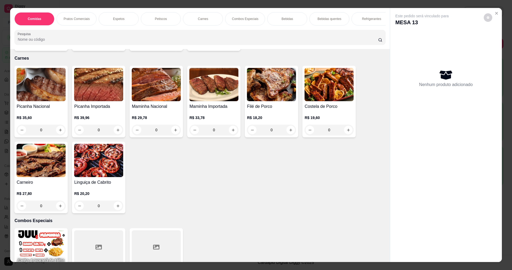
scroll to position [613, 0]
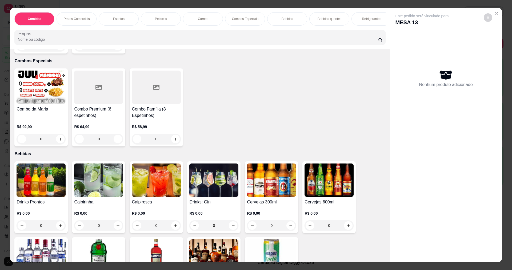
click at [256, 173] on img at bounding box center [271, 180] width 49 height 33
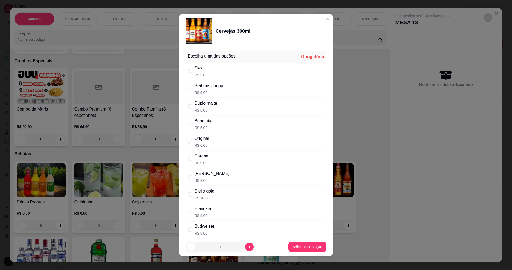
click at [204, 207] on div "Heineken" at bounding box center [203, 209] width 18 height 6
radio input "true"
click at [306, 243] on button "Adicionar R$ 9,00" at bounding box center [307, 247] width 37 height 10
type input "1"
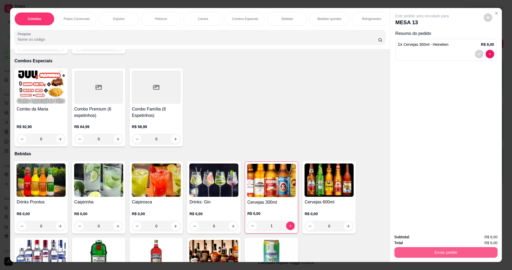
click at [414, 251] on button "Enviar pedido" at bounding box center [445, 252] width 103 height 11
click at [485, 240] on button "Enviar pedido" at bounding box center [483, 240] width 30 height 10
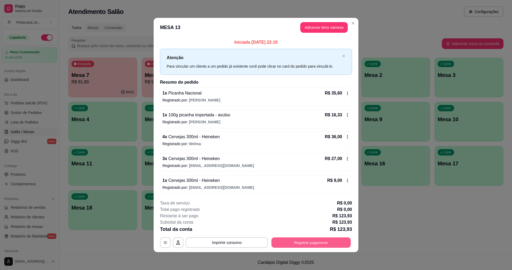
click at [291, 244] on button "Registrar pagamento" at bounding box center [310, 243] width 79 height 10
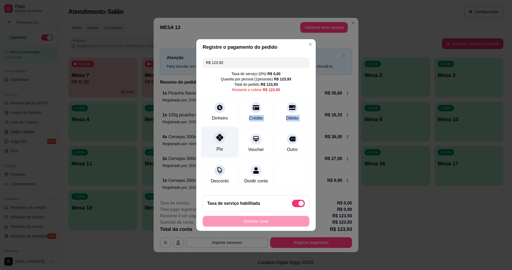
drag, startPoint x: 247, startPoint y: 114, endPoint x: 232, endPoint y: 142, distance: 31.6
click at [232, 142] on div "R$ 123,93 Taxa de serviço ( 0 %) R$ 0,00 Quantia por pessoa ( 1 pessoas) R$ 123…" at bounding box center [255, 123] width 119 height 136
click at [225, 137] on div "Pix" at bounding box center [220, 142] width 38 height 31
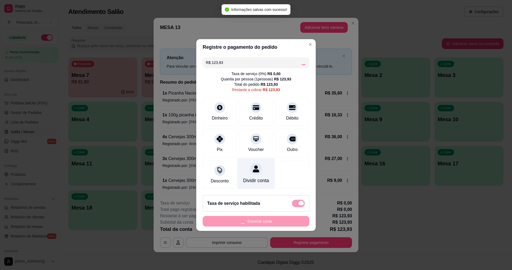
type input "R$ 0,00"
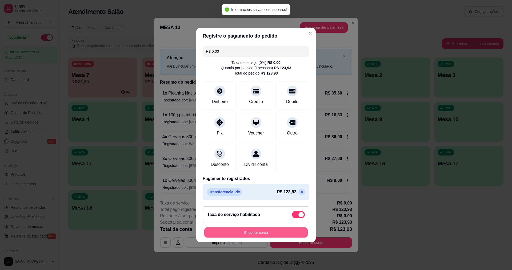
click at [278, 237] on button "Encerrar conta" at bounding box center [255, 233] width 103 height 10
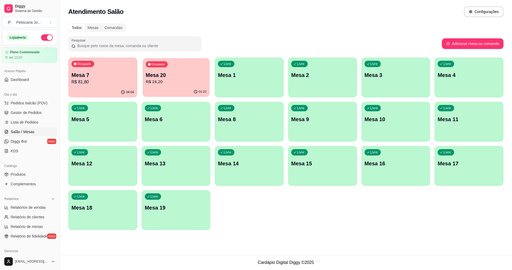
click at [162, 90] on div "01:22" at bounding box center [176, 92] width 67 height 10
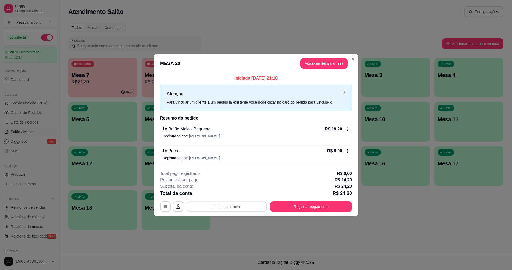
click at [234, 210] on button "Imprimir consumo" at bounding box center [227, 207] width 80 height 10
click at [225, 195] on button "IMPRESSORA" at bounding box center [228, 194] width 37 height 8
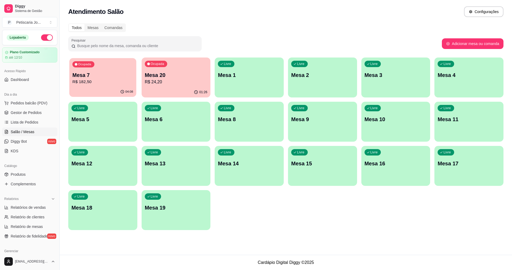
click at [87, 74] on p "Mesa 7" at bounding box center [103, 75] width 61 height 7
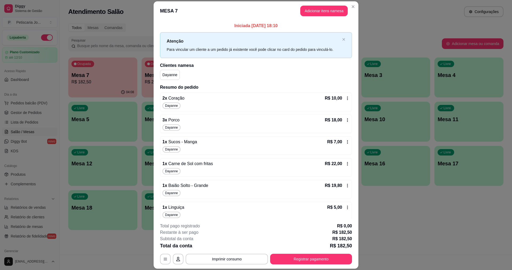
drag, startPoint x: 249, startPoint y: 252, endPoint x: 247, endPoint y: 260, distance: 8.7
click at [249, 253] on div "**********" at bounding box center [256, 244] width 192 height 42
click at [247, 260] on button "Imprimir consumo" at bounding box center [227, 259] width 82 height 11
click at [224, 248] on button "IMPRESSORA" at bounding box center [226, 247] width 39 height 9
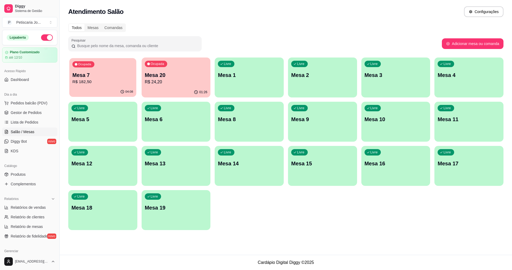
click at [92, 82] on p "R$ 182,50" at bounding box center [103, 82] width 61 height 6
click at [156, 79] on p "R$ 24,20" at bounding box center [176, 82] width 63 height 6
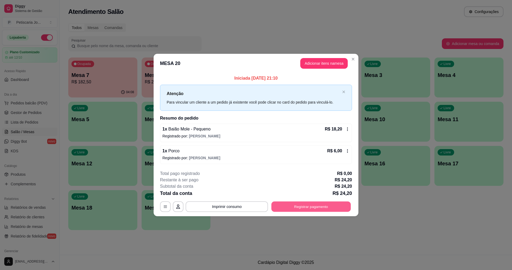
click at [325, 206] on button "Registrar pagamento" at bounding box center [310, 207] width 79 height 10
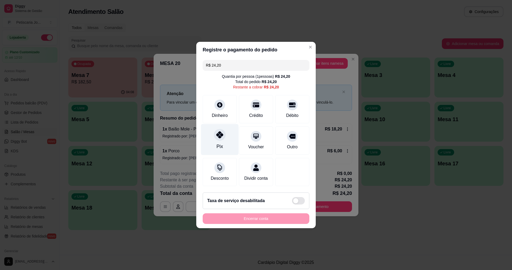
click at [214, 131] on div at bounding box center [220, 135] width 12 height 12
type input "R$ 0,00"
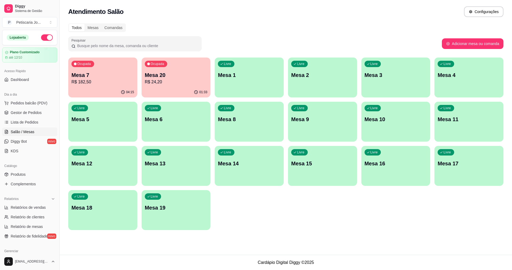
click at [111, 82] on p "R$ 182,50" at bounding box center [102, 82] width 63 height 6
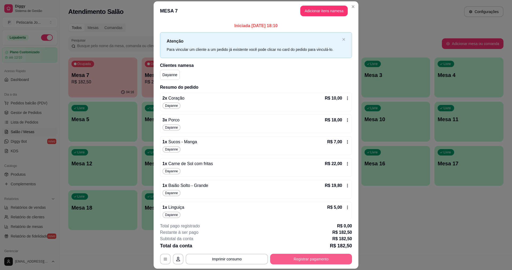
click at [287, 263] on button "Registrar pagamento" at bounding box center [311, 259] width 82 height 11
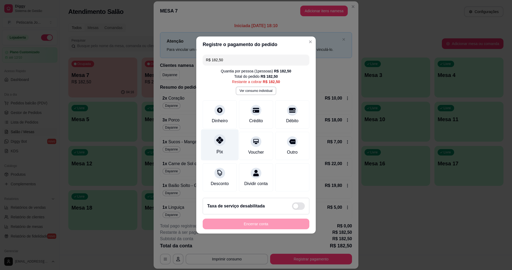
click at [220, 137] on icon at bounding box center [219, 140] width 7 height 7
type input "R$ 0,00"
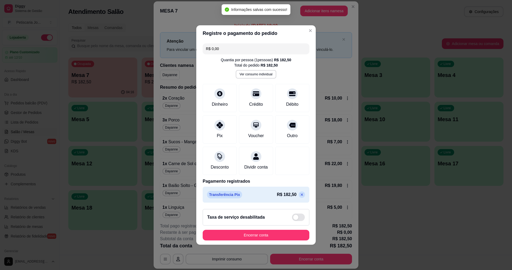
click at [223, 245] on footer "Taxa de serviço desabilitada Encerrar conta" at bounding box center [255, 225] width 119 height 40
click at [224, 231] on footer "Taxa de serviço desabilitada Encerrar conta" at bounding box center [255, 225] width 119 height 40
click at [226, 235] on button "Encerrar conta" at bounding box center [255, 235] width 103 height 10
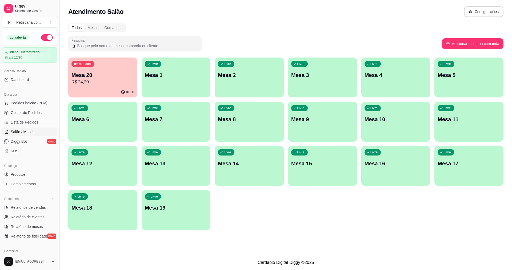
click at [147, 93] on div "button" at bounding box center [176, 94] width 69 height 6
click at [119, 88] on div "01:50" at bounding box center [102, 92] width 69 height 10
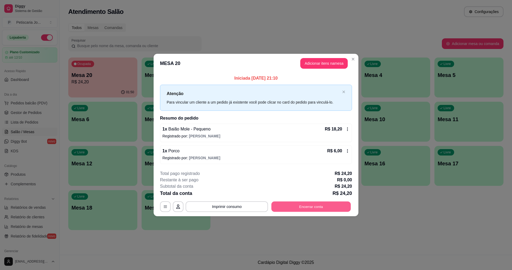
click at [271, 208] on div "**********" at bounding box center [256, 207] width 192 height 11
click at [288, 203] on button "Encerrar conta" at bounding box center [310, 207] width 79 height 10
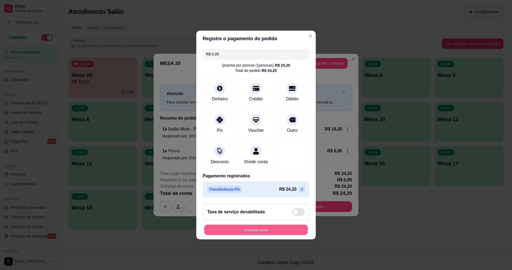
click at [267, 232] on button "Encerrar conta" at bounding box center [255, 230] width 103 height 10
